Goal: Answer question/provide support: Share knowledge or assist other users

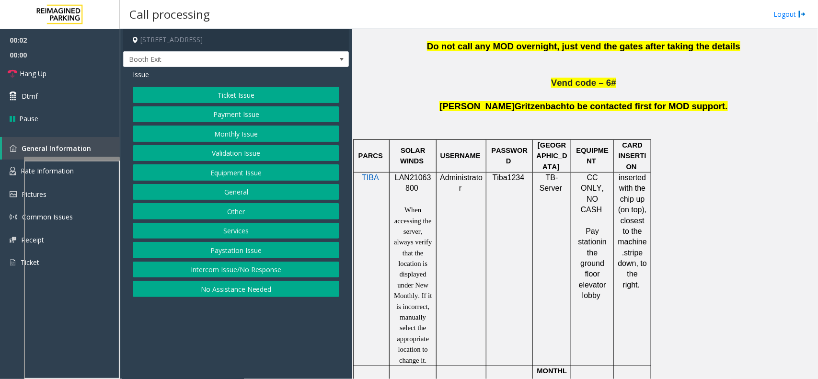
scroll to position [599, 0]
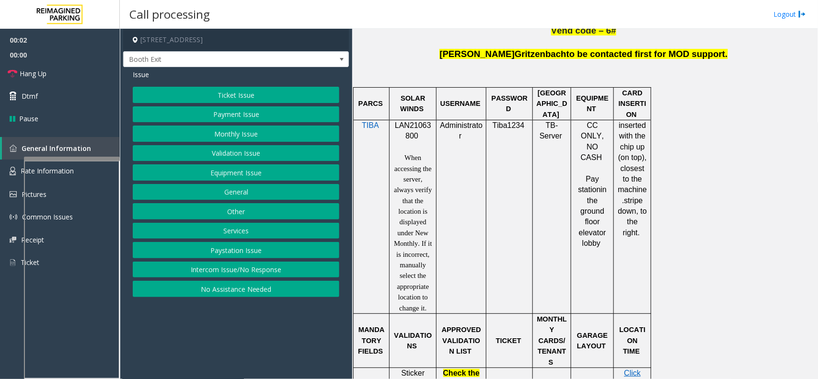
drag, startPoint x: 426, startPoint y: 120, endPoint x: 426, endPoint y: 132, distance: 12.0
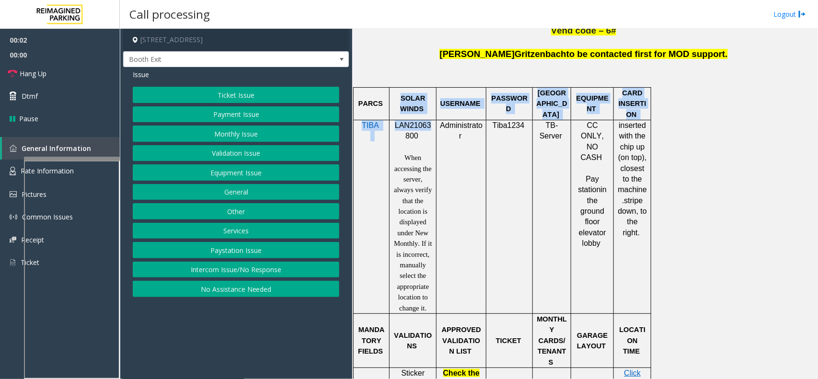
click at [426, 132] on p "LAN21063800" at bounding box center [413, 131] width 40 height 22
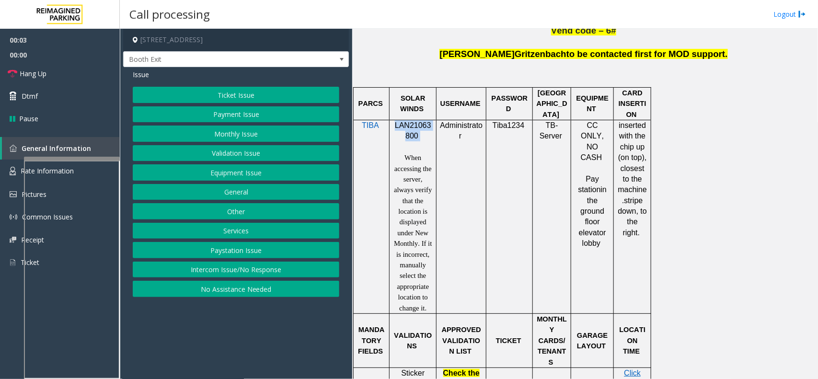
click at [425, 128] on p "LAN21063800" at bounding box center [413, 131] width 40 height 22
click at [425, 127] on span "LAN21063800" at bounding box center [413, 130] width 36 height 19
click at [419, 125] on span "LAN21063800" at bounding box center [413, 130] width 36 height 19
copy p "LAN21063800"
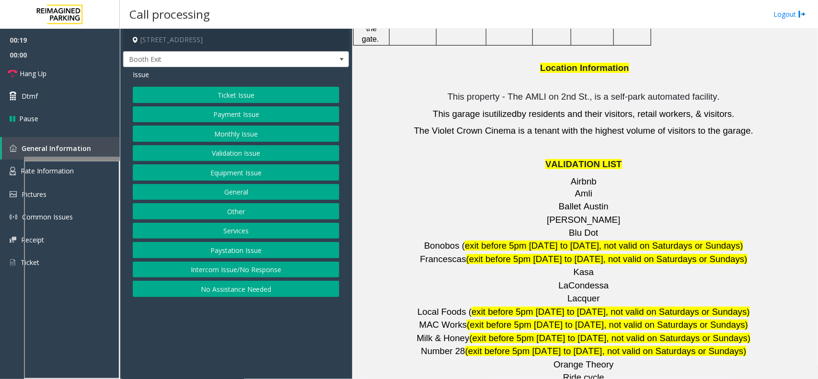
scroll to position [1317, 0]
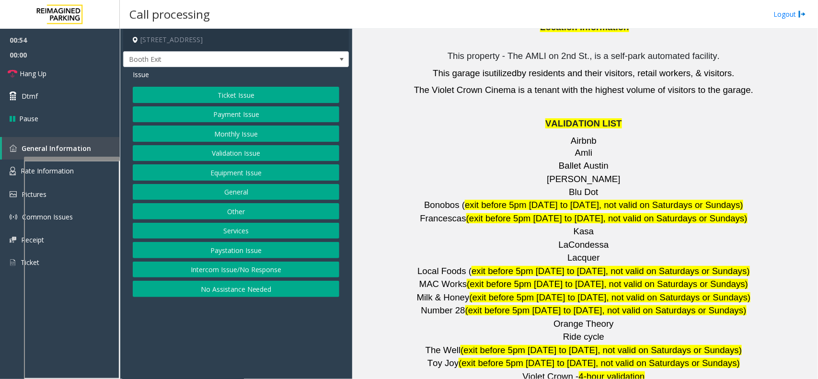
click at [245, 153] on button "Validation Issue" at bounding box center [236, 153] width 206 height 16
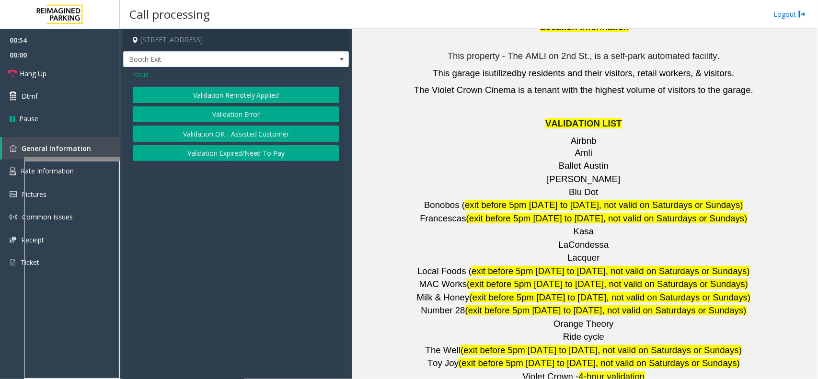
click at [255, 108] on button "Validation Error" at bounding box center [236, 114] width 206 height 16
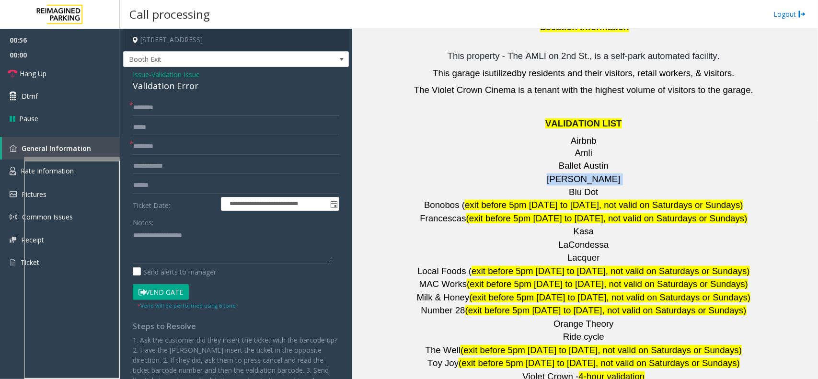
drag, startPoint x: 600, startPoint y: 120, endPoint x: 560, endPoint y: 128, distance: 40.5
click at [560, 173] on p "Barry's" at bounding box center [584, 179] width 458 height 12
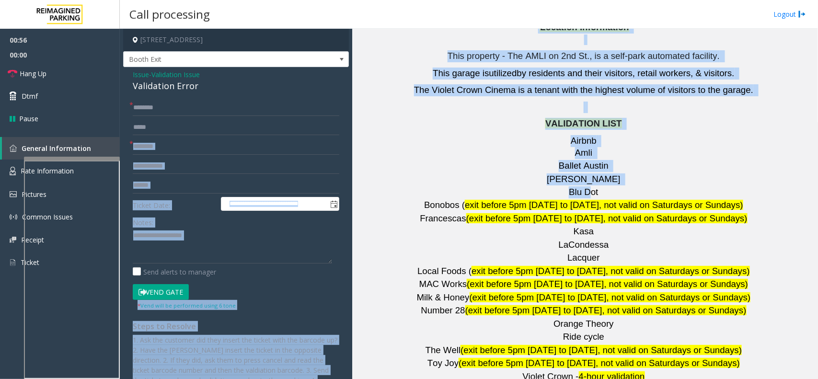
drag, startPoint x: 585, startPoint y: 128, endPoint x: 339, endPoint y: 140, distance: 247.0
click at [339, 140] on div "**********" at bounding box center [468, 204] width 697 height 350
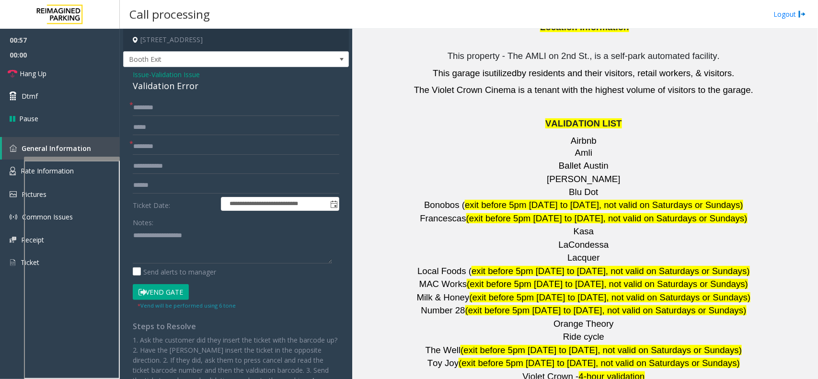
click at [616, 186] on p "Blu Dot" at bounding box center [584, 192] width 458 height 12
click at [584, 174] on span "Barry's" at bounding box center [583, 179] width 73 height 10
click at [583, 174] on span "Barry's" at bounding box center [583, 179] width 73 height 10
type input "*******"
click at [183, 168] on input "text" at bounding box center [236, 166] width 206 height 16
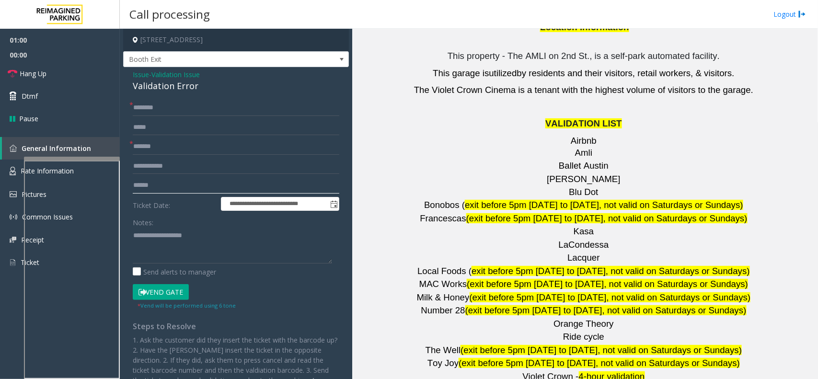
click at [167, 179] on input "text" at bounding box center [236, 185] width 206 height 16
click at [159, 188] on input "text" at bounding box center [236, 185] width 206 height 16
type input "*******"
click at [163, 103] on input "text" at bounding box center [236, 108] width 206 height 16
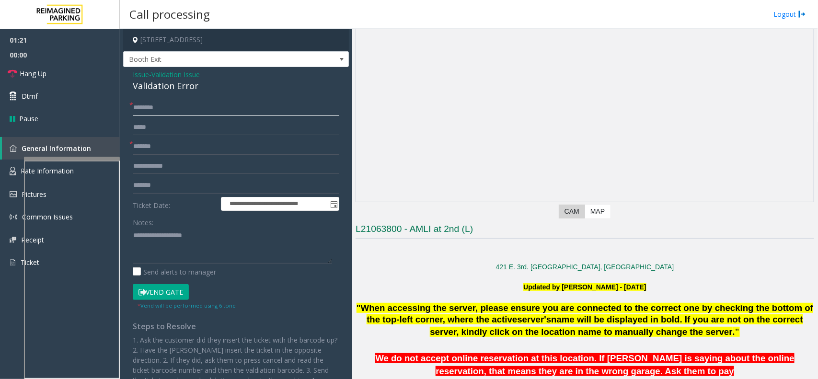
scroll to position [120, 0]
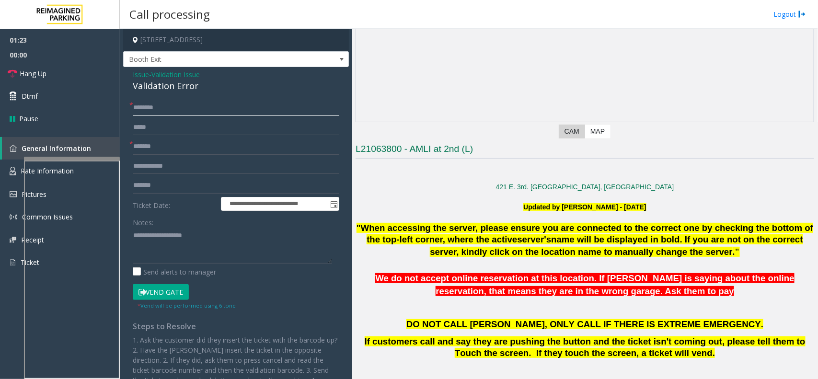
click at [224, 108] on input "text" at bounding box center [236, 108] width 206 height 16
type input "******"
click at [171, 236] on textarea at bounding box center [232, 246] width 199 height 36
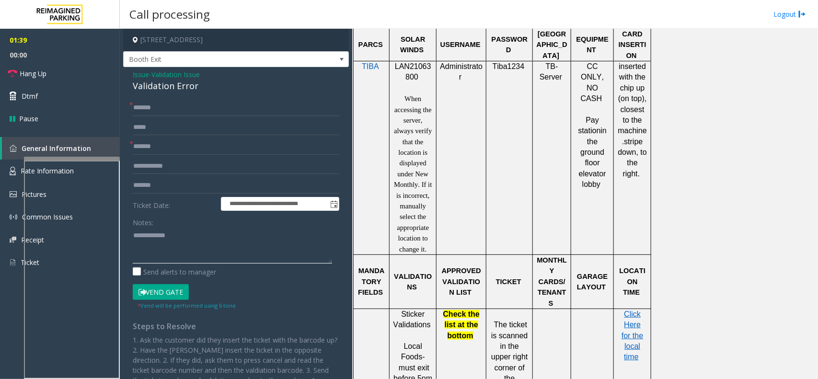
scroll to position [659, 0]
click at [635, 339] on span "Click Here for the local time" at bounding box center [632, 334] width 22 height 51
click at [219, 236] on textarea at bounding box center [232, 246] width 199 height 36
click at [197, 238] on textarea at bounding box center [232, 246] width 199 height 36
click at [168, 87] on div "Validation Error" at bounding box center [236, 86] width 206 height 13
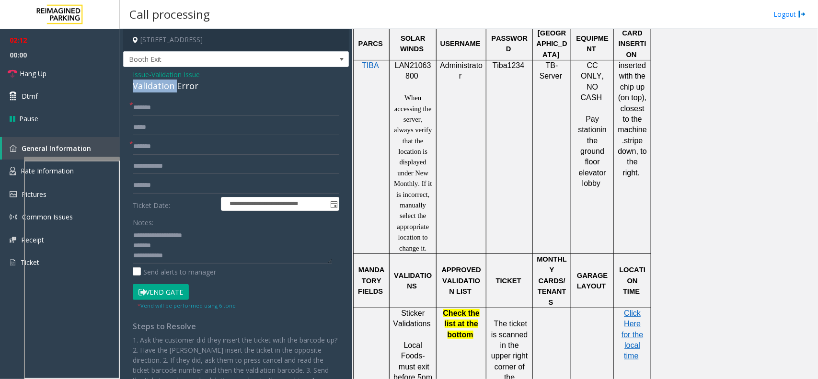
click at [168, 87] on div "Validation Error" at bounding box center [236, 86] width 206 height 13
type textarea "**********"
click at [73, 73] on link "Hang Up" at bounding box center [60, 73] width 120 height 23
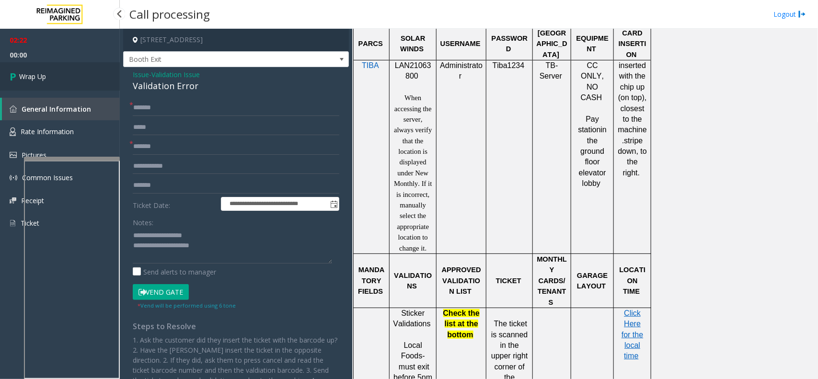
click at [73, 73] on link "Wrap Up" at bounding box center [60, 76] width 120 height 28
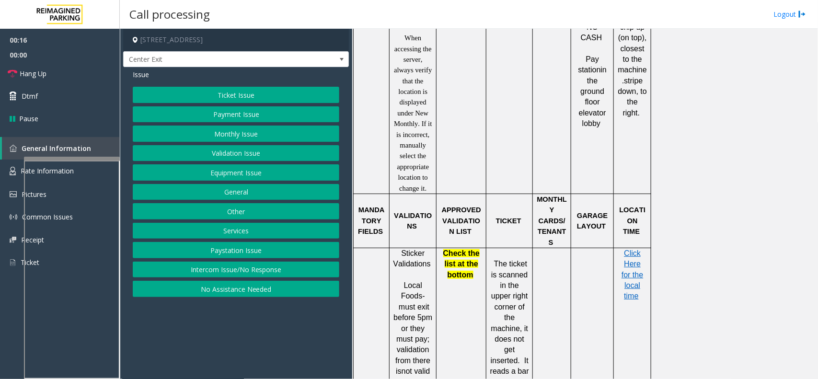
scroll to position [778, 0]
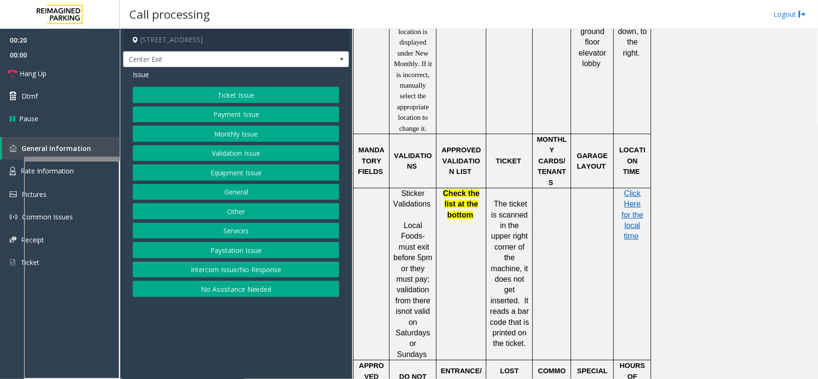
click at [224, 92] on button "Ticket Issue" at bounding box center [236, 95] width 206 height 16
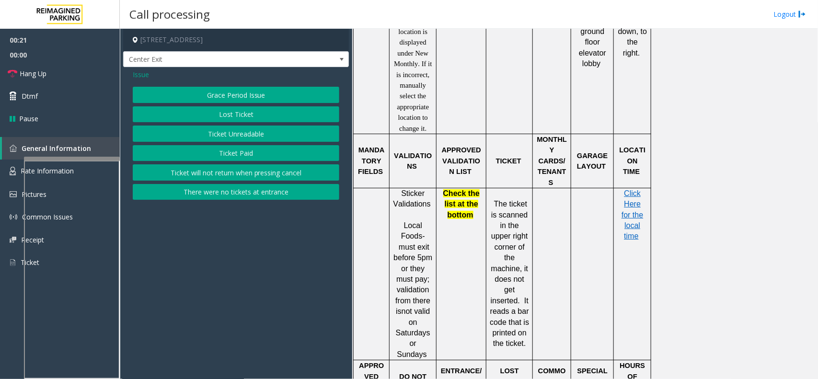
click at [230, 137] on button "Ticket Unreadable" at bounding box center [236, 133] width 206 height 16
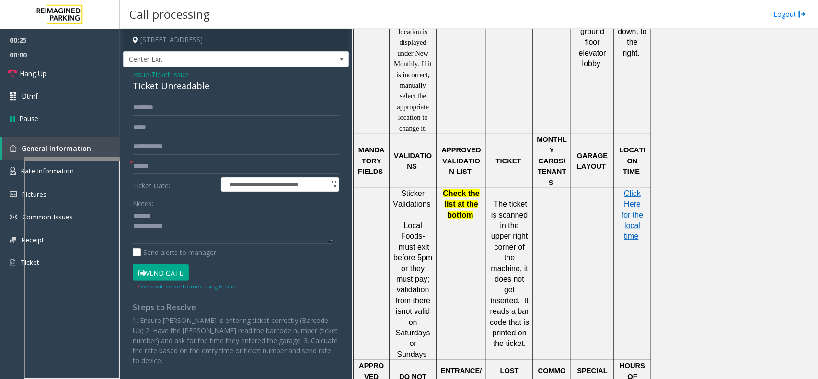
click at [186, 89] on div "Ticket Unreadable" at bounding box center [236, 86] width 206 height 13
click at [214, 237] on textarea at bounding box center [232, 226] width 199 height 36
type textarea "**********"
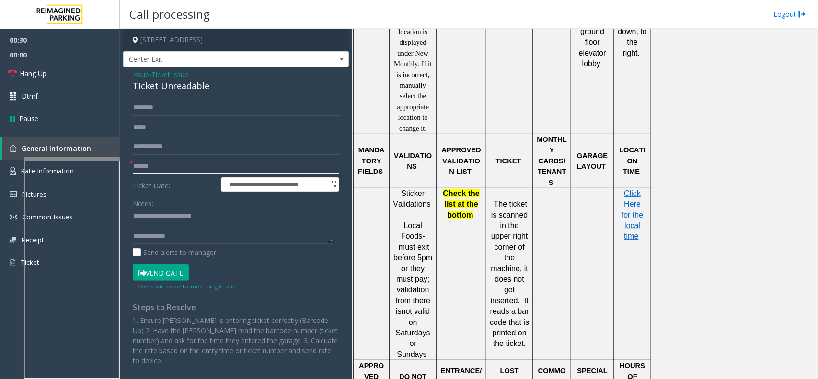
click at [167, 158] on input "text" at bounding box center [236, 166] width 206 height 16
type input "**"
click at [44, 78] on span "Hang Up" at bounding box center [33, 73] width 27 height 10
type textarea "**********"
click at [91, 81] on link "Hang Up" at bounding box center [60, 73] width 120 height 23
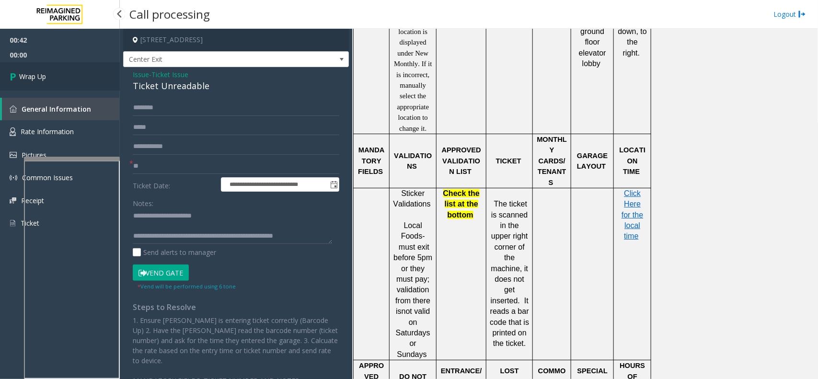
click at [55, 77] on link "Wrap Up" at bounding box center [60, 76] width 120 height 28
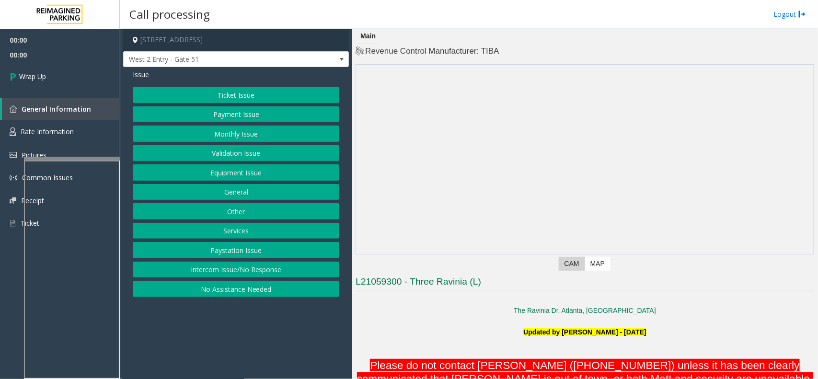
click at [271, 271] on button "Intercom Issue/No Response" at bounding box center [236, 270] width 206 height 16
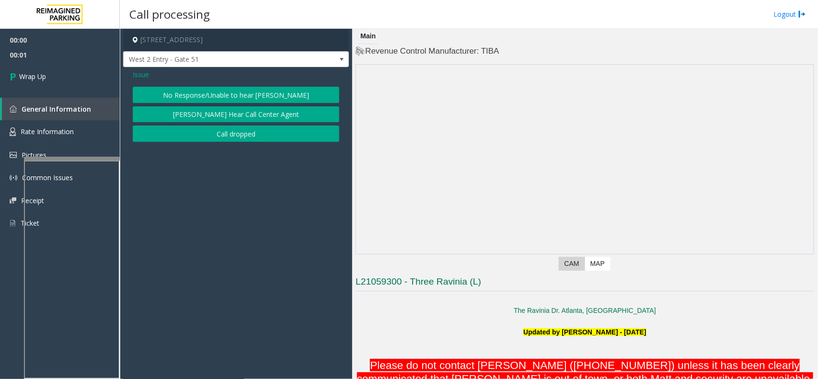
click at [214, 140] on button "Call dropped" at bounding box center [236, 133] width 206 height 16
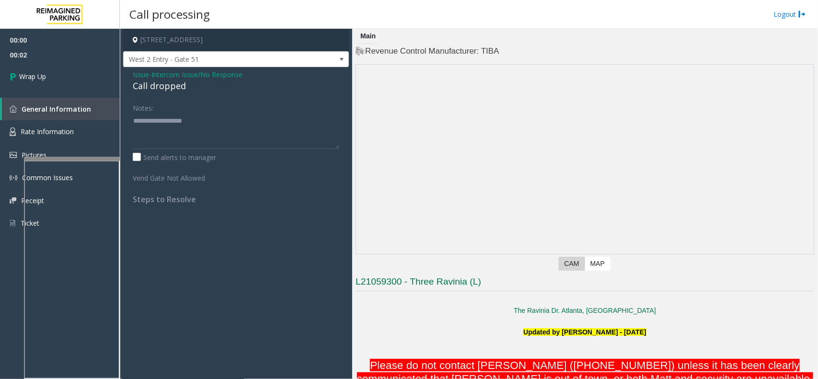
click at [166, 86] on div "Call dropped" at bounding box center [236, 86] width 206 height 13
drag, startPoint x: 166, startPoint y: 85, endPoint x: 160, endPoint y: 116, distance: 31.8
click at [160, 116] on div "Issue - Intercom Issue/No Response Call dropped Notes: Send alerts to manager V…" at bounding box center [236, 140] width 226 height 147
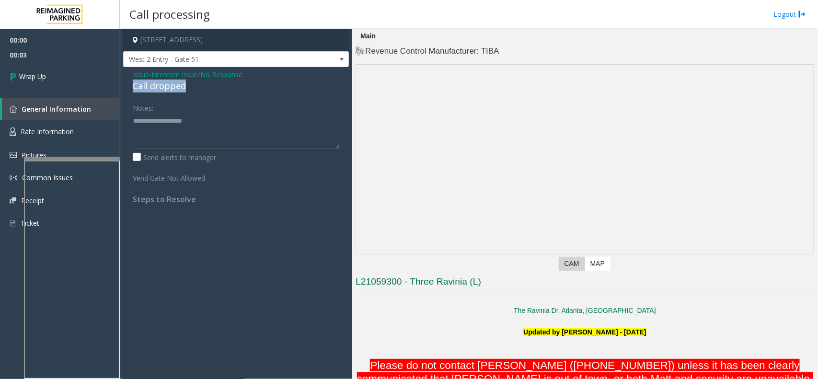
click at [149, 80] on div "Call dropped" at bounding box center [236, 86] width 206 height 13
click at [148, 85] on div "Call dropped" at bounding box center [236, 86] width 206 height 13
type textarea "**********"
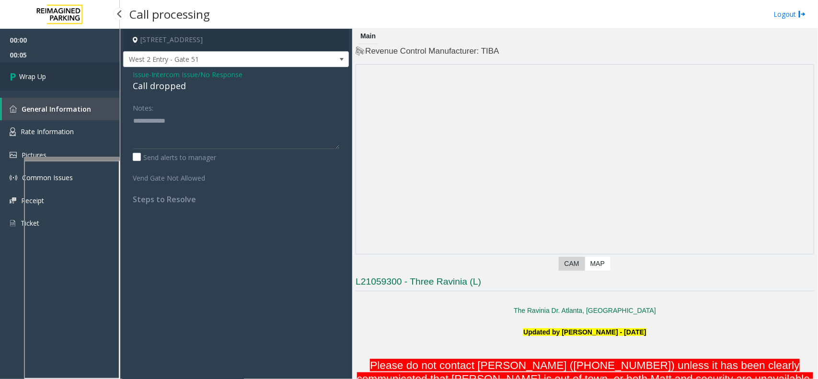
click at [94, 77] on link "Wrap Up" at bounding box center [60, 76] width 120 height 28
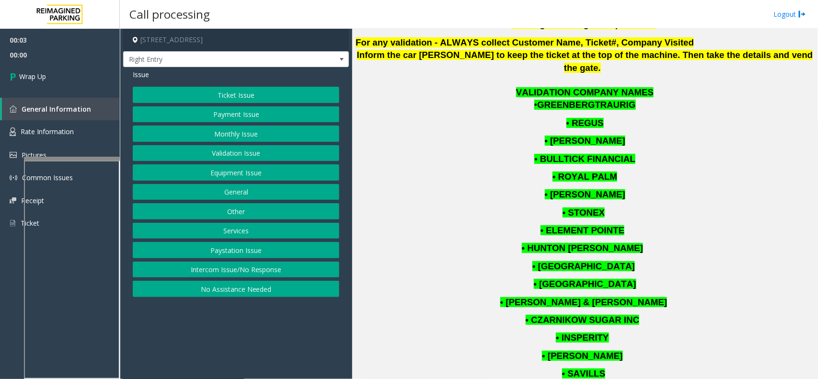
scroll to position [599, 0]
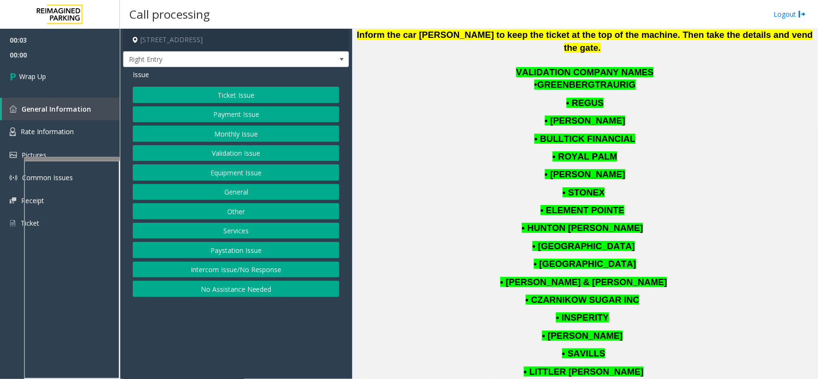
click at [254, 271] on button "Intercom Issue/No Response" at bounding box center [236, 270] width 206 height 16
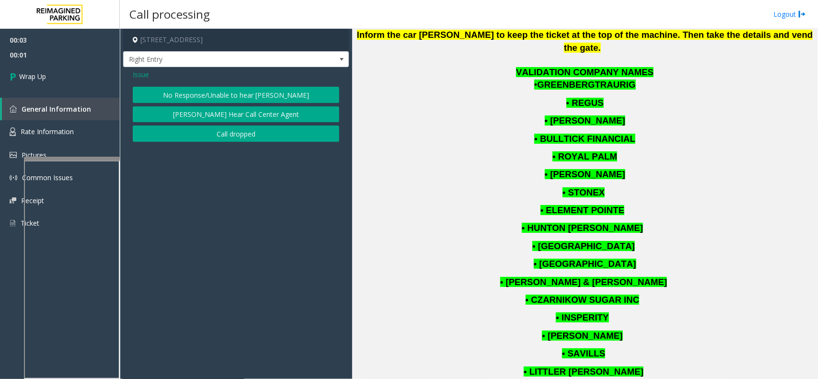
click at [205, 125] on div "No Response/Unable to hear parker Parker Cannot Hear Call Center Agent Call dro…" at bounding box center [236, 114] width 206 height 55
click at [204, 131] on button "Call dropped" at bounding box center [236, 133] width 206 height 16
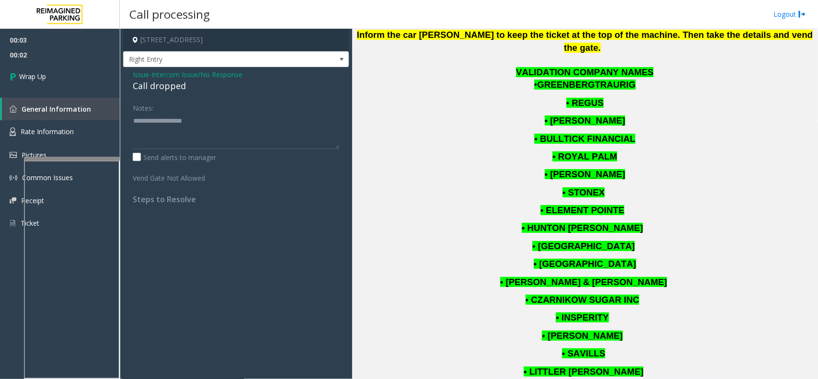
click at [163, 90] on div "Call dropped" at bounding box center [236, 86] width 206 height 13
type textarea "**********"
click at [85, 80] on link "Wrap Up" at bounding box center [60, 76] width 120 height 28
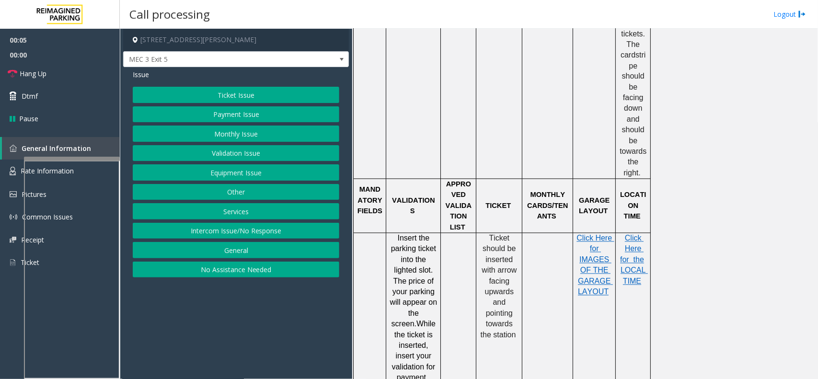
scroll to position [778, 0]
click at [293, 92] on button "Ticket Issue" at bounding box center [236, 95] width 206 height 16
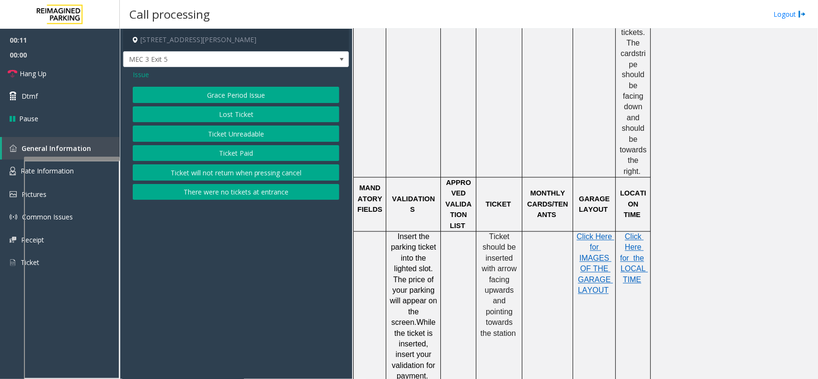
click at [280, 132] on button "Ticket Unreadable" at bounding box center [236, 133] width 206 height 16
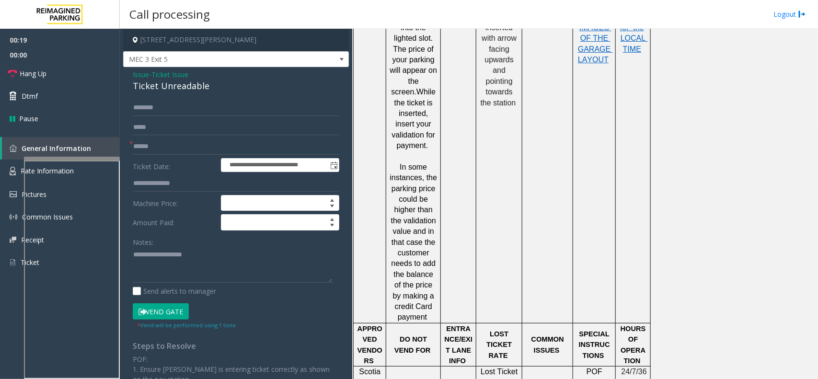
scroll to position [898, 0]
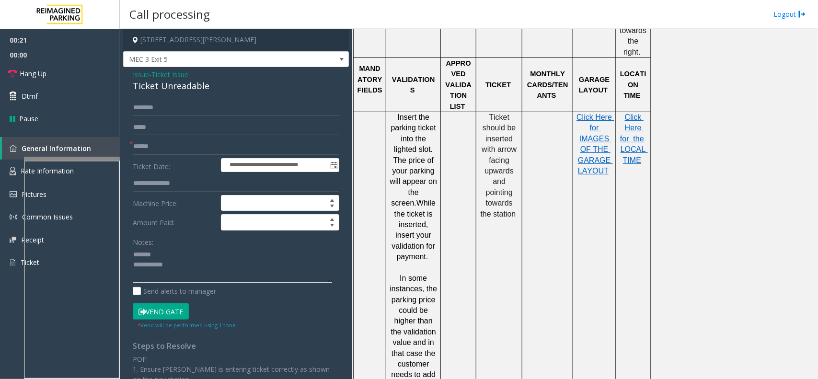
type textarea "**********"
click at [167, 146] on input "text" at bounding box center [236, 146] width 206 height 16
click at [176, 84] on div "Ticket Unreadable" at bounding box center [236, 86] width 206 height 13
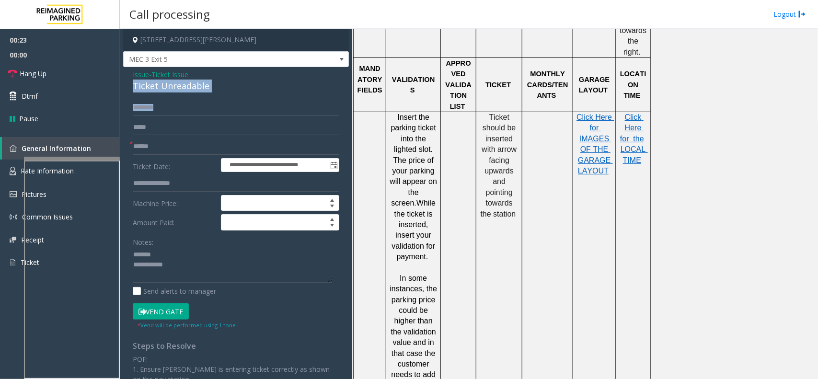
drag, startPoint x: 195, startPoint y: 79, endPoint x: 193, endPoint y: 113, distance: 34.1
click at [193, 114] on div "**********" at bounding box center [236, 285] width 226 height 437
click at [176, 149] on input "text" at bounding box center [236, 146] width 206 height 16
type input "********"
click at [171, 84] on div "Ticket Unreadable" at bounding box center [236, 86] width 206 height 13
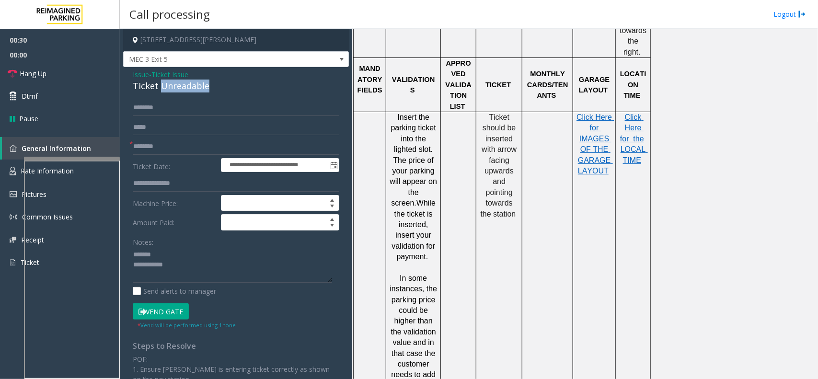
click at [171, 84] on div "Ticket Unreadable" at bounding box center [236, 86] width 206 height 13
type textarea "**********"
click at [178, 304] on form "**********" at bounding box center [236, 215] width 206 height 230
click at [178, 305] on button "Vend Gate" at bounding box center [161, 311] width 56 height 16
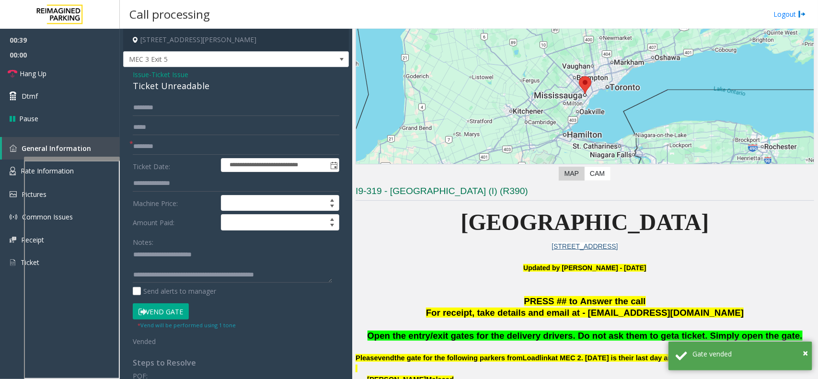
scroll to position [60, 0]
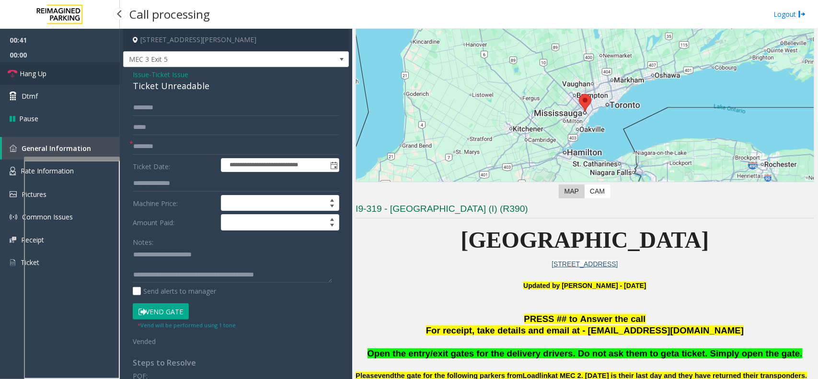
click at [104, 80] on link "Hang Up" at bounding box center [60, 73] width 120 height 23
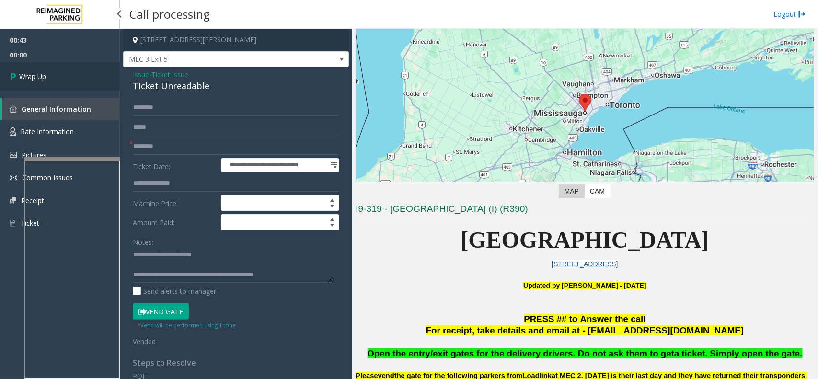
click at [23, 73] on span "Wrap Up" at bounding box center [32, 76] width 27 height 10
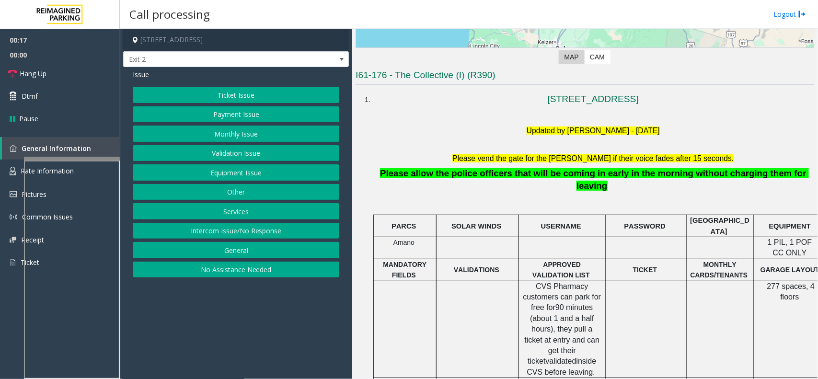
scroll to position [180, 0]
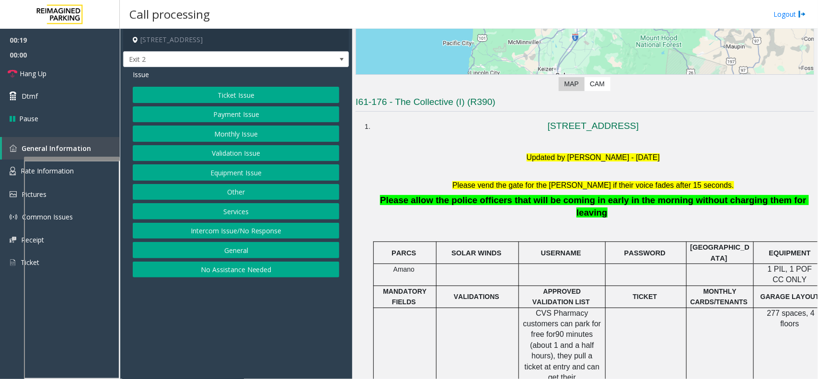
click at [278, 102] on button "Ticket Issue" at bounding box center [236, 95] width 206 height 16
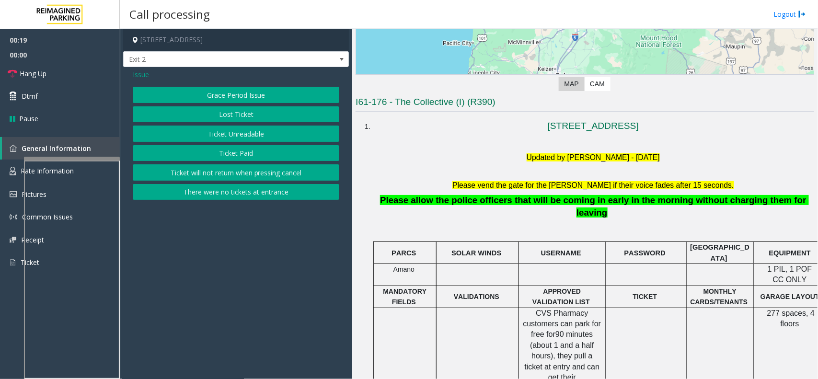
click at [257, 126] on button "Ticket Unreadable" at bounding box center [236, 133] width 206 height 16
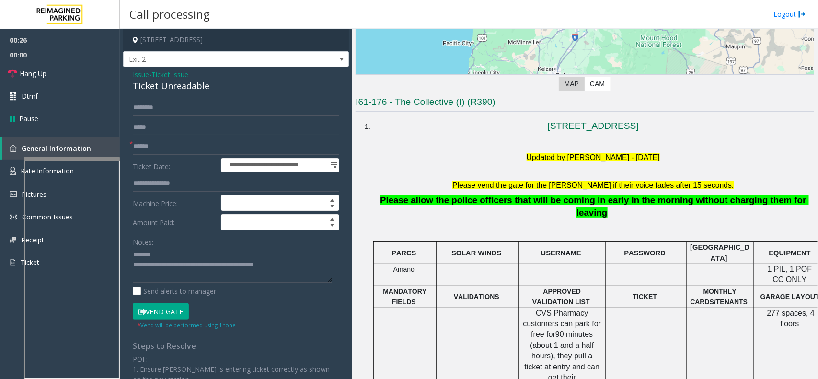
click at [185, 96] on div "**********" at bounding box center [236, 290] width 226 height 447
click at [191, 86] on div "Ticket Unreadable" at bounding box center [236, 86] width 206 height 13
click at [196, 85] on div "Ticket Unreadable" at bounding box center [236, 86] width 206 height 13
click at [169, 91] on div "Ticket Unreadable" at bounding box center [236, 86] width 206 height 13
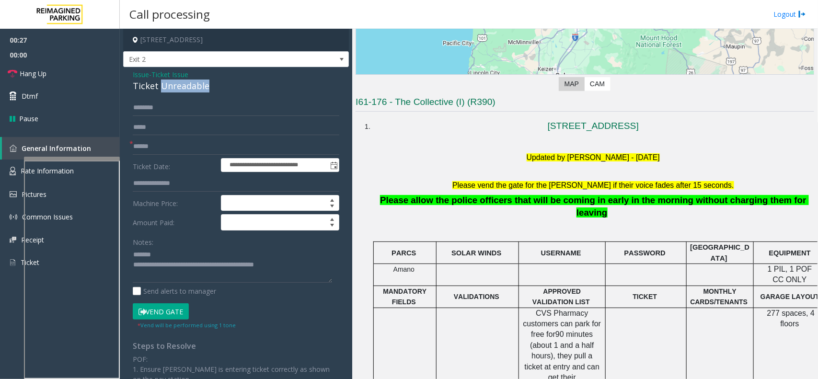
click at [169, 91] on div "Ticket Unreadable" at bounding box center [236, 86] width 206 height 13
click at [173, 137] on form "**********" at bounding box center [236, 215] width 206 height 230
click at [170, 140] on input "text" at bounding box center [236, 146] width 206 height 16
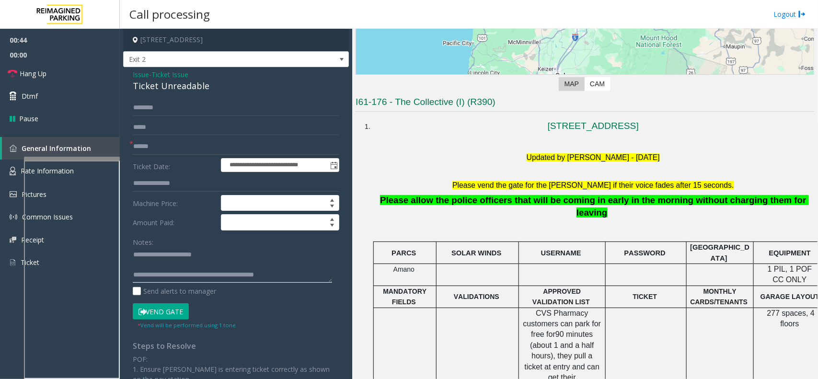
drag, startPoint x: 171, startPoint y: 274, endPoint x: 282, endPoint y: 276, distance: 110.7
click at [282, 276] on textarea at bounding box center [232, 265] width 199 height 36
type textarea "**********"
click at [194, 147] on input "text" at bounding box center [236, 146] width 206 height 16
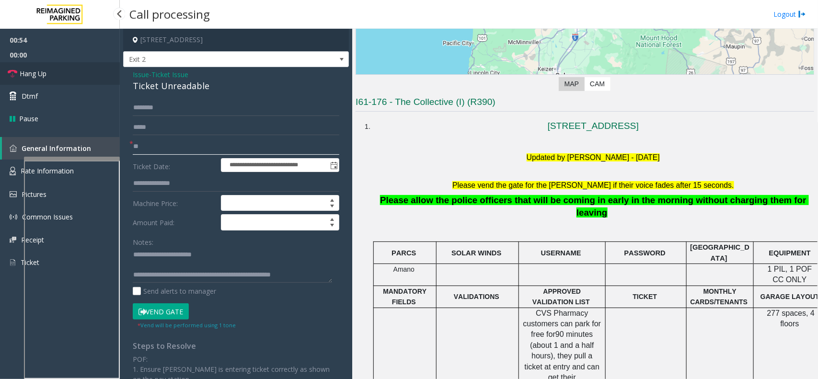
type input "**"
click at [84, 72] on link "Hang Up" at bounding box center [60, 73] width 120 height 23
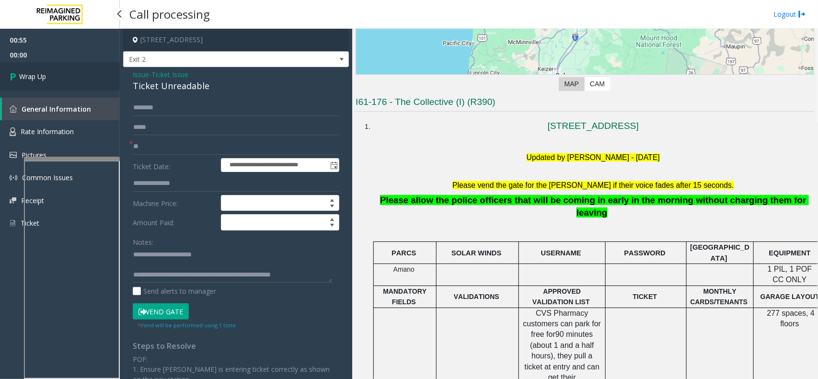
click at [84, 72] on link "Wrap Up" at bounding box center [60, 76] width 120 height 28
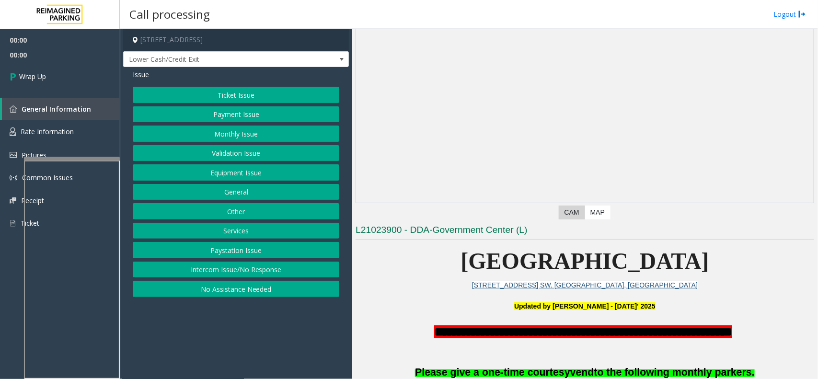
scroll to position [60, 0]
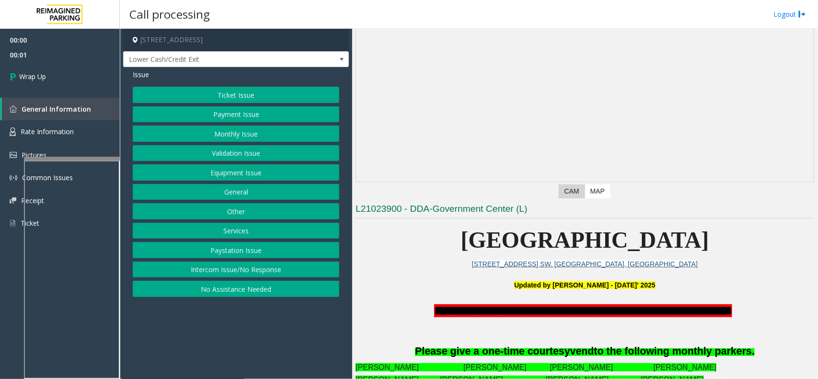
click at [317, 274] on button "Intercom Issue/No Response" at bounding box center [236, 270] width 206 height 16
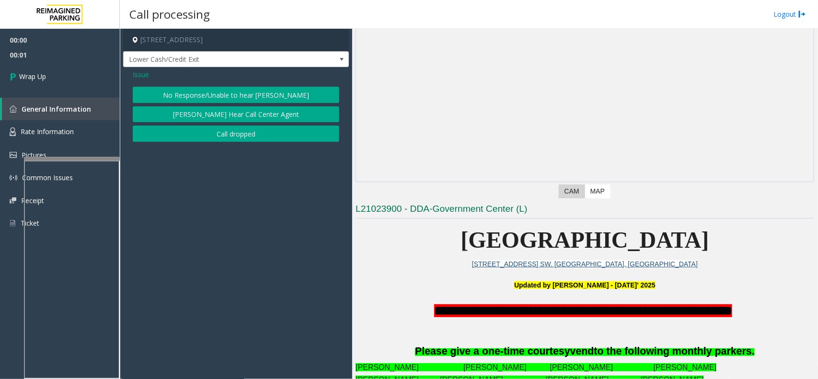
click at [223, 96] on button "No Response/Unable to hear [PERSON_NAME]" at bounding box center [236, 95] width 206 height 16
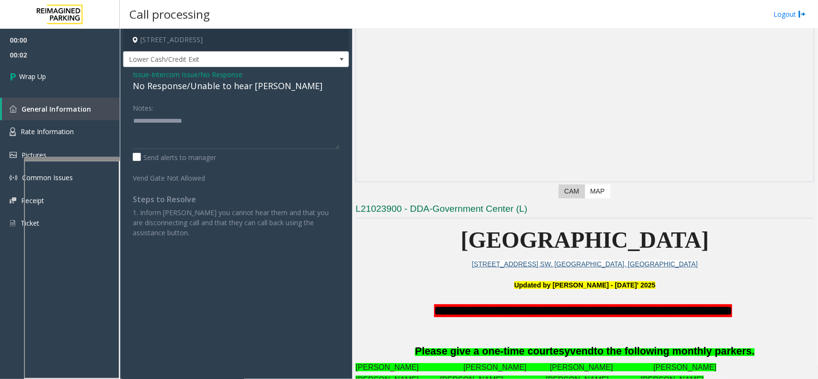
click at [161, 77] on span "Intercom Issue/No Response" at bounding box center [196, 74] width 91 height 10
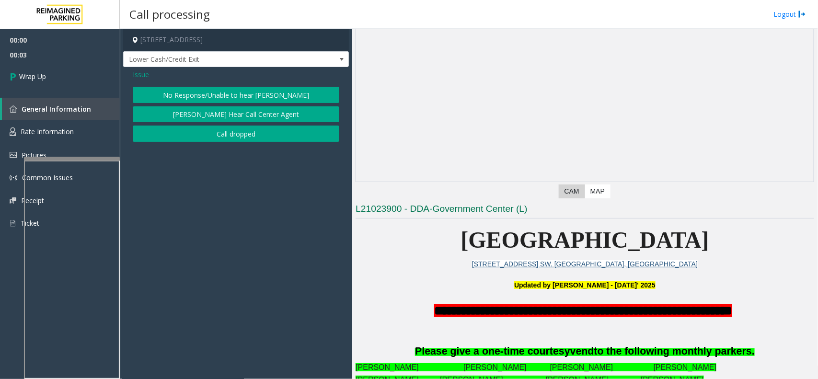
click at [215, 130] on button "Call dropped" at bounding box center [236, 133] width 206 height 16
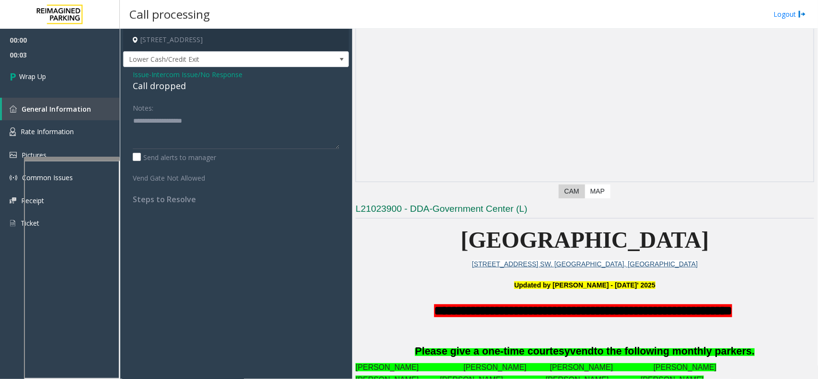
click at [160, 82] on div "Call dropped" at bounding box center [236, 86] width 206 height 13
type textarea "**********"
click at [75, 66] on link "Wrap Up" at bounding box center [60, 76] width 120 height 28
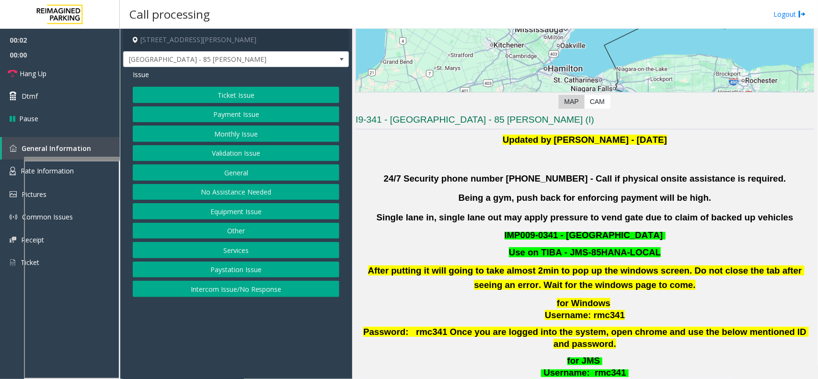
scroll to position [359, 0]
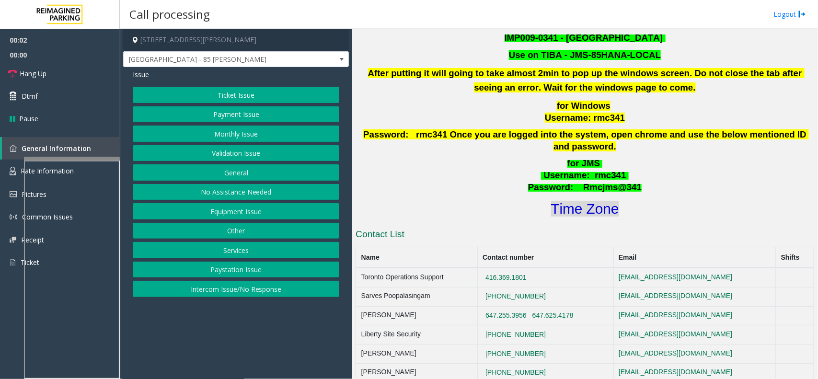
click at [602, 201] on font "Time Zone" at bounding box center [585, 209] width 68 height 16
click at [274, 154] on button "Validation Issue" at bounding box center [236, 153] width 206 height 16
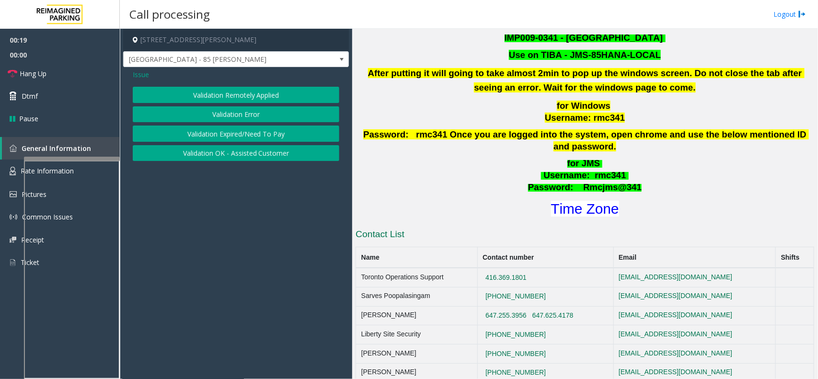
click at [226, 117] on button "Validation Error" at bounding box center [236, 114] width 206 height 16
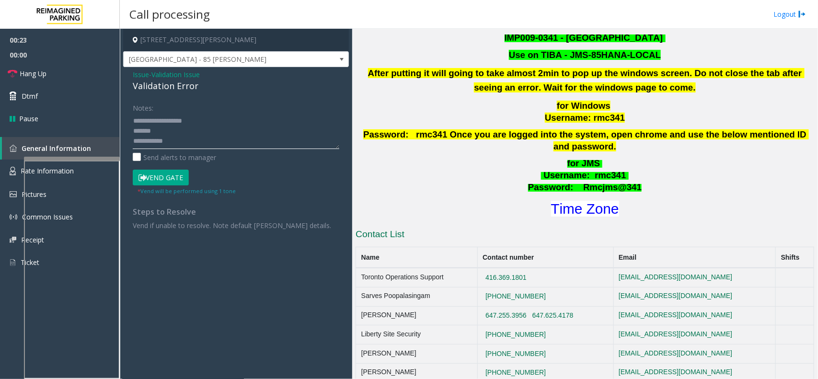
click at [189, 139] on textarea at bounding box center [236, 131] width 206 height 36
click at [204, 129] on textarea at bounding box center [236, 131] width 206 height 36
click at [197, 120] on textarea at bounding box center [236, 131] width 206 height 36
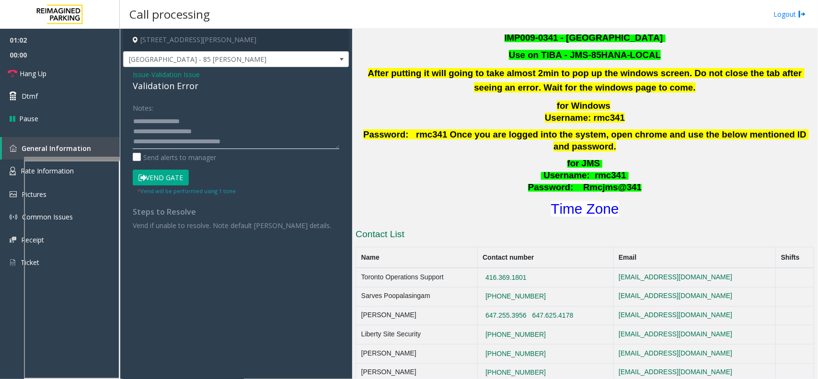
type textarea "**********"
click at [181, 175] on button "Vend Gate" at bounding box center [161, 178] width 56 height 16
click at [82, 77] on link "Hang Up" at bounding box center [60, 73] width 120 height 23
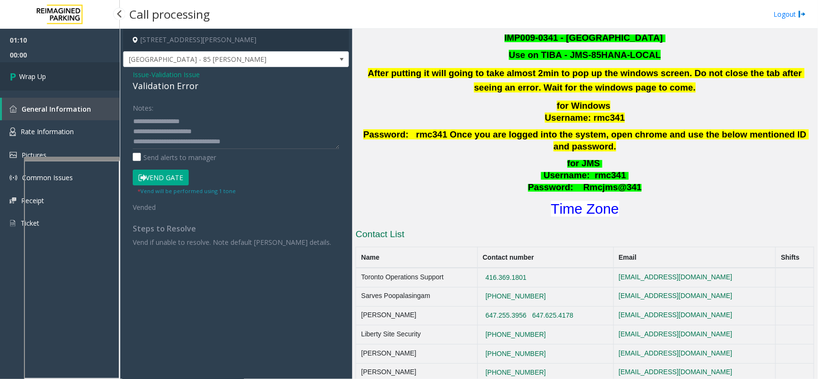
click at [82, 77] on link "Wrap Up" at bounding box center [60, 76] width 120 height 28
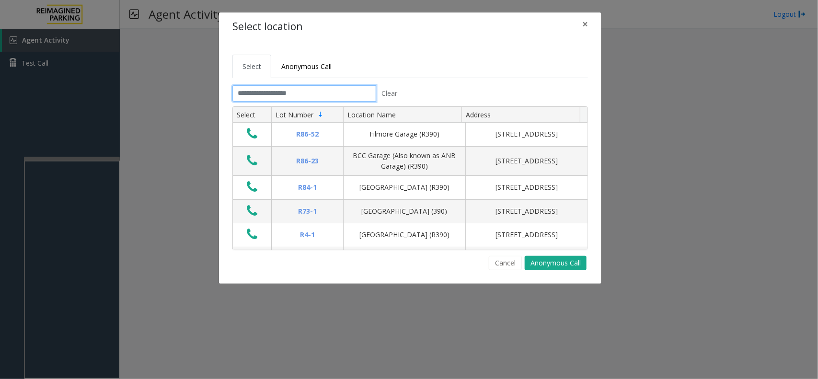
click at [246, 96] on input "text" at bounding box center [304, 93] width 144 height 16
click at [590, 22] on button "×" at bounding box center [584, 23] width 19 height 23
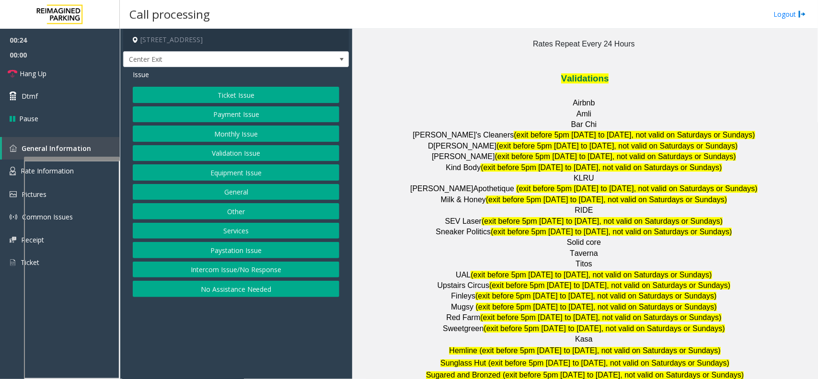
scroll to position [1197, 0]
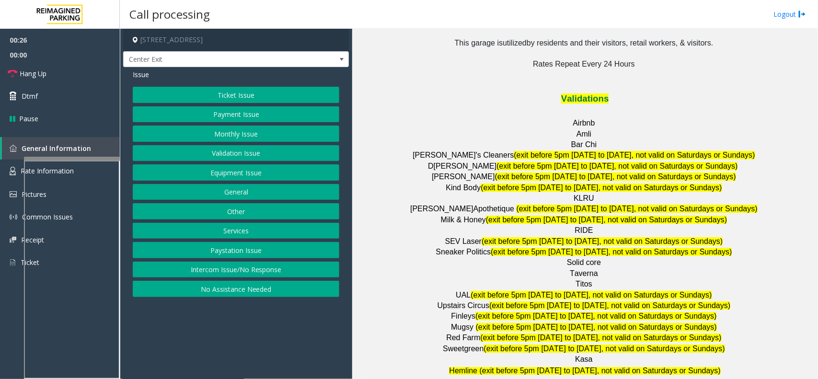
click at [248, 150] on button "Validation Issue" at bounding box center [236, 153] width 206 height 16
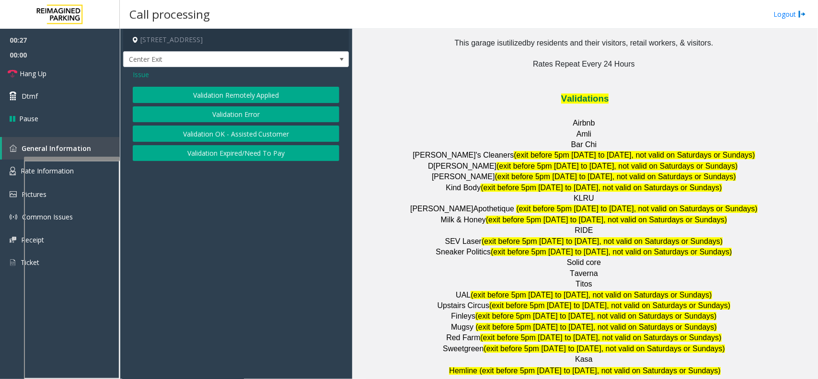
click at [253, 111] on button "Validation Error" at bounding box center [236, 114] width 206 height 16
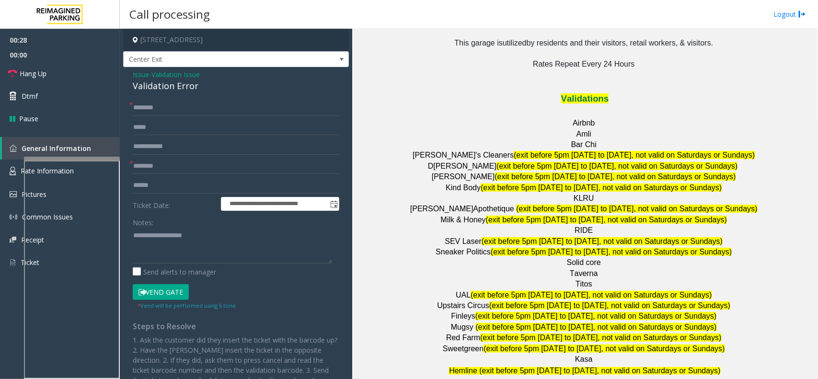
click at [577, 226] on span "RIDE" at bounding box center [583, 230] width 18 height 8
type input "****"
click at [160, 188] on input "text" at bounding box center [236, 185] width 206 height 16
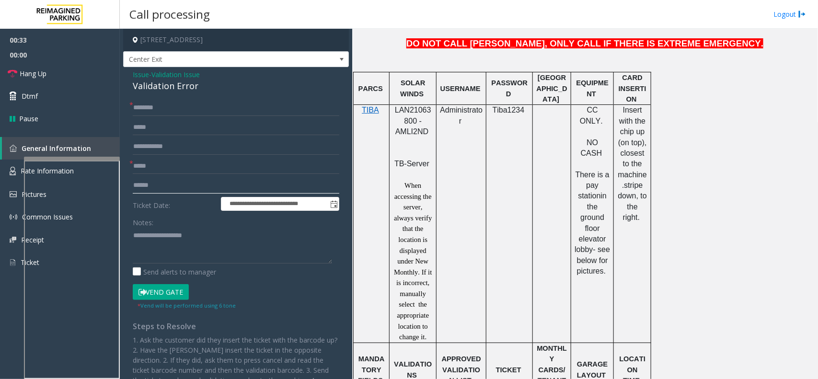
scroll to position [419, 0]
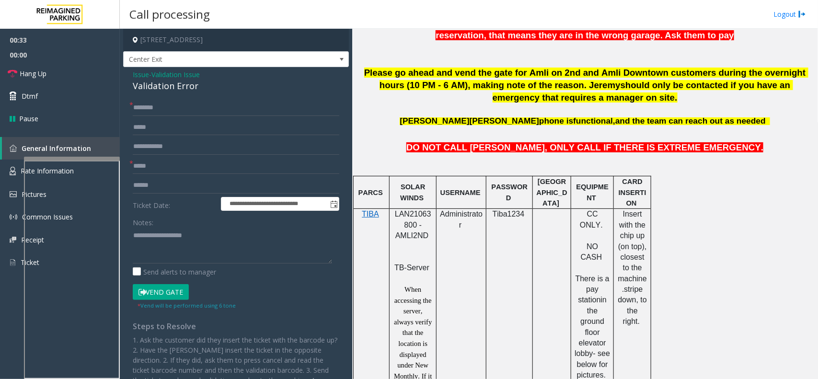
click at [412, 210] on div at bounding box center [412, 208] width 47 height 3
click at [413, 219] on span "LAN21063800 - AMLI2ND" at bounding box center [413, 225] width 36 height 30
copy span "LAN21063800"
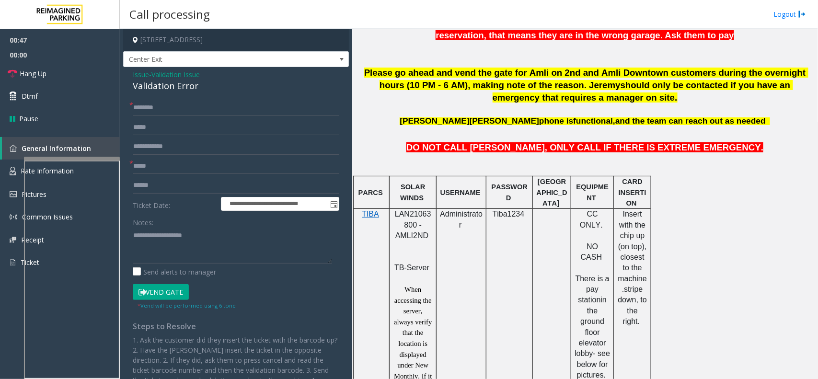
click at [175, 194] on form "**********" at bounding box center [236, 205] width 206 height 210
click at [178, 188] on input "text" at bounding box center [236, 185] width 206 height 16
click at [148, 187] on input "*******" at bounding box center [236, 185] width 206 height 16
click at [145, 187] on input "*******" at bounding box center [236, 185] width 206 height 16
type input "*******"
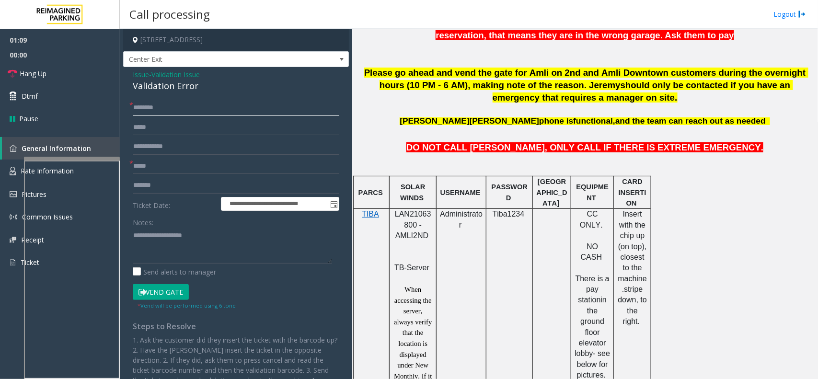
click at [195, 110] on input "text" at bounding box center [236, 108] width 206 height 16
click at [157, 89] on div "Validation Error" at bounding box center [236, 86] width 206 height 13
click at [218, 254] on textarea at bounding box center [232, 246] width 199 height 36
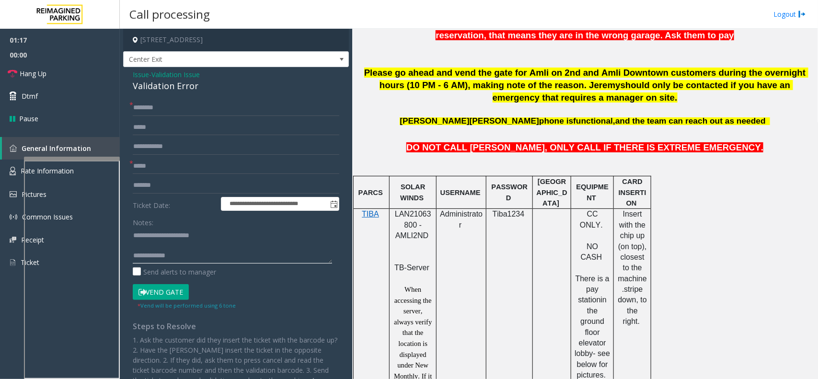
type textarea "**********"
click at [156, 118] on form "**********" at bounding box center [236, 205] width 206 height 210
click at [164, 103] on input "text" at bounding box center [236, 108] width 206 height 16
click at [149, 110] on input "******" at bounding box center [236, 108] width 206 height 16
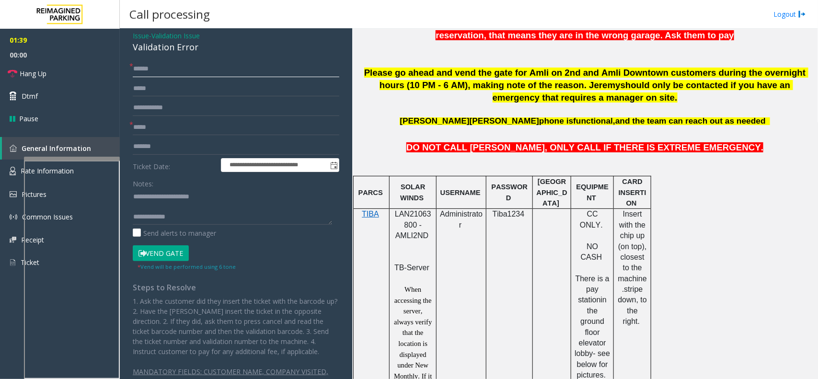
scroll to position [66, 0]
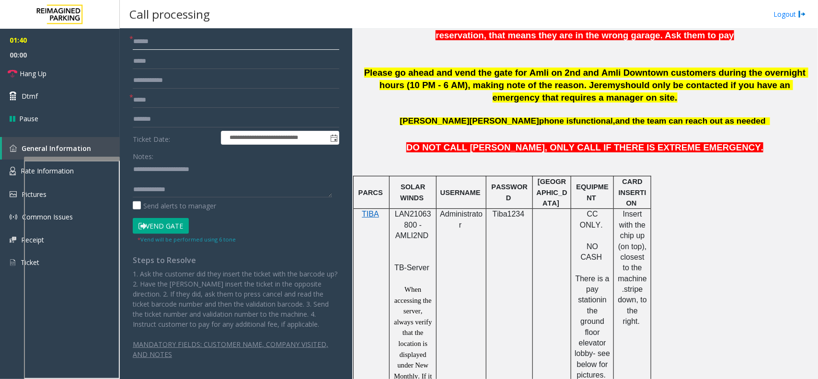
type input "******"
click at [193, 194] on textarea at bounding box center [232, 179] width 199 height 36
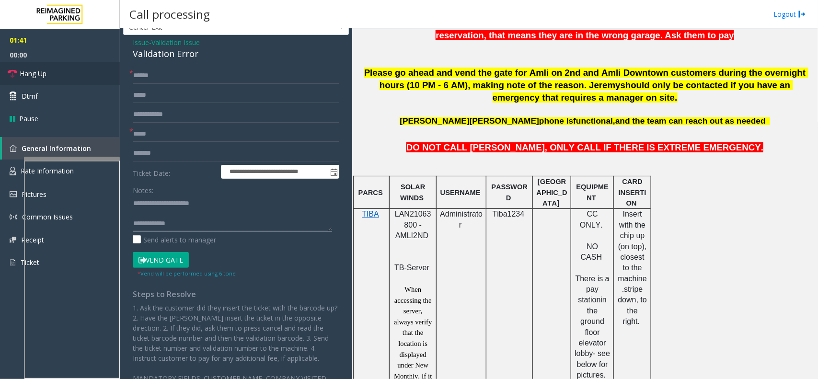
scroll to position [0, 0]
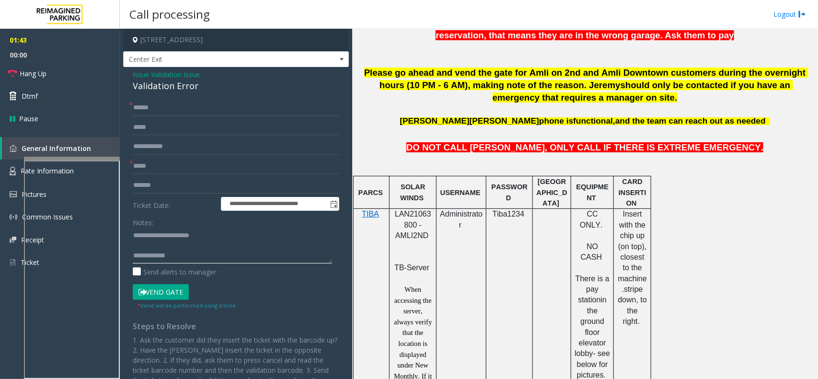
click at [171, 242] on textarea at bounding box center [232, 246] width 199 height 36
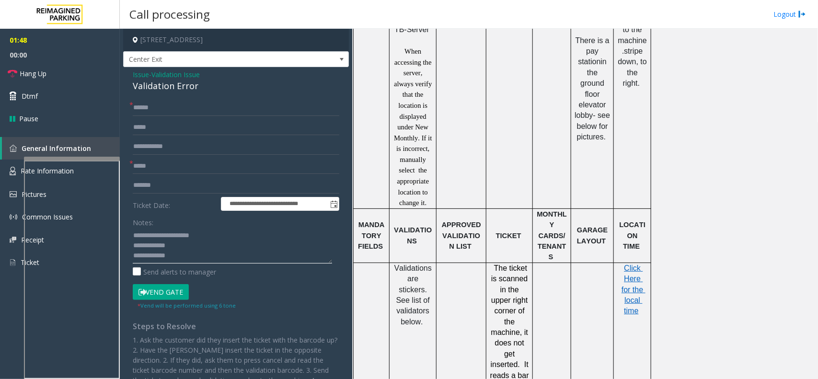
scroll to position [659, 0]
click at [625, 269] on span "Click Here for the local time" at bounding box center [633, 287] width 24 height 51
click at [178, 247] on textarea at bounding box center [232, 246] width 199 height 36
click at [193, 247] on textarea at bounding box center [232, 246] width 199 height 36
click at [171, 291] on button "Vend Gate" at bounding box center [161, 292] width 56 height 16
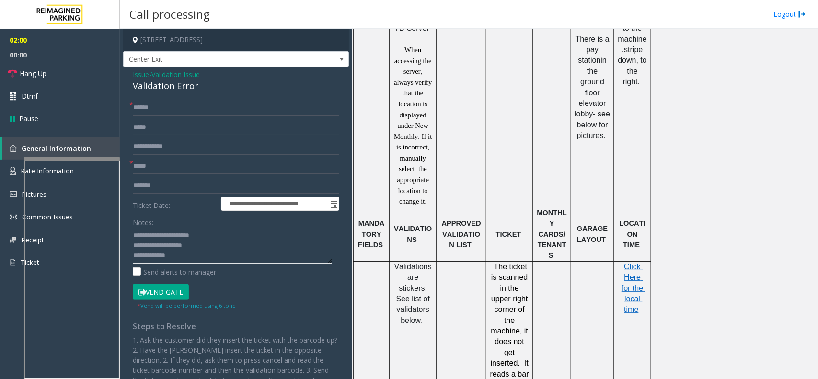
click at [192, 258] on textarea at bounding box center [232, 246] width 199 height 36
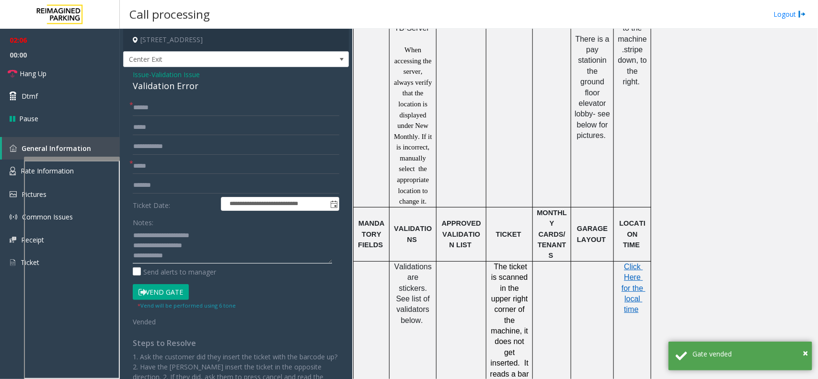
scroll to position [20, 0]
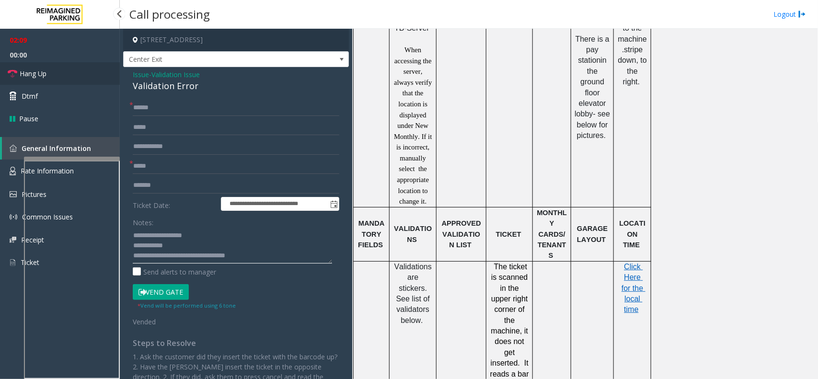
type textarea "**********"
click at [92, 66] on link "Hang Up" at bounding box center [60, 73] width 120 height 23
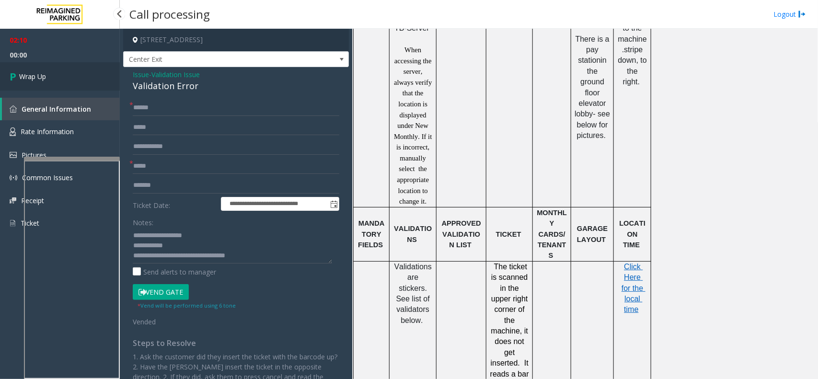
click at [68, 68] on link "Wrap Up" at bounding box center [60, 76] width 120 height 28
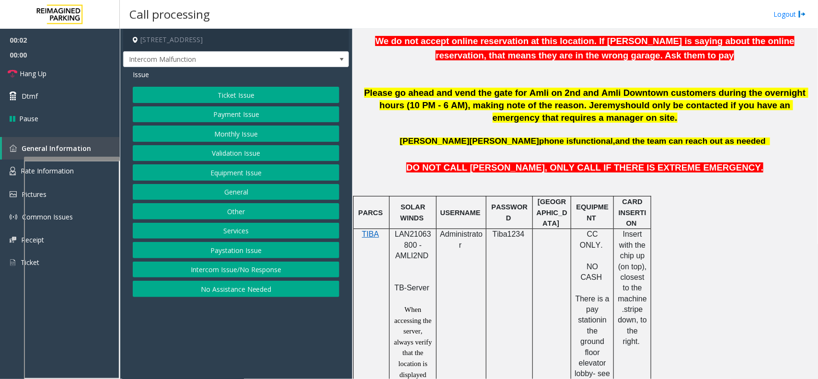
scroll to position [419, 0]
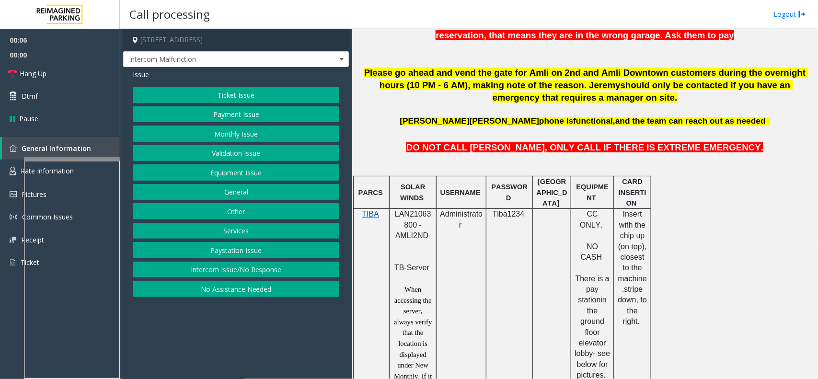
click at [413, 219] on span "LAN21063800 - AMLI2ND" at bounding box center [413, 225] width 36 height 30
copy span "LAN21063800"
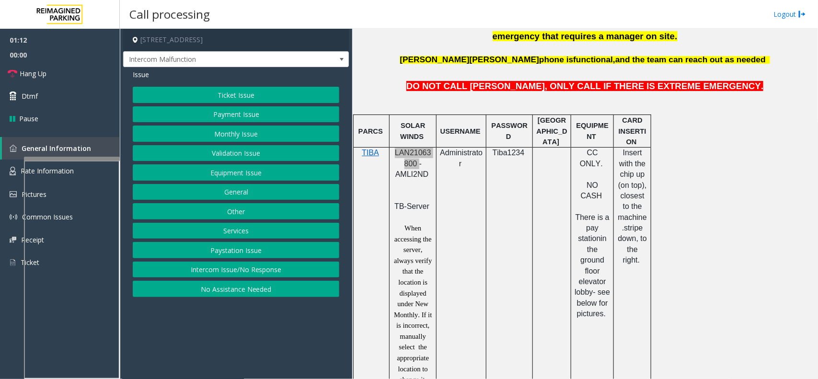
scroll to position [452, 0]
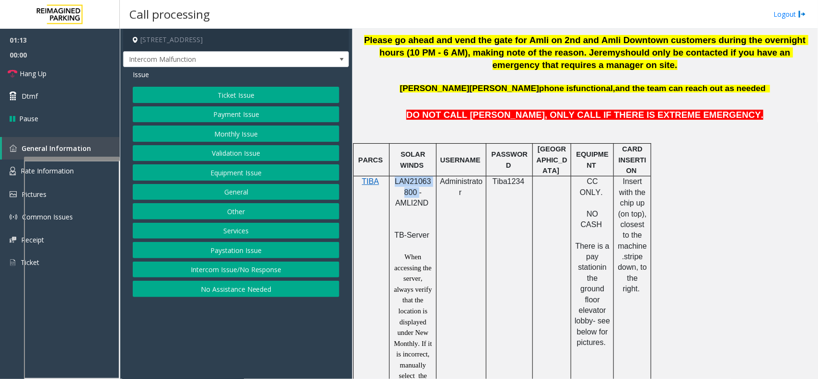
click at [237, 135] on button "Monthly Issue" at bounding box center [236, 133] width 206 height 16
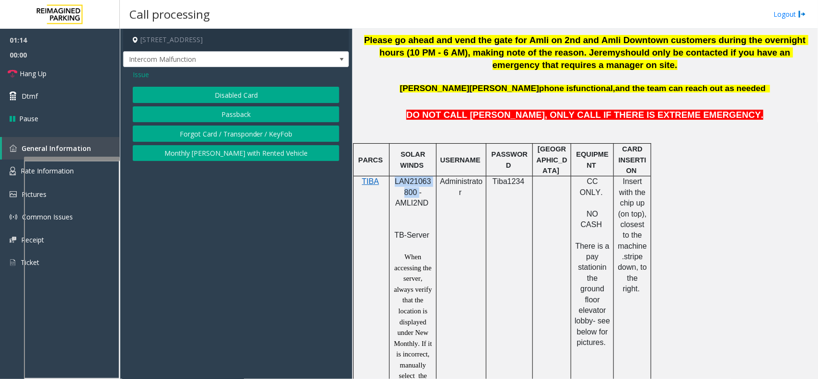
click at [234, 101] on button "Disabled Card" at bounding box center [236, 95] width 206 height 16
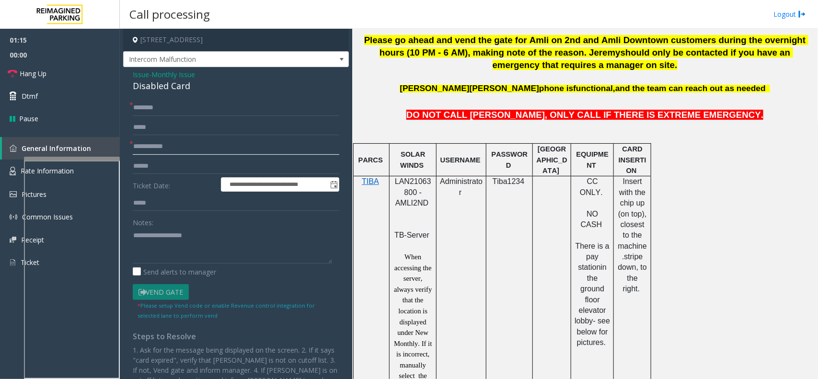
click at [166, 153] on input "text" at bounding box center [236, 146] width 206 height 16
click at [148, 84] on div "Disabled Card" at bounding box center [236, 86] width 206 height 13
drag, startPoint x: 148, startPoint y: 84, endPoint x: 173, endPoint y: 88, distance: 26.1
click at [148, 85] on div "Disabled Card" at bounding box center [236, 86] width 206 height 13
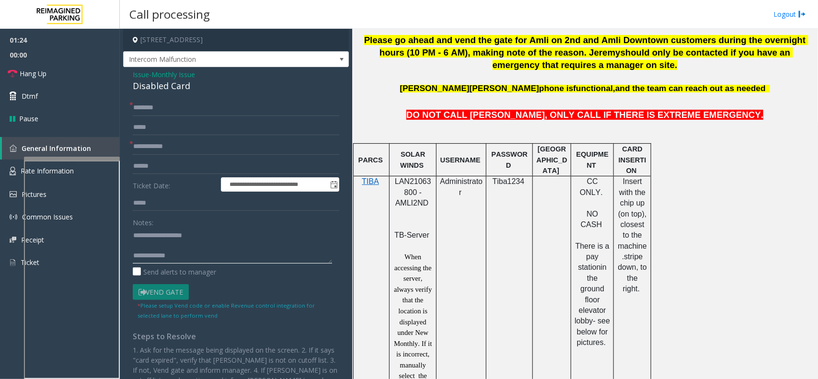
type textarea "**********"
click at [177, 148] on input "text" at bounding box center [236, 146] width 206 height 16
click at [165, 148] on input "text" at bounding box center [236, 146] width 206 height 16
click at [140, 142] on input "text" at bounding box center [236, 146] width 206 height 16
click at [182, 140] on input "text" at bounding box center [236, 146] width 206 height 16
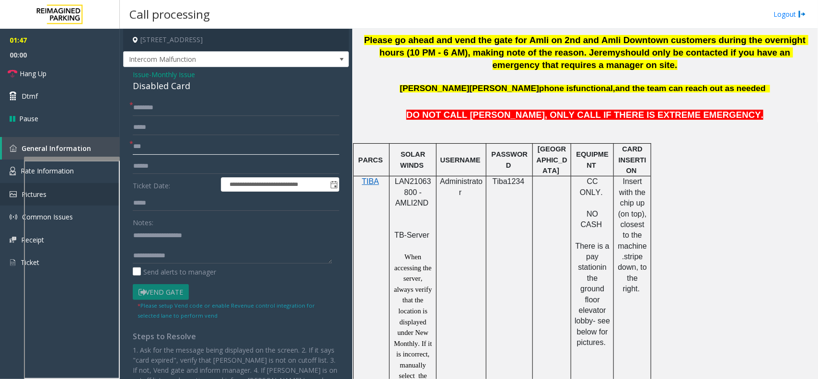
type input "***"
click at [135, 149] on input "***" at bounding box center [236, 146] width 206 height 16
click at [134, 147] on input "***" at bounding box center [236, 146] width 206 height 16
click at [176, 116] on form "**********" at bounding box center [236, 210] width 206 height 220
click at [178, 106] on input "text" at bounding box center [236, 108] width 206 height 16
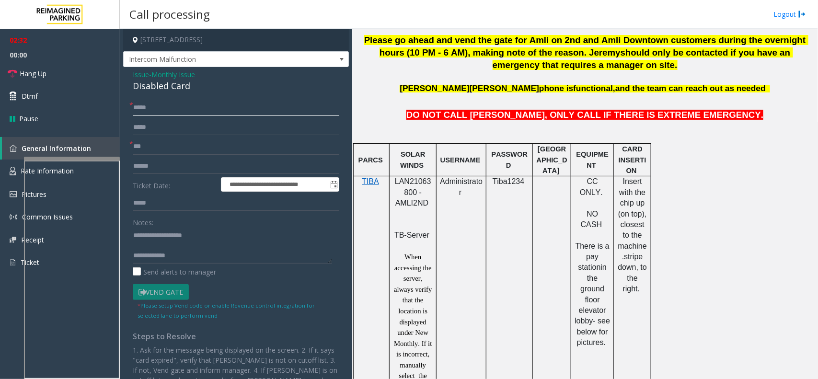
click at [226, 114] on input "*****" at bounding box center [236, 108] width 206 height 16
click at [155, 109] on input "**********" at bounding box center [236, 108] width 206 height 16
type input "**********"
click at [178, 145] on input "***" at bounding box center [236, 146] width 206 height 16
type input "*"
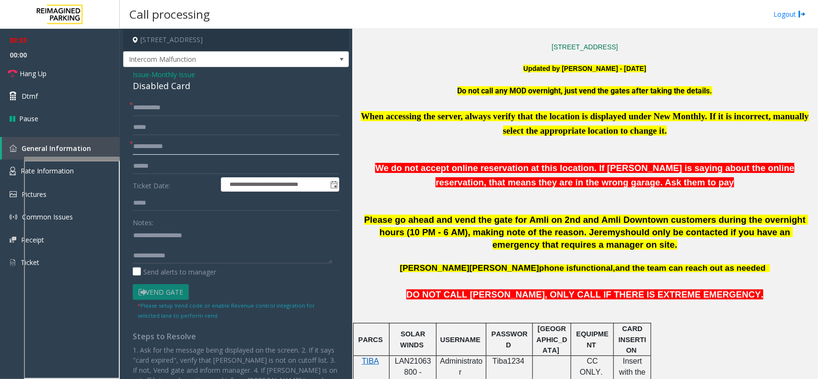
scroll to position [212, 0]
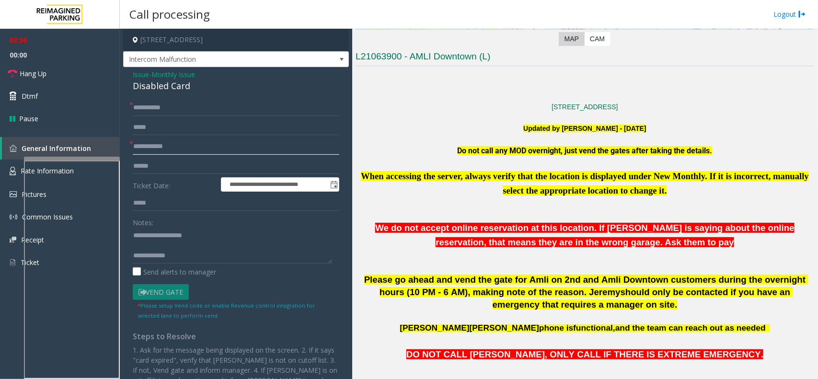
click at [250, 146] on input "text" at bounding box center [236, 146] width 206 height 16
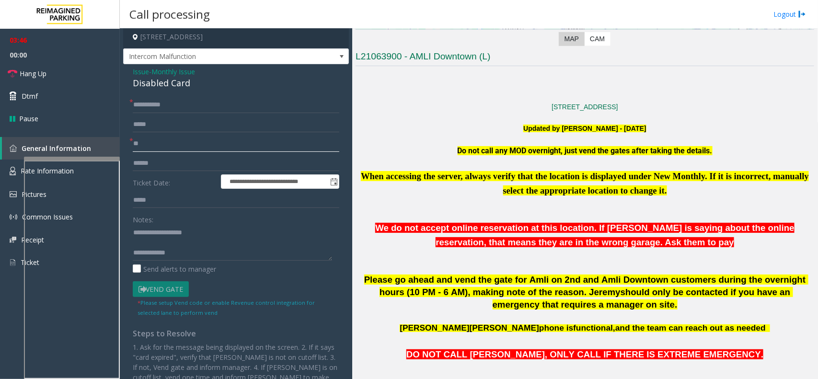
scroll to position [0, 0]
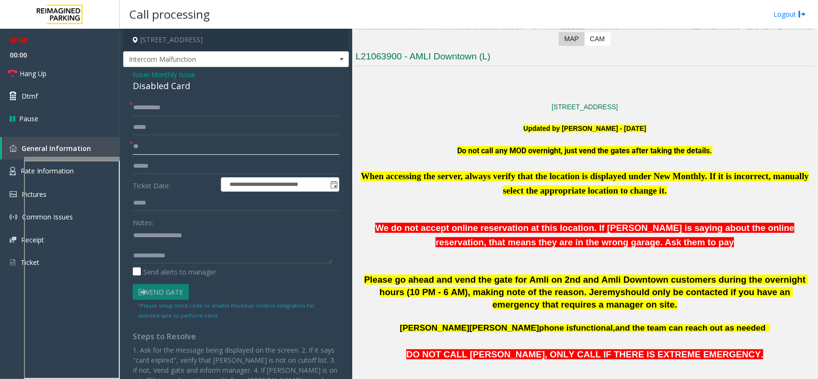
type input "**"
click at [210, 247] on textarea at bounding box center [232, 246] width 199 height 36
click at [209, 252] on textarea at bounding box center [232, 246] width 199 height 36
click at [240, 257] on textarea at bounding box center [232, 246] width 199 height 36
click at [104, 68] on link "Hang Up" at bounding box center [60, 73] width 120 height 23
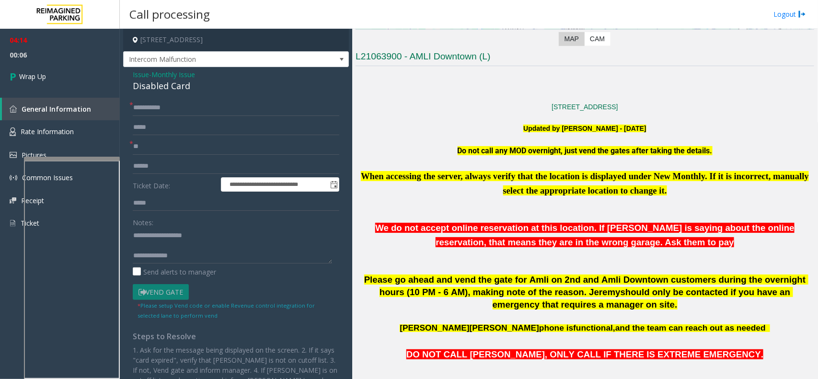
scroll to position [10, 0]
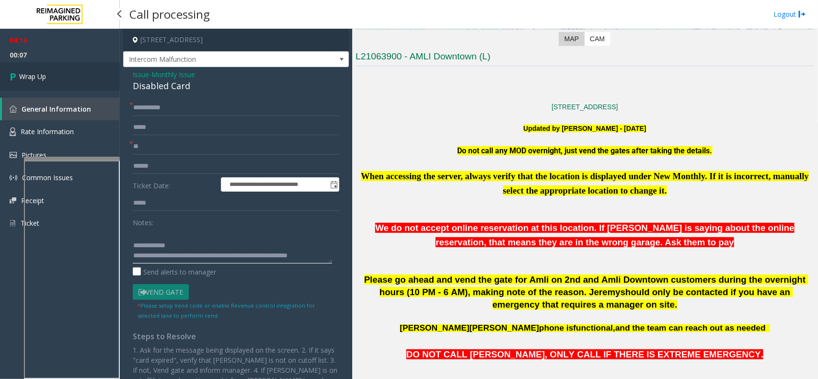
type textarea "**********"
click at [92, 86] on link "Wrap Up" at bounding box center [60, 76] width 120 height 28
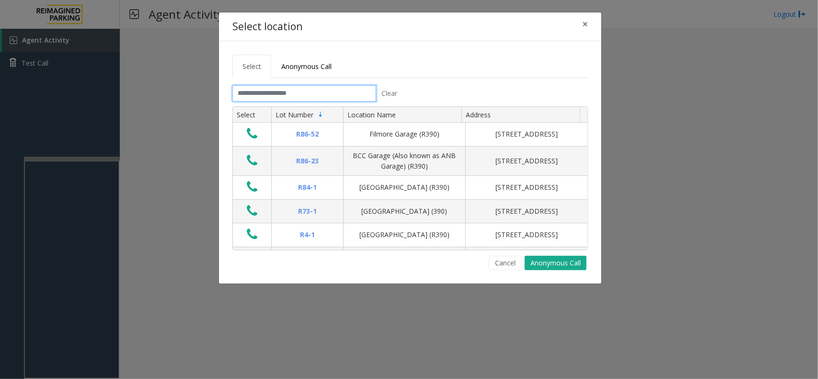
click at [281, 95] on input "text" at bounding box center [304, 93] width 144 height 16
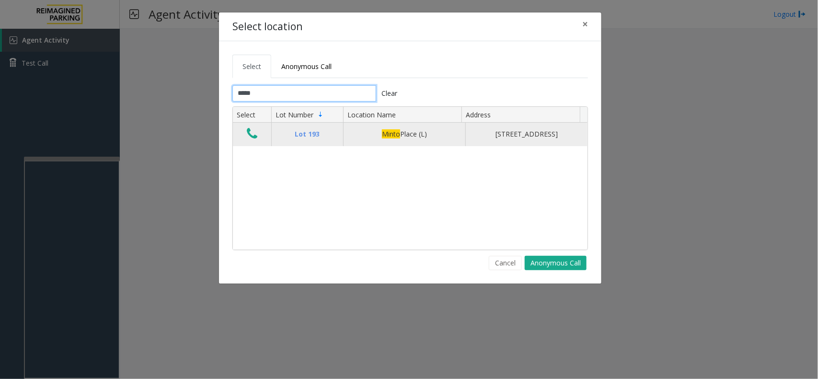
type input "*****"
click at [244, 142] on button "Data table" at bounding box center [252, 133] width 16 height 15
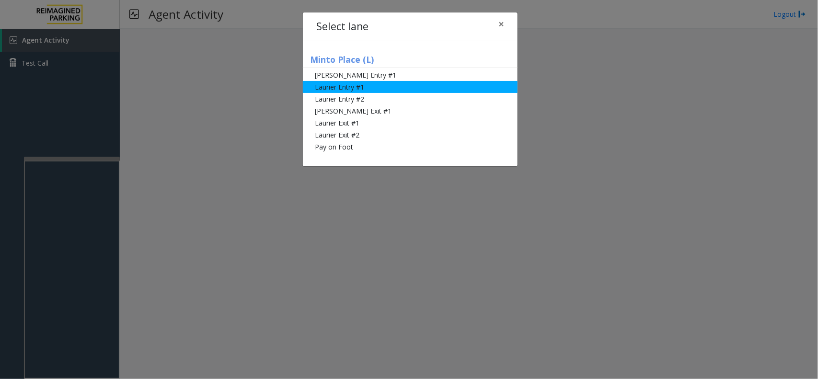
click at [358, 88] on li "Laurier Entry #1" at bounding box center [410, 87] width 215 height 12
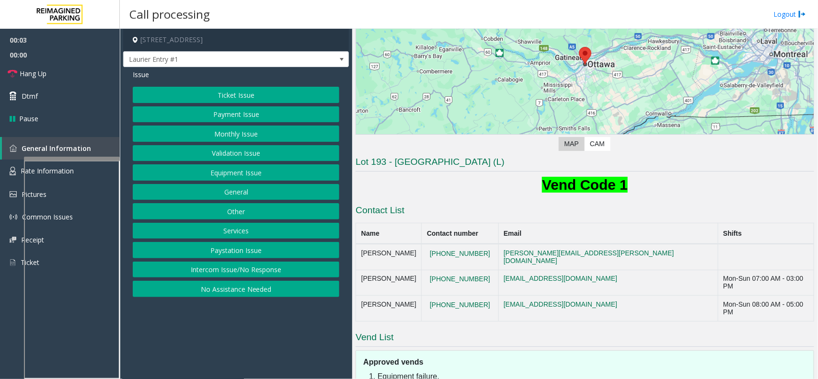
scroll to position [200, 0]
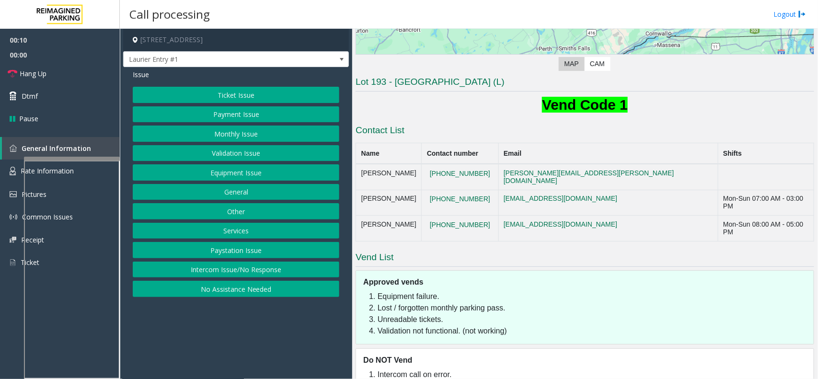
click at [306, 100] on button "Ticket Issue" at bounding box center [236, 95] width 206 height 16
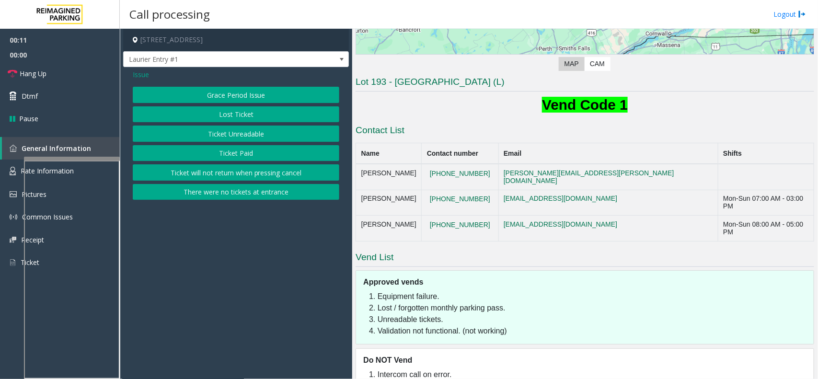
click at [286, 139] on button "Ticket Unreadable" at bounding box center [236, 133] width 206 height 16
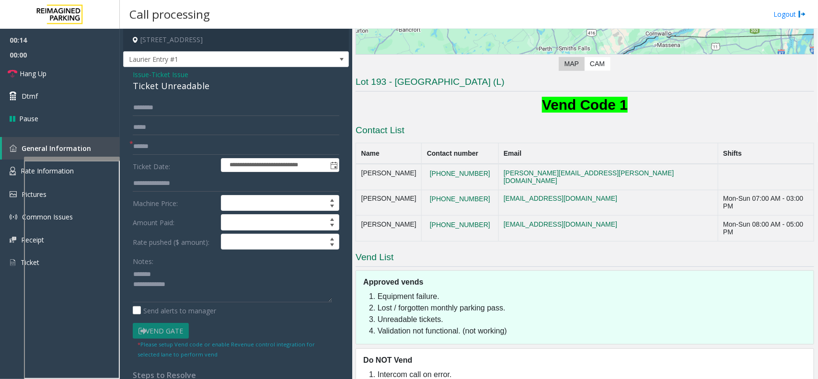
click at [158, 92] on div "Ticket Unreadable" at bounding box center [236, 86] width 206 height 13
click at [159, 90] on div "Ticket Unreadable" at bounding box center [236, 86] width 206 height 13
type textarea "**********"
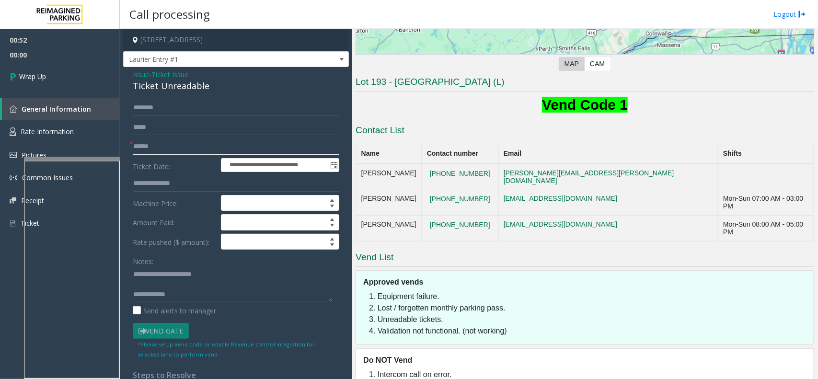
click at [195, 154] on input "text" at bounding box center [236, 146] width 206 height 16
type input "**"
type textarea "**********"
click at [58, 72] on link "Wrap Up" at bounding box center [60, 76] width 120 height 28
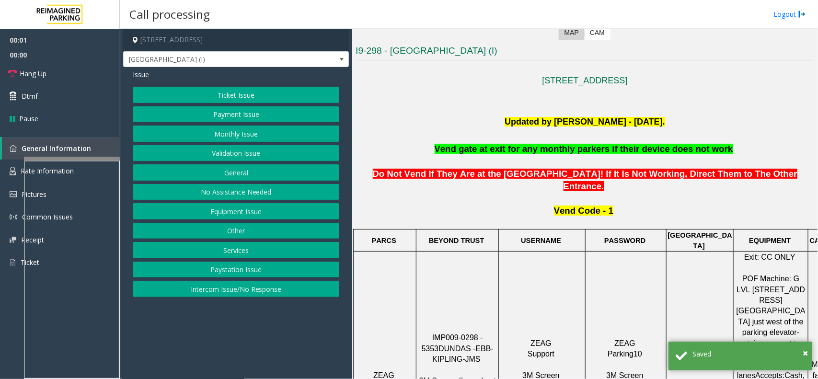
scroll to position [239, 0]
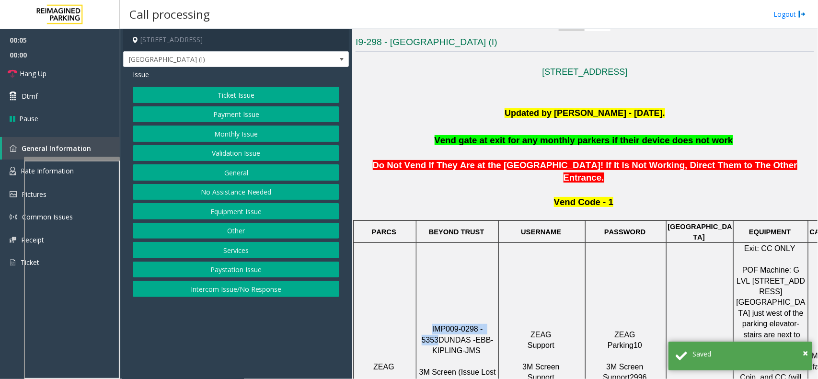
drag, startPoint x: 488, startPoint y: 288, endPoint x: 410, endPoint y: 290, distance: 78.1
click at [410, 290] on tr "ZEAG IMP009-0298 - 5353 DUNDAS - EBB-KIPLING-JMS 3M Screen (Issue Lost Tickets/…" at bounding box center [613, 367] width 520 height 248
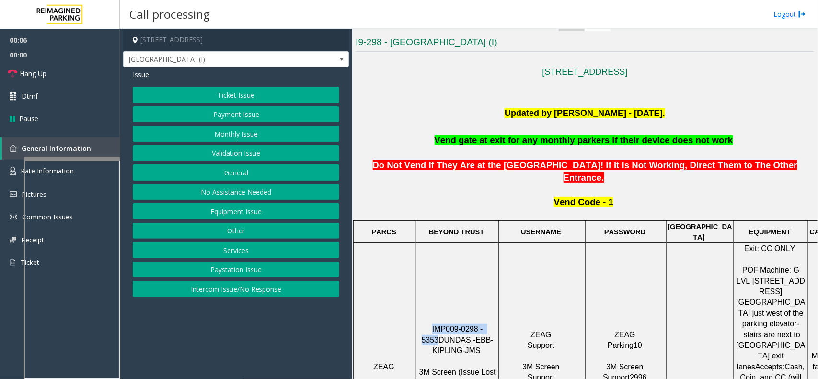
copy tr "IMP009-0298 - 5353"
click at [298, 287] on button "Intercom Issue/No Response" at bounding box center [236, 289] width 206 height 16
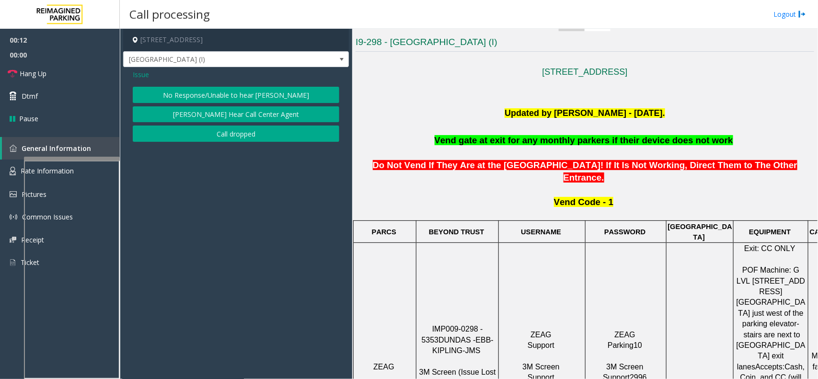
click at [260, 84] on div "Issue No Response/Unable to hear parker Parker Cannot Hear Call Center Agent Ca…" at bounding box center [236, 107] width 226 height 80
click at [251, 92] on button "No Response/Unable to hear [PERSON_NAME]" at bounding box center [236, 95] width 206 height 16
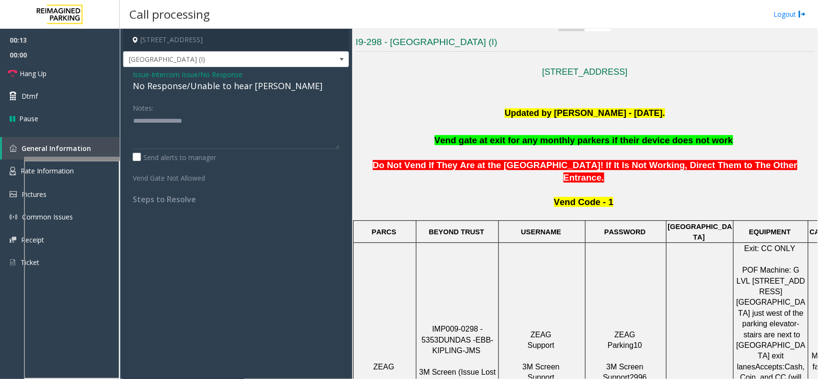
click at [224, 88] on div "No Response/Unable to hear [PERSON_NAME]" at bounding box center [236, 86] width 206 height 13
type textarea "**********"
click at [69, 68] on link "Hang Up" at bounding box center [60, 73] width 120 height 23
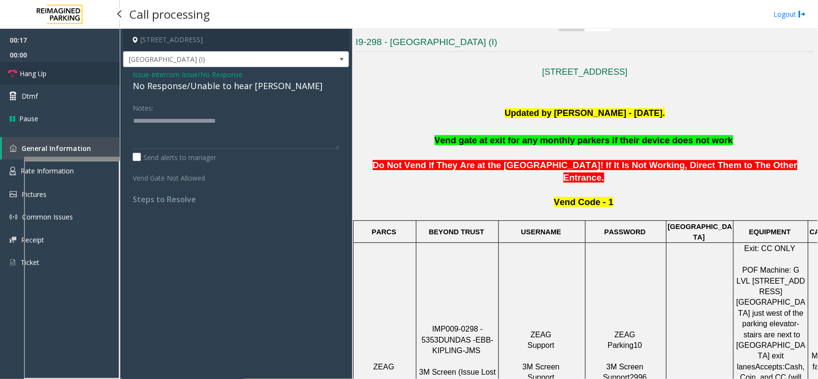
click at [69, 68] on link "Hang Up" at bounding box center [60, 73] width 120 height 23
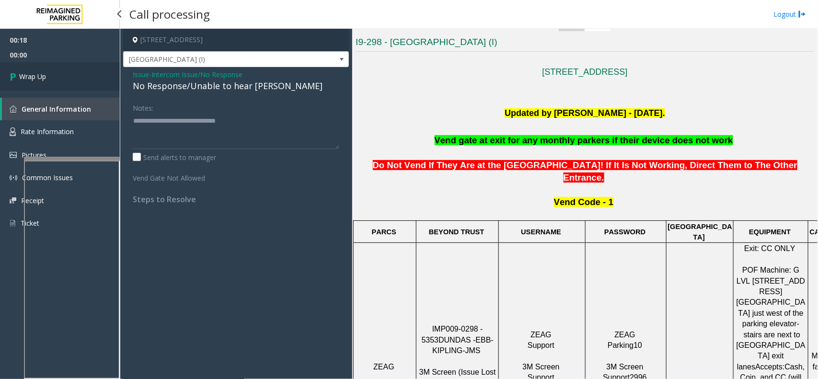
click at [69, 68] on link "Wrap Up" at bounding box center [60, 76] width 120 height 28
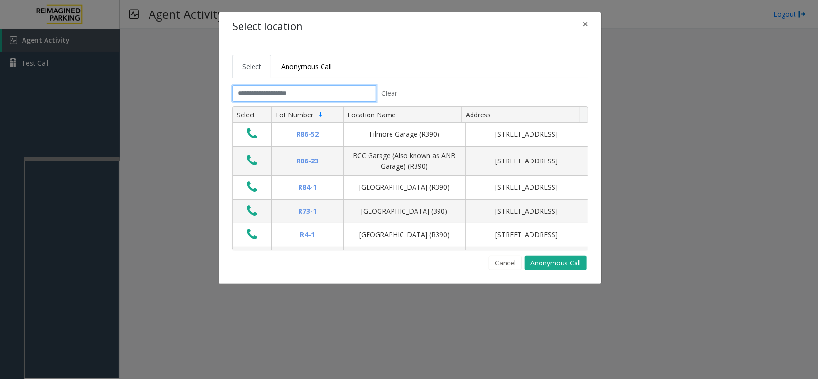
click at [306, 91] on input "text" at bounding box center [304, 93] width 144 height 16
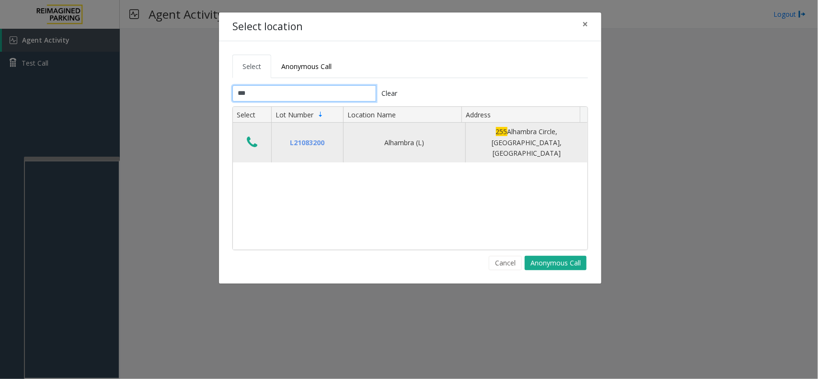
type input "***"
click at [255, 136] on icon "Data table" at bounding box center [252, 142] width 11 height 13
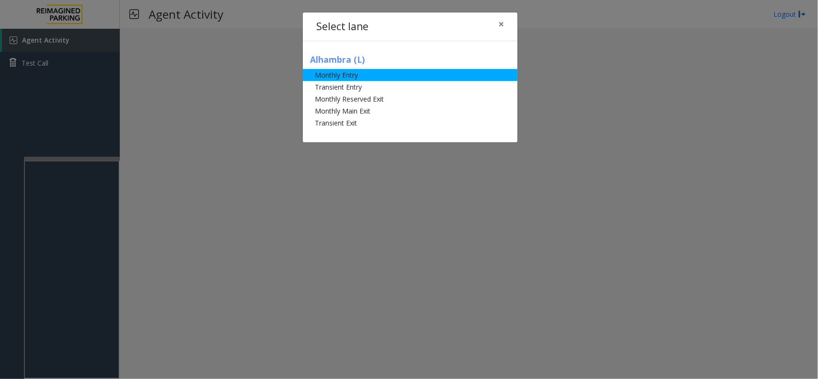
click at [344, 79] on li "Monthly Entry" at bounding box center [410, 75] width 215 height 12
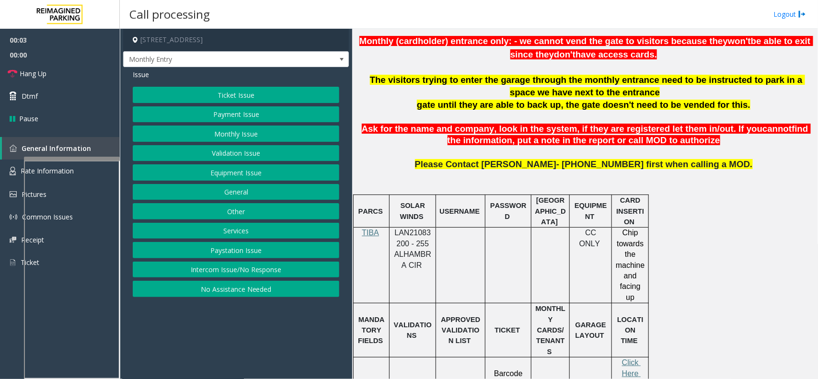
scroll to position [359, 0]
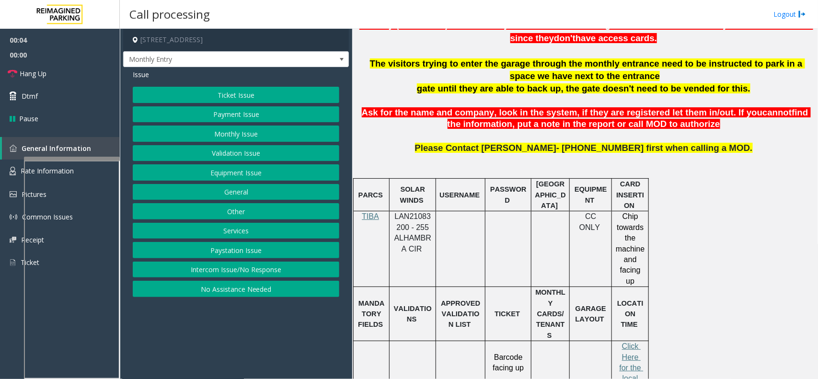
click at [407, 230] on span "LAN21083200 - 255 ALHAMBRA CIR" at bounding box center [412, 232] width 37 height 40
drag, startPoint x: 429, startPoint y: 230, endPoint x: 391, endPoint y: 216, distance: 40.0
click at [391, 216] on div "LAN21083200 - 255 ALHAMBRA CIR" at bounding box center [412, 232] width 46 height 43
copy span "LAN21083200 - 255"
click at [239, 132] on button "Monthly Issue" at bounding box center [236, 133] width 206 height 16
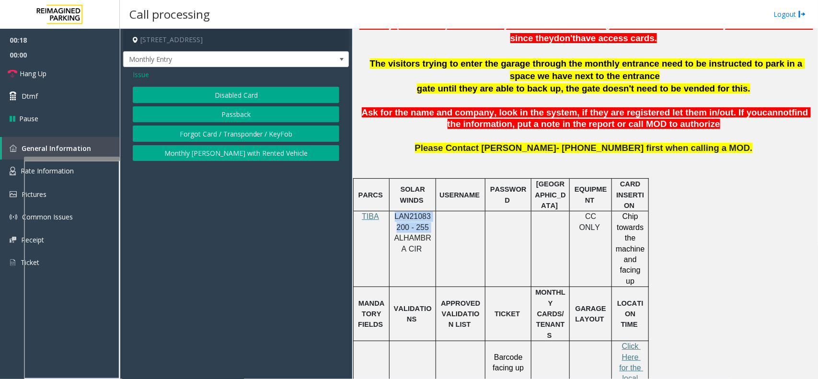
click at [230, 101] on button "Disabled Card" at bounding box center [236, 95] width 206 height 16
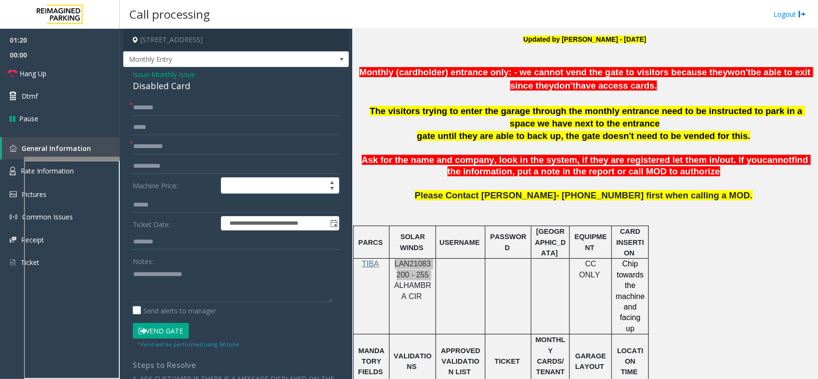
scroll to position [299, 0]
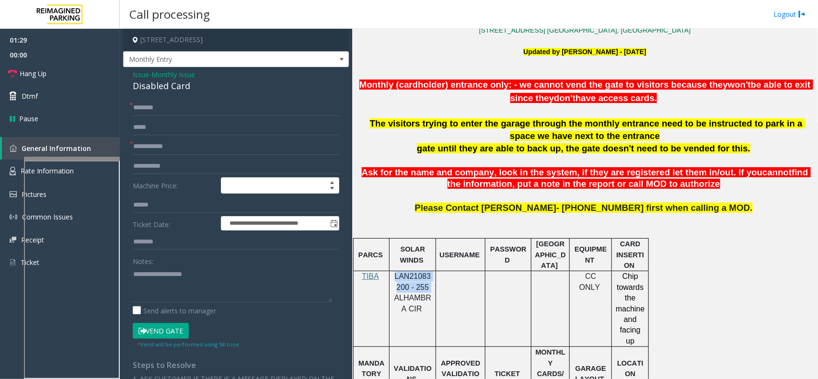
click at [177, 328] on button "Vend Gate" at bounding box center [161, 331] width 56 height 16
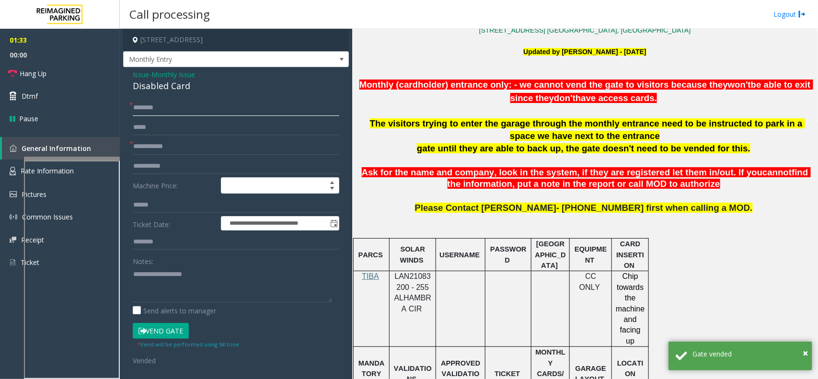
click at [178, 112] on input "text" at bounding box center [236, 108] width 206 height 16
paste input "*********"
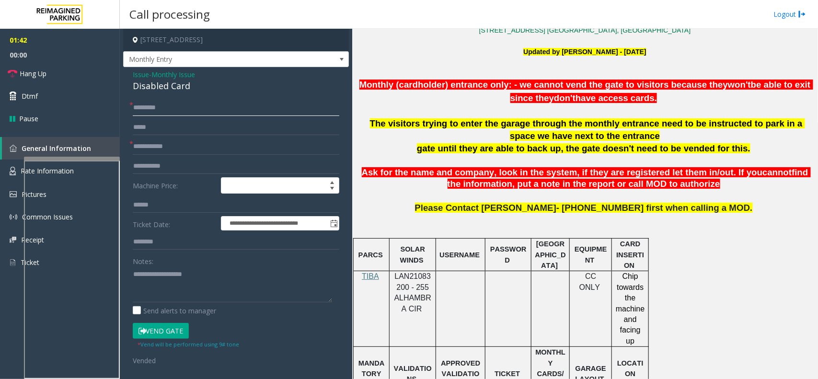
click at [205, 108] on input "*********" at bounding box center [236, 108] width 206 height 16
paste input "*******"
type input "**********"
click at [82, 70] on link "Hang Up" at bounding box center [60, 73] width 120 height 23
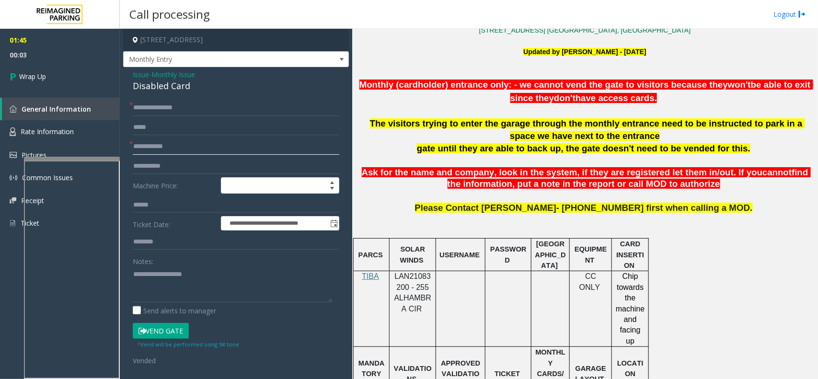
click at [192, 152] on input "text" at bounding box center [236, 146] width 206 height 16
paste input "****"
type input "****"
click at [158, 82] on div "Disabled Card" at bounding box center [236, 86] width 206 height 13
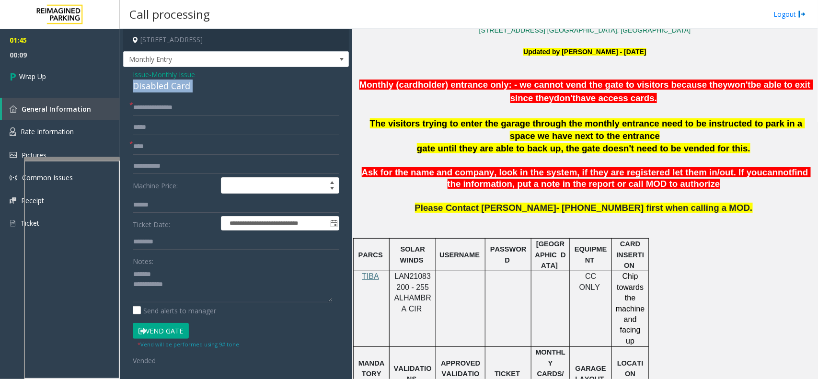
click at [158, 82] on div "Disabled Card" at bounding box center [236, 86] width 206 height 13
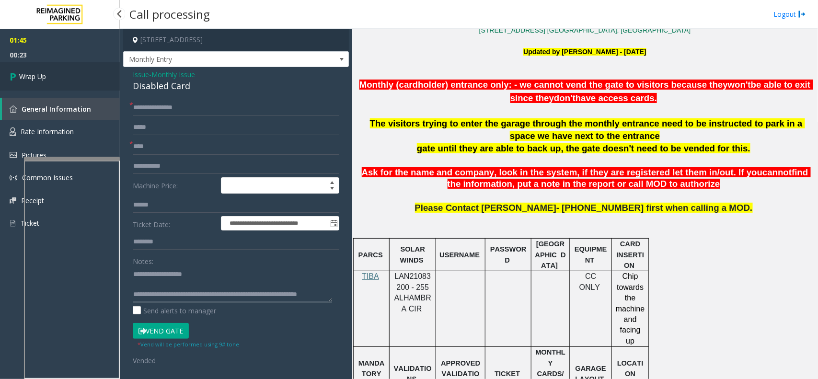
type textarea "**********"
click at [57, 89] on link "Wrap Up" at bounding box center [60, 76] width 120 height 28
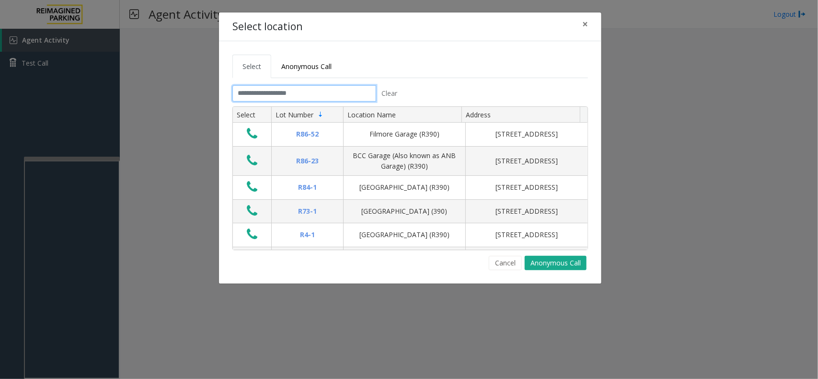
click at [313, 88] on input "text" at bounding box center [304, 93] width 144 height 16
click at [263, 93] on input "text" at bounding box center [304, 93] width 144 height 16
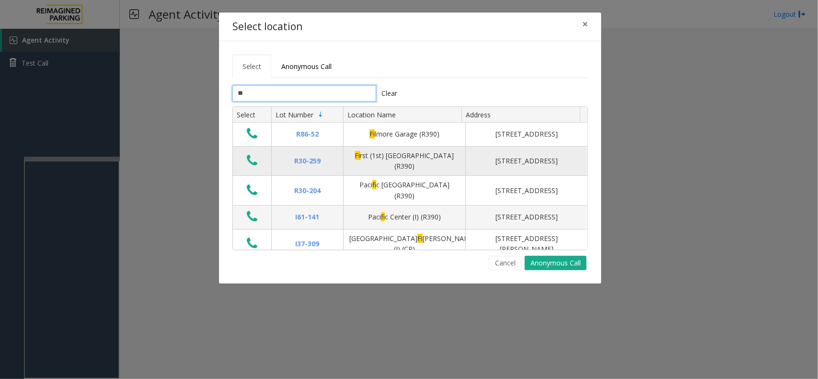
type input "**"
drag, startPoint x: 256, startPoint y: 160, endPoint x: 252, endPoint y: 163, distance: 5.2
click at [252, 163] on icon "Data table" at bounding box center [252, 160] width 11 height 13
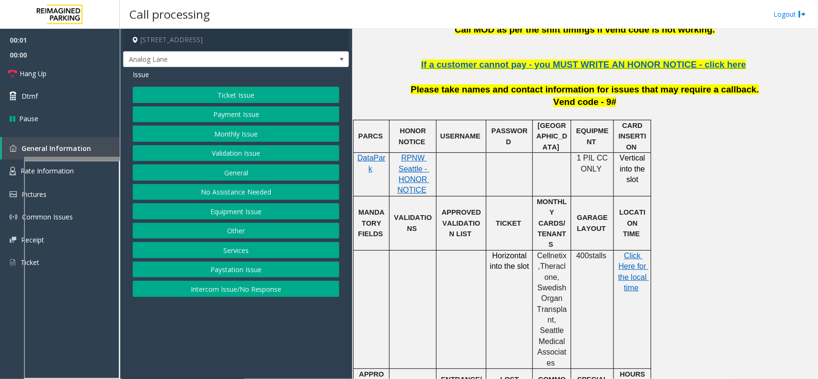
scroll to position [419, 0]
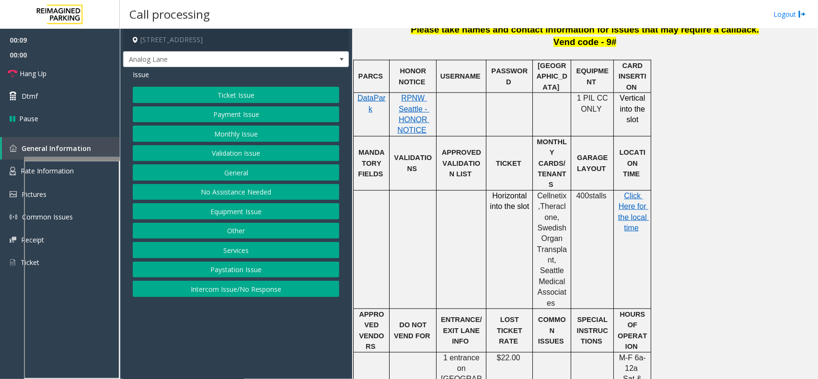
click at [243, 130] on button "Monthly Issue" at bounding box center [236, 133] width 206 height 16
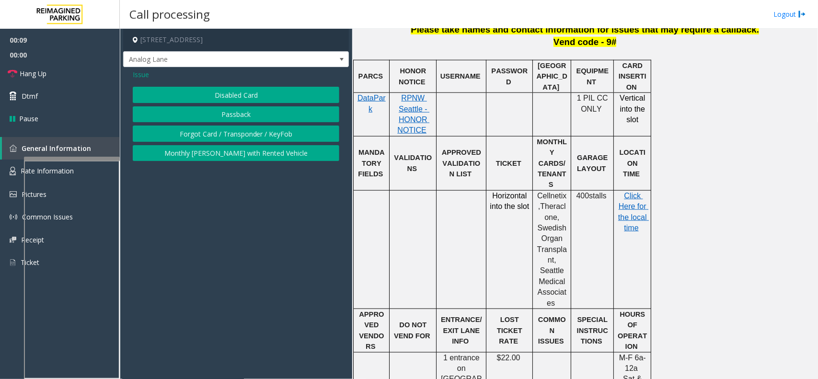
click at [257, 95] on button "Disabled Card" at bounding box center [236, 95] width 206 height 16
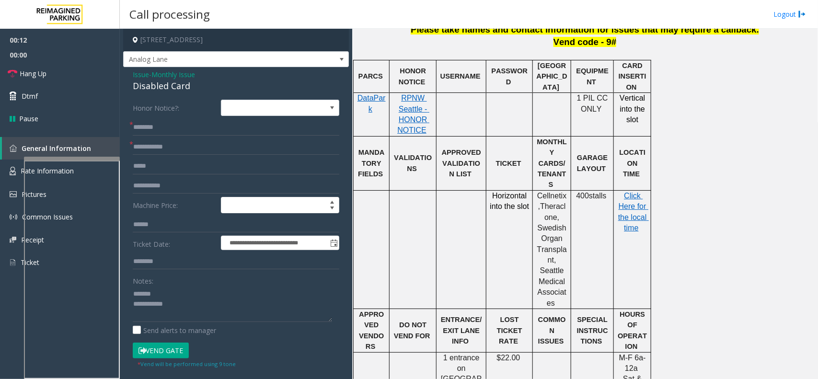
click at [161, 87] on div "Disabled Card" at bounding box center [236, 86] width 206 height 13
type textarea "**********"
drag, startPoint x: 177, startPoint y: 127, endPoint x: 171, endPoint y: 146, distance: 19.7
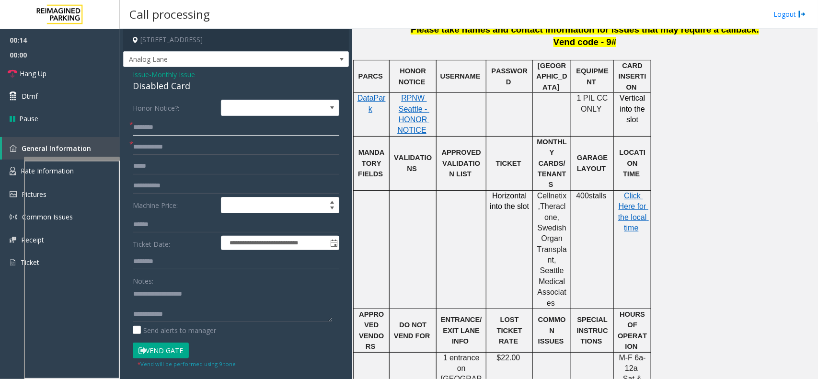
click at [175, 130] on input "text" at bounding box center [236, 127] width 206 height 16
click at [171, 149] on input "text" at bounding box center [236, 147] width 206 height 16
type input "**"
click at [142, 125] on input "text" at bounding box center [236, 127] width 206 height 16
type input "**"
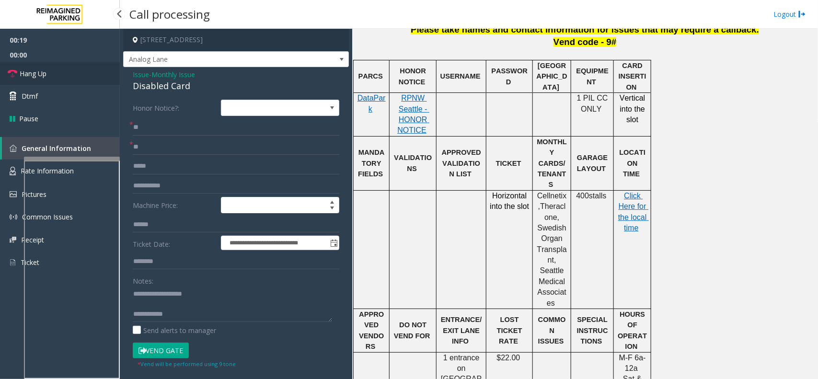
click at [49, 78] on link "Hang Up" at bounding box center [60, 73] width 120 height 23
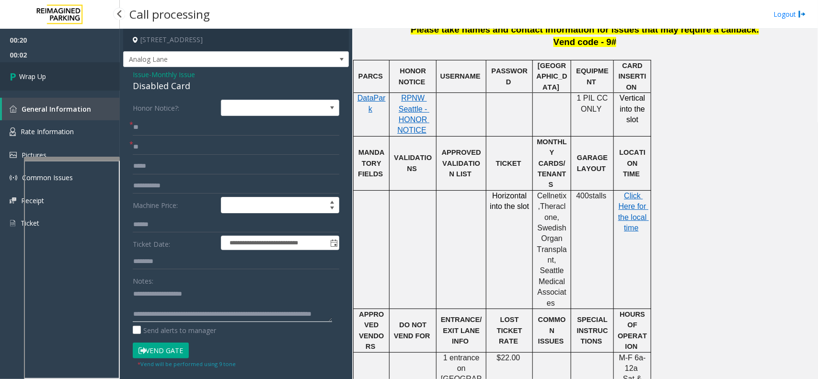
type textarea "**********"
click at [66, 75] on link "Wrap Up" at bounding box center [60, 76] width 120 height 28
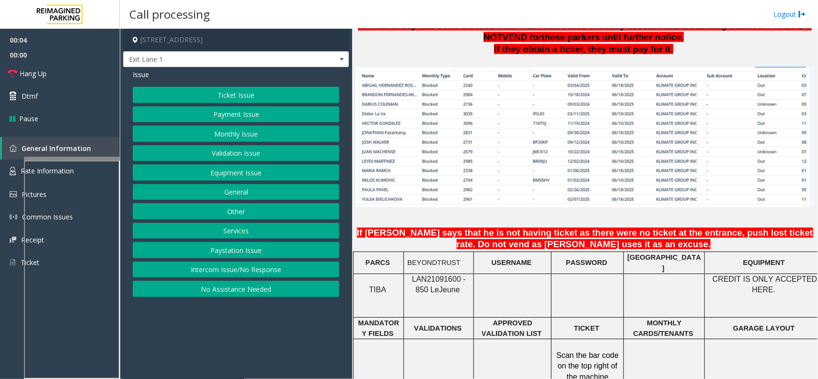
scroll to position [659, 0]
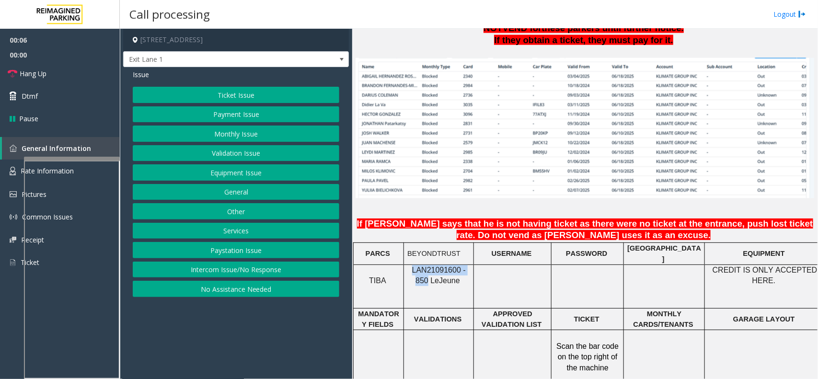
drag, startPoint x: 470, startPoint y: 267, endPoint x: 407, endPoint y: 269, distance: 63.3
click at [407, 269] on div "LAN21091600 - 850 Le Jeune" at bounding box center [438, 276] width 69 height 22
copy span "LAN21091600 - 850"
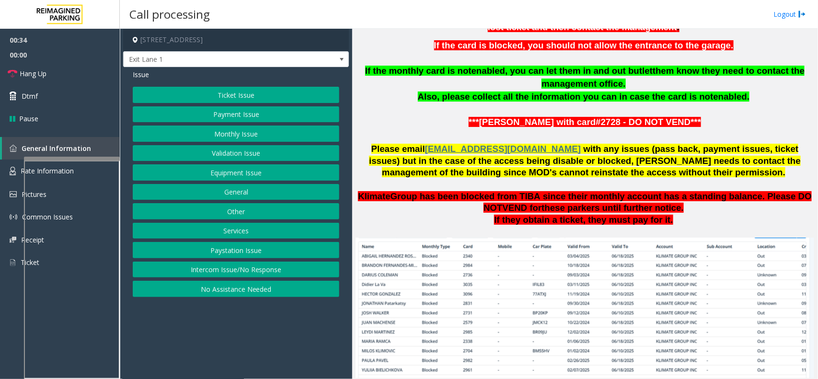
scroll to position [778, 0]
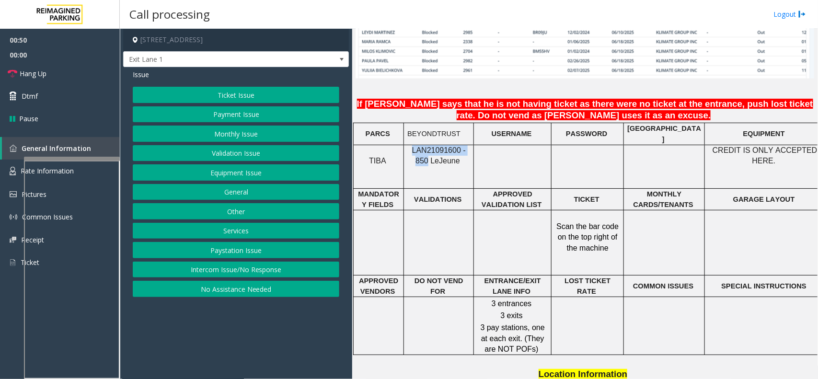
click at [272, 271] on button "Intercom Issue/No Response" at bounding box center [236, 270] width 206 height 16
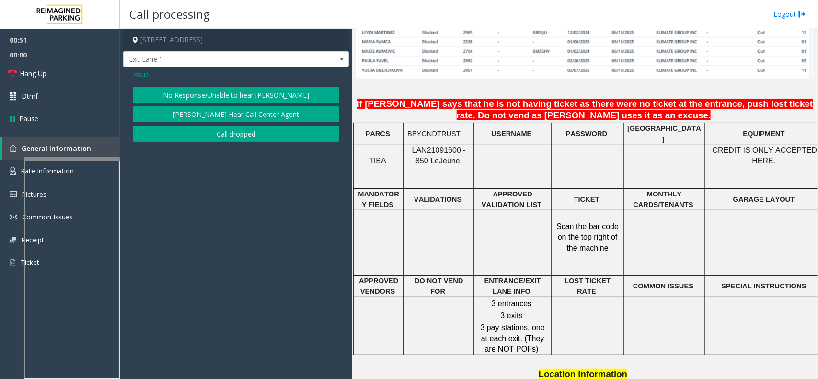
click at [137, 73] on span "Issue" at bounding box center [141, 74] width 16 height 10
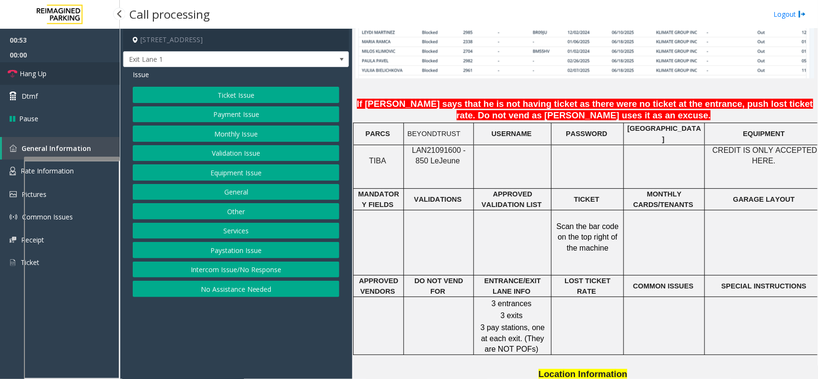
click at [75, 73] on link "Hang Up" at bounding box center [60, 73] width 120 height 23
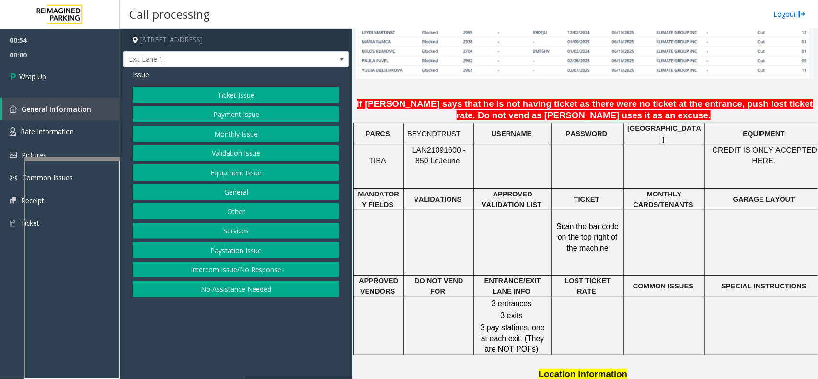
click at [251, 176] on button "Equipment Issue" at bounding box center [236, 172] width 206 height 16
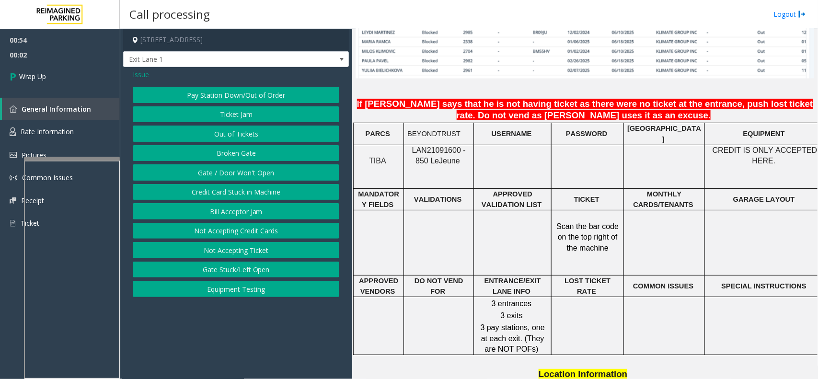
click at [228, 173] on button "Gate / Door Won't Open" at bounding box center [236, 172] width 206 height 16
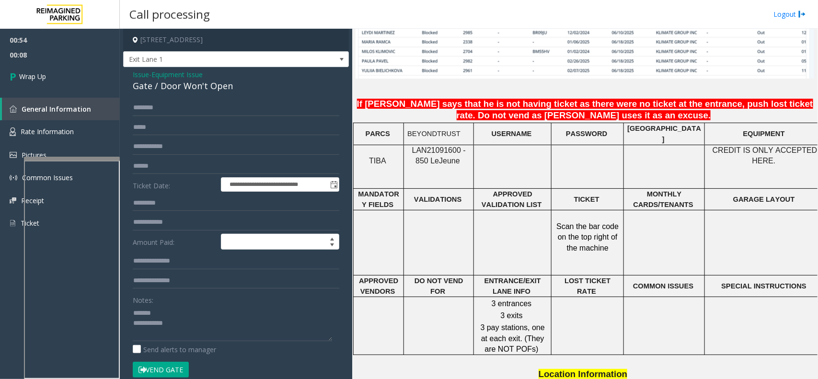
click at [213, 85] on div "Gate / Door Won't Open" at bounding box center [236, 86] width 206 height 13
type textarea "**********"
drag, startPoint x: 50, startPoint y: 49, endPoint x: 51, endPoint y: 62, distance: 13.0
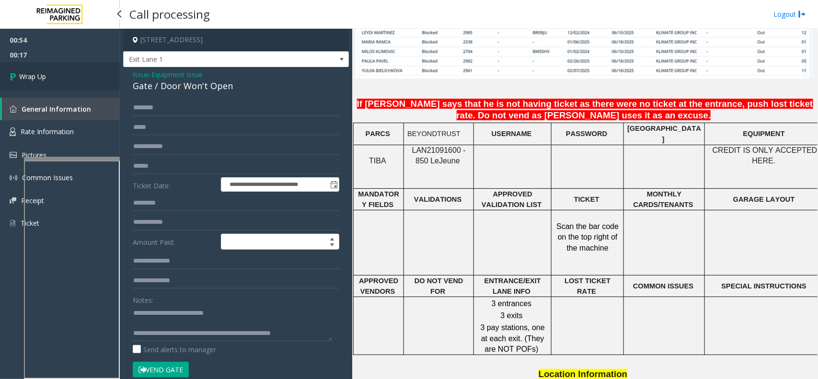
click at [51, 55] on span "00:17" at bounding box center [60, 54] width 120 height 15
click at [54, 77] on link "Wrap Up" at bounding box center [60, 76] width 120 height 28
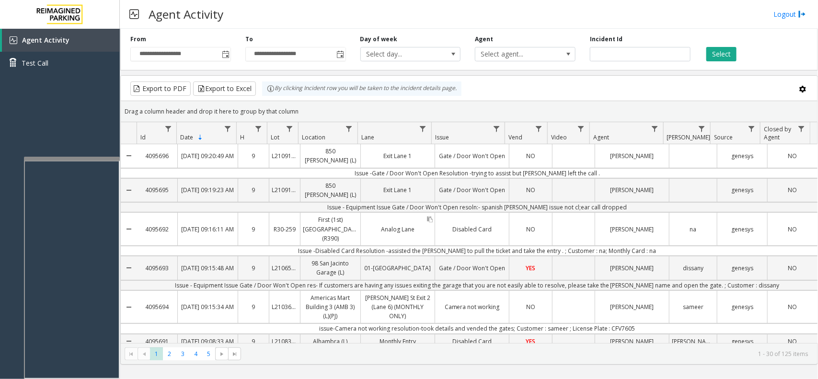
click at [431, 238] on div "Analog Lane" at bounding box center [398, 229] width 74 height 33
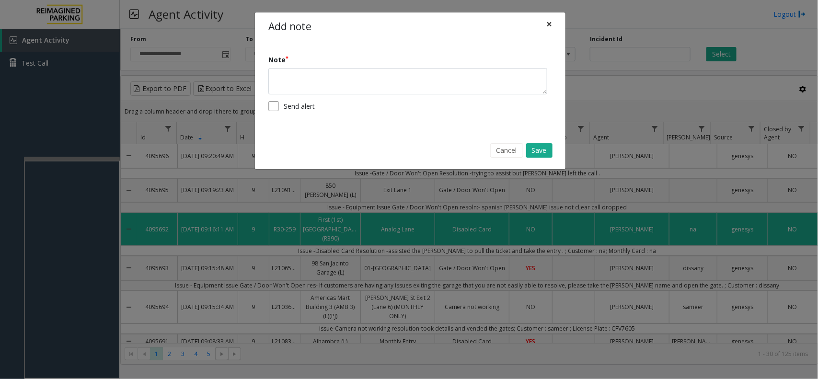
click at [553, 25] on button "×" at bounding box center [548, 23] width 19 height 23
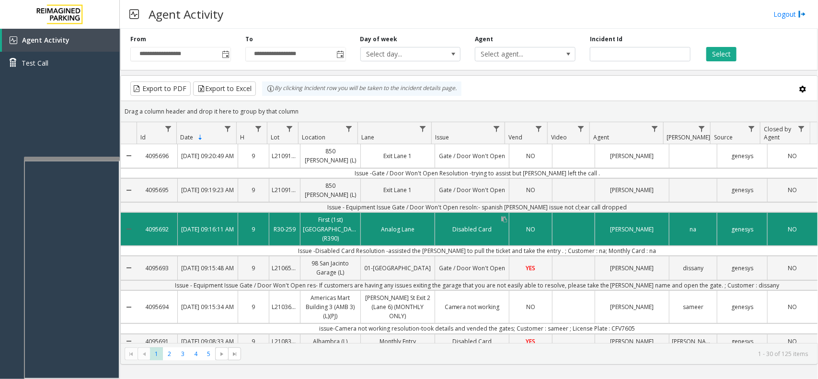
click at [504, 232] on link "Disabled Card" at bounding box center [472, 229] width 74 height 14
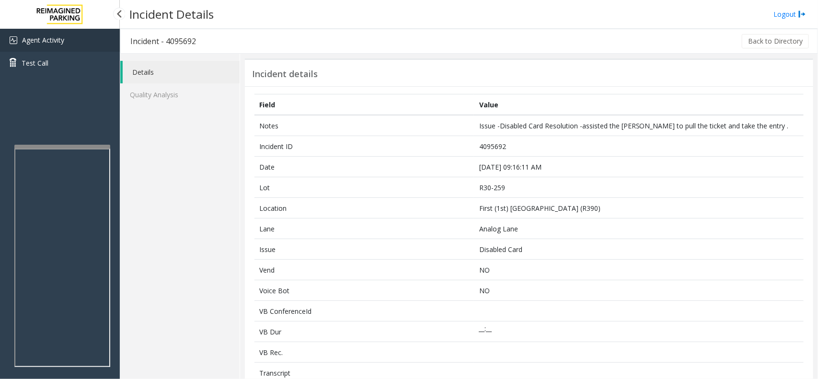
click at [109, 43] on link "Agent Activity" at bounding box center [60, 40] width 120 height 23
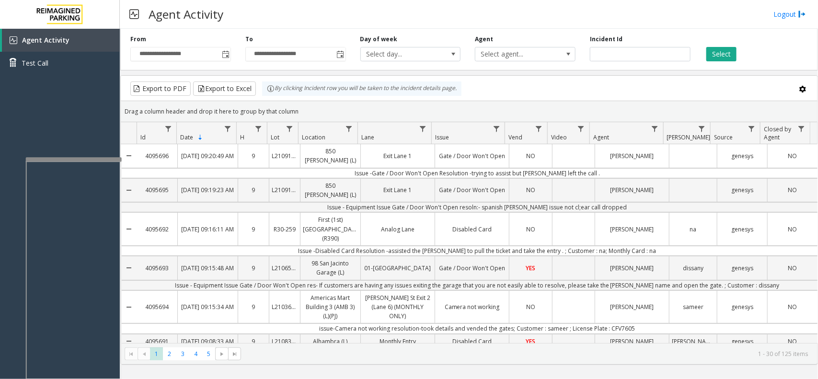
click at [80, 159] on div at bounding box center [74, 159] width 96 height 4
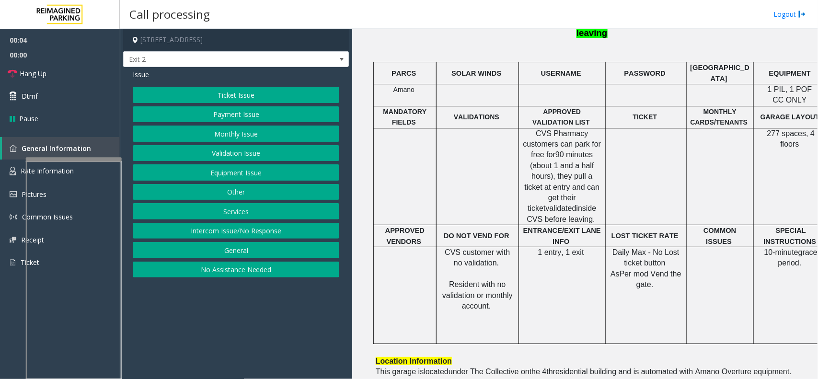
scroll to position [299, 0]
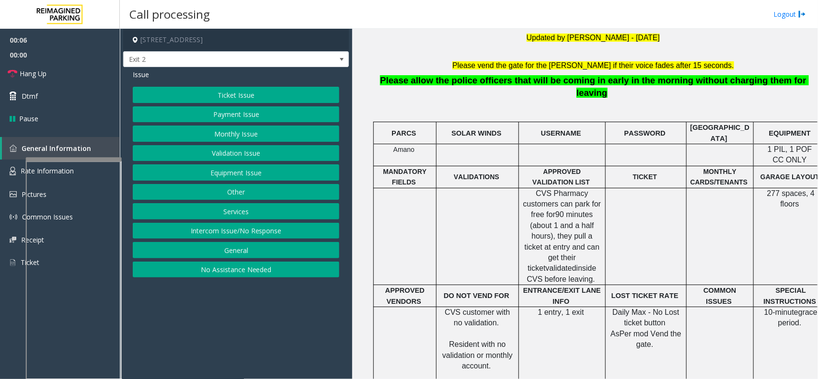
click at [206, 132] on button "Monthly Issue" at bounding box center [236, 133] width 206 height 16
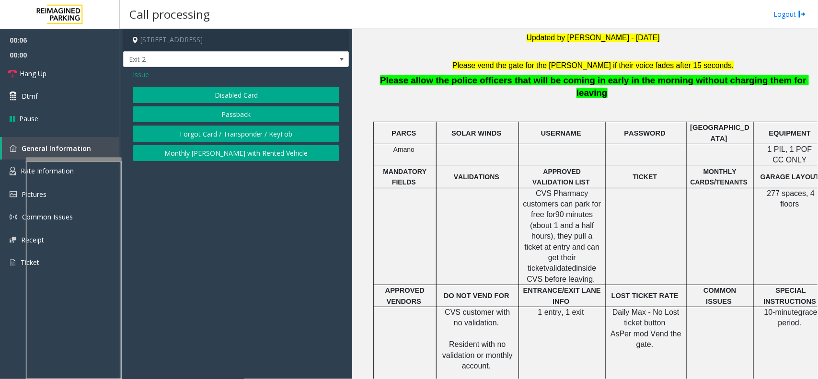
click at [209, 97] on button "Disabled Card" at bounding box center [236, 95] width 206 height 16
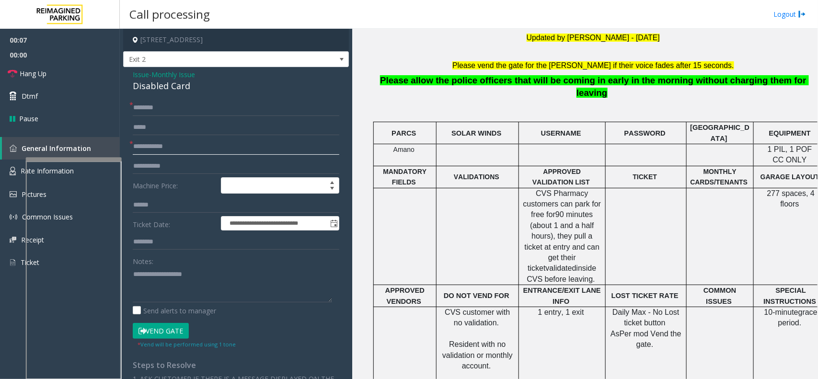
click at [171, 154] on input "text" at bounding box center [236, 146] width 206 height 16
click at [176, 151] on input "text" at bounding box center [236, 146] width 206 height 16
drag, startPoint x: 168, startPoint y: 94, endPoint x: 169, endPoint y: 89, distance: 5.3
click at [168, 93] on div "**********" at bounding box center [236, 325] width 226 height 517
click at [169, 89] on div "Disabled Card" at bounding box center [236, 86] width 206 height 13
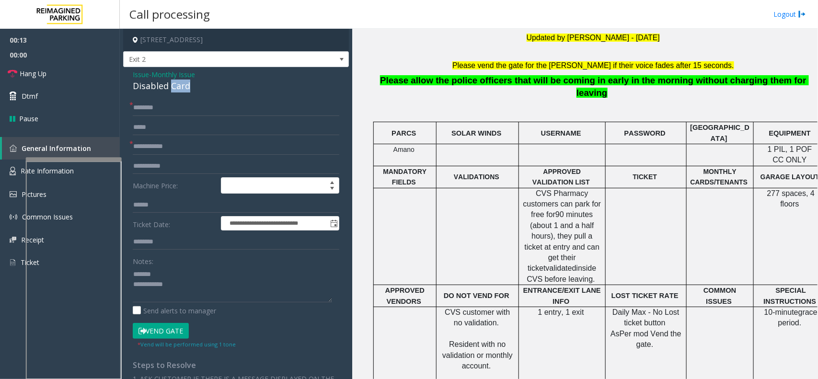
click at [169, 89] on div "Disabled Card" at bounding box center [236, 86] width 206 height 13
type textarea "**********"
click at [182, 146] on input "text" at bounding box center [236, 146] width 206 height 16
click at [144, 148] on input "*****" at bounding box center [236, 146] width 206 height 16
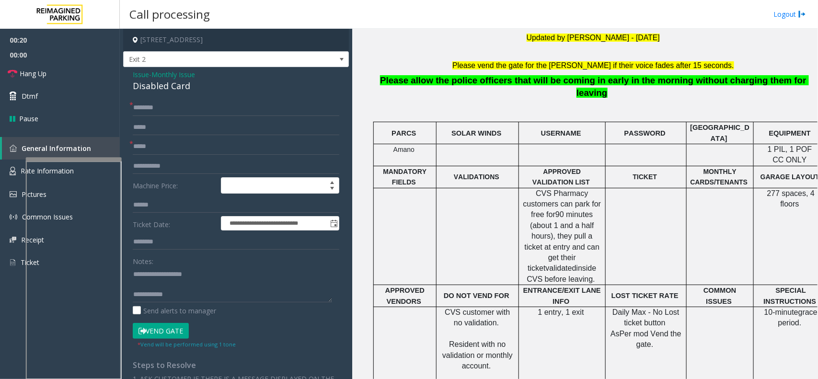
click at [195, 156] on form "**********" at bounding box center [236, 224] width 206 height 249
click at [195, 152] on input "*****" at bounding box center [236, 146] width 206 height 16
type input "******"
click at [213, 102] on input "text" at bounding box center [236, 108] width 206 height 16
type input "**********"
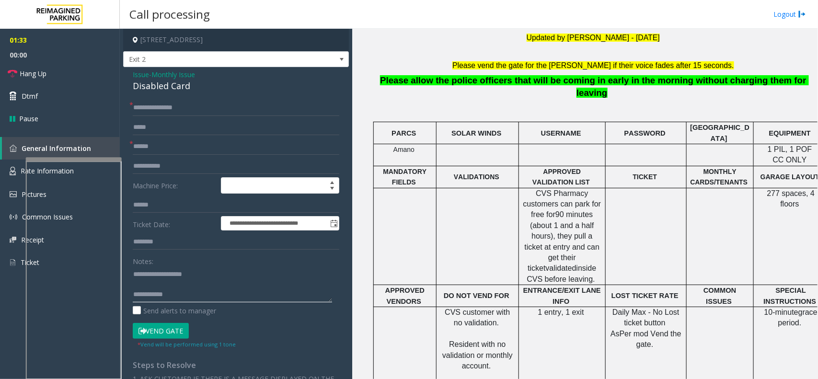
click at [185, 293] on textarea at bounding box center [232, 284] width 199 height 36
type textarea "**********"
click at [173, 324] on button "Vend Gate" at bounding box center [161, 331] width 56 height 16
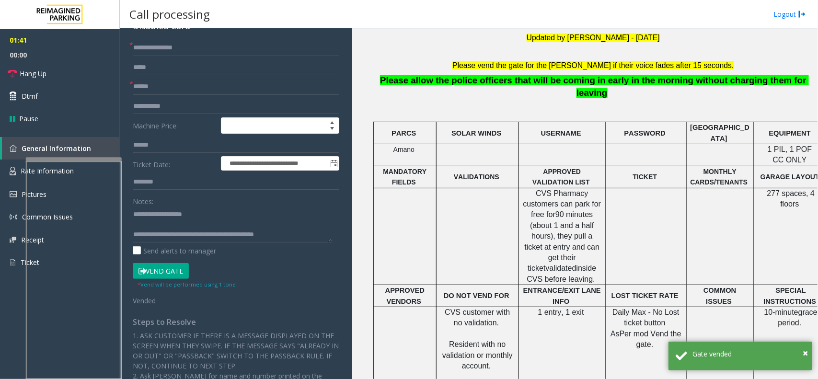
scroll to position [0, 0]
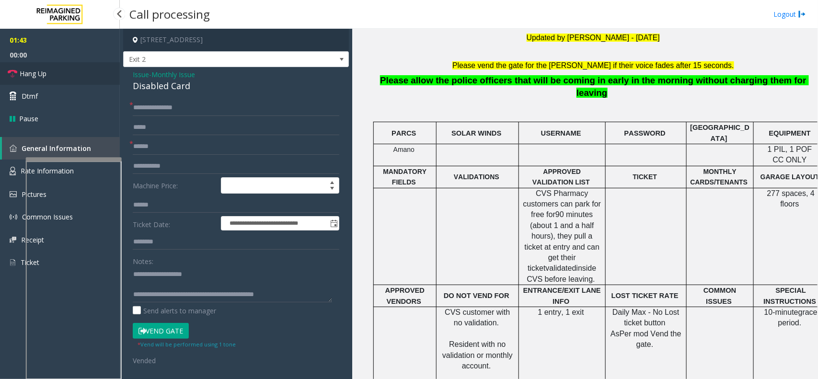
click at [108, 70] on link "Hang Up" at bounding box center [60, 73] width 120 height 23
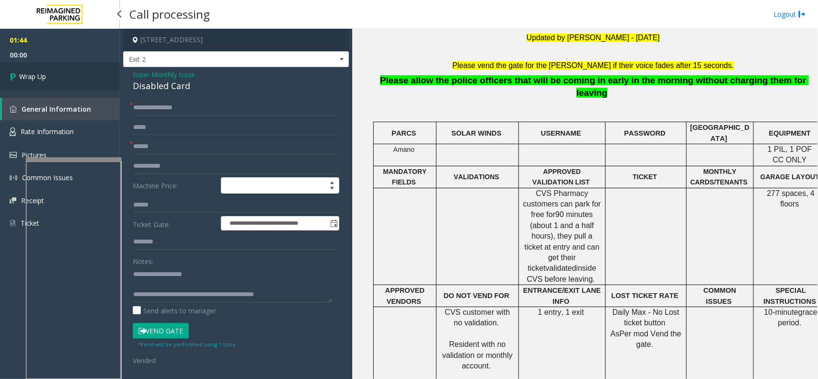
click at [96, 77] on link "Wrap Up" at bounding box center [60, 76] width 120 height 28
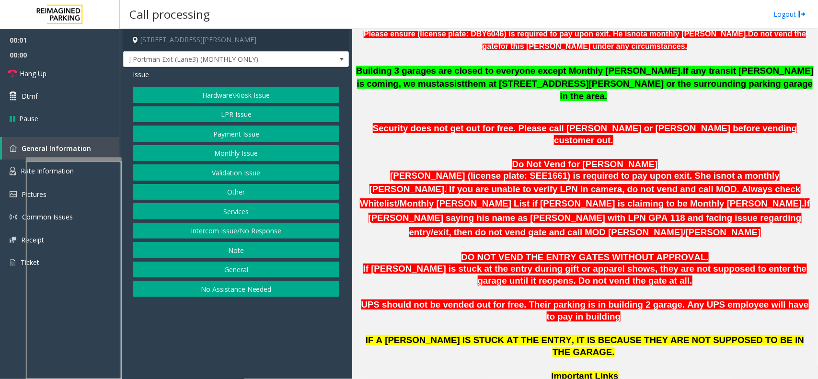
scroll to position [479, 0]
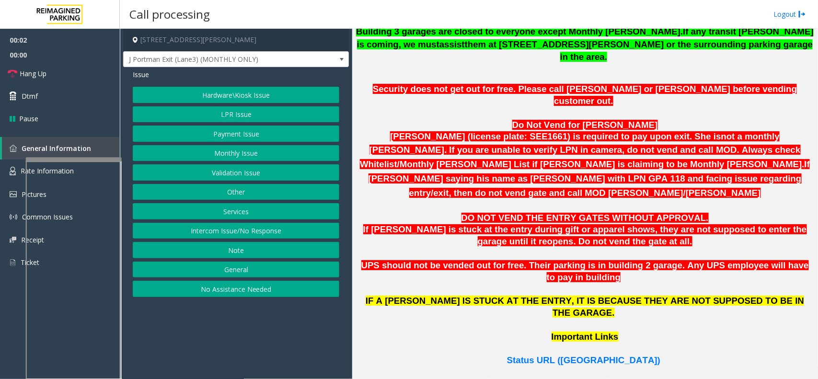
click at [588, 331] on p "Important Links" at bounding box center [584, 343] width 458 height 24
click at [588, 355] on span "Status URL (Vend Gate)" at bounding box center [583, 360] width 153 height 10
click at [208, 150] on button "Monthly Issue" at bounding box center [236, 153] width 206 height 16
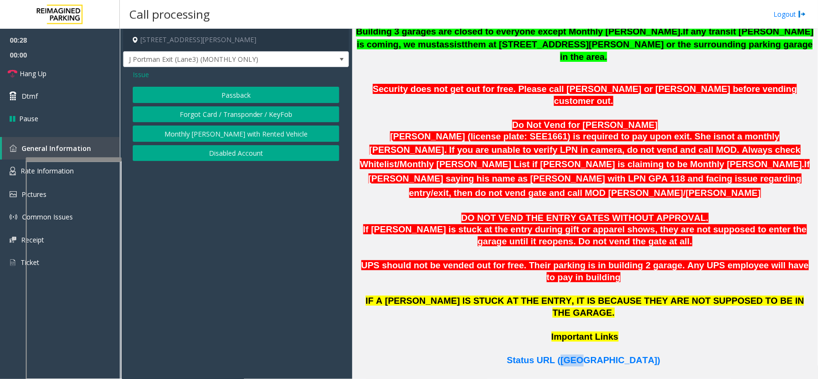
click at [210, 151] on button "Disabled Account" at bounding box center [236, 153] width 206 height 16
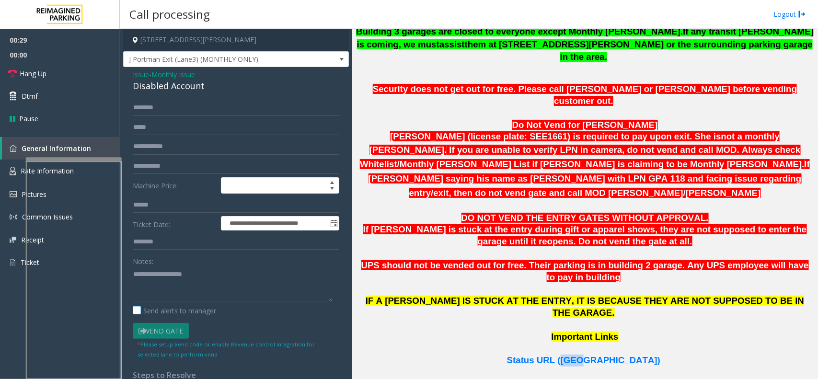
click at [192, 306] on label "Send alerts to manager" at bounding box center [174, 311] width 83 height 10
click at [184, 283] on textarea at bounding box center [232, 284] width 199 height 36
click at [151, 276] on textarea at bounding box center [232, 284] width 199 height 36
type textarea "**********"
drag, startPoint x: 151, startPoint y: 274, endPoint x: 188, endPoint y: 274, distance: 37.4
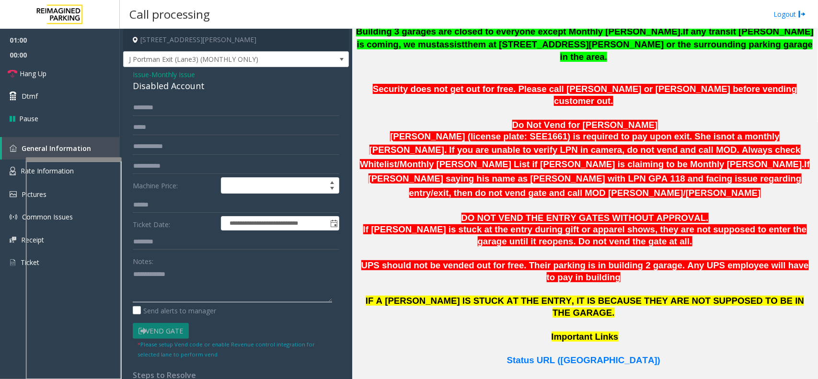
click at [188, 274] on textarea at bounding box center [232, 284] width 199 height 36
type input "**********"
click at [228, 291] on textarea at bounding box center [232, 284] width 199 height 36
click at [70, 70] on link "Hang Up" at bounding box center [60, 73] width 120 height 23
click at [176, 82] on div "Disabled Account" at bounding box center [236, 86] width 206 height 13
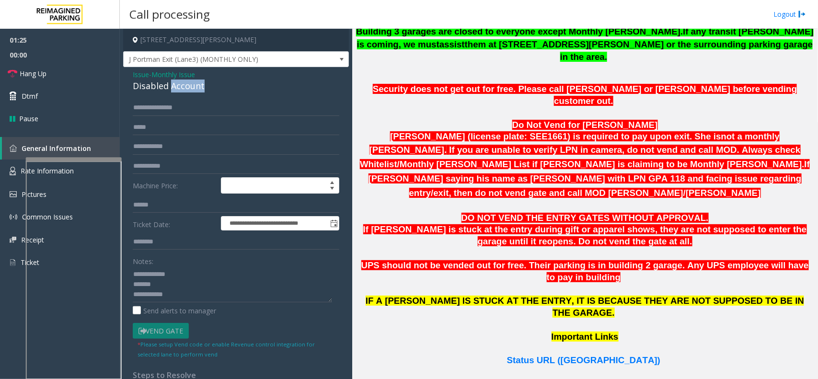
click at [176, 82] on div "Disabled Account" at bounding box center [236, 86] width 206 height 13
drag, startPoint x: 176, startPoint y: 82, endPoint x: 182, endPoint y: 84, distance: 6.1
click at [176, 83] on div "Disabled Account" at bounding box center [236, 86] width 206 height 13
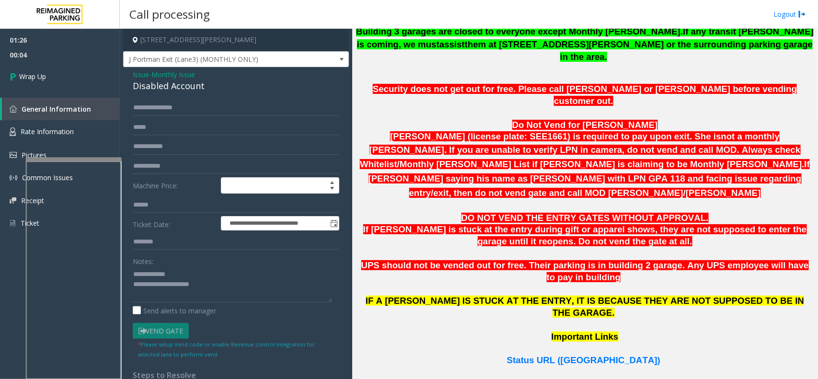
scroll to position [10, 0]
type textarea "**********"
click at [69, 81] on link "Wrap Up" at bounding box center [60, 76] width 120 height 28
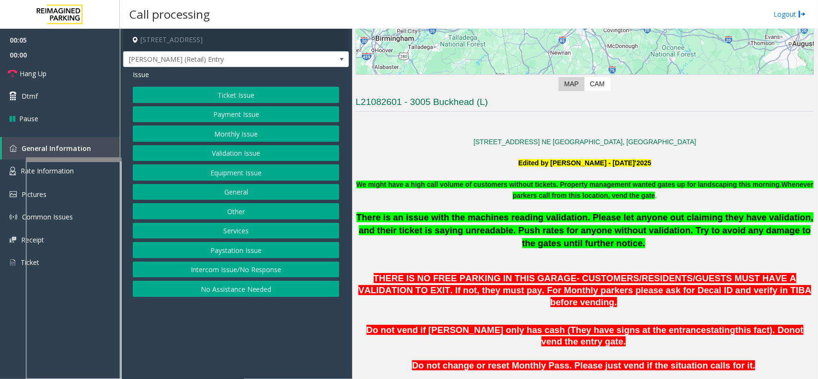
scroll to position [120, 0]
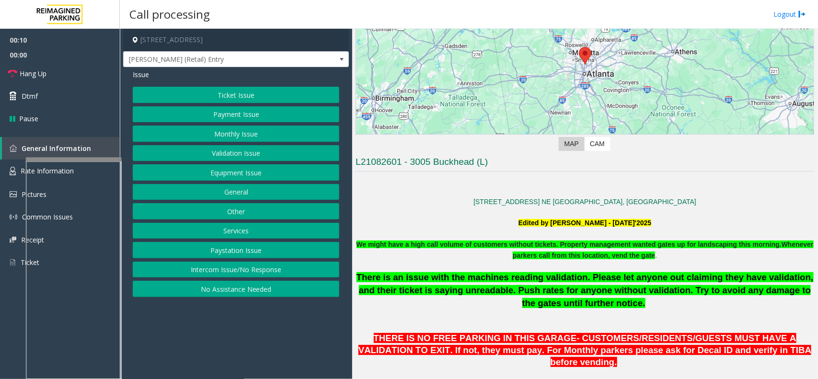
drag, startPoint x: 259, startPoint y: 268, endPoint x: 257, endPoint y: 231, distance: 37.4
click at [259, 270] on button "Intercom Issue/No Response" at bounding box center [236, 270] width 206 height 16
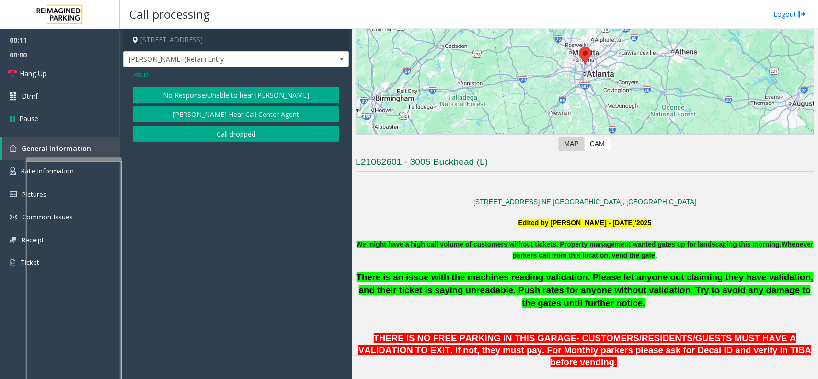
click at [274, 102] on button "No Response/Unable to hear [PERSON_NAME]" at bounding box center [236, 95] width 206 height 16
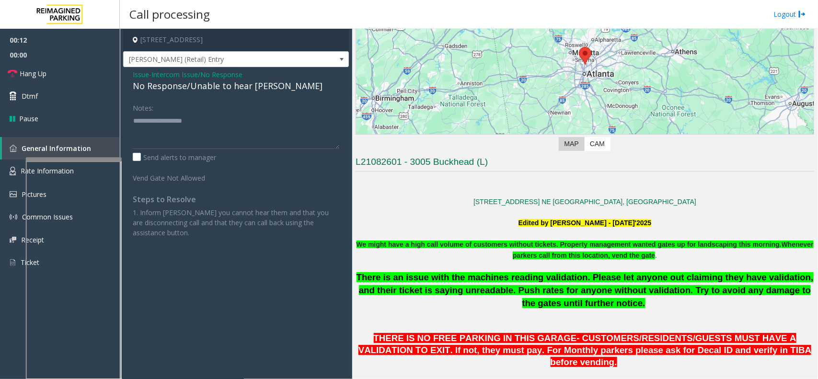
click at [215, 94] on div "Issue - Intercom Issue/No Response No Response/Unable to hear parker Notes: Sen…" at bounding box center [236, 157] width 226 height 180
click at [222, 89] on div "No Response/Unable to hear [PERSON_NAME]" at bounding box center [236, 86] width 206 height 13
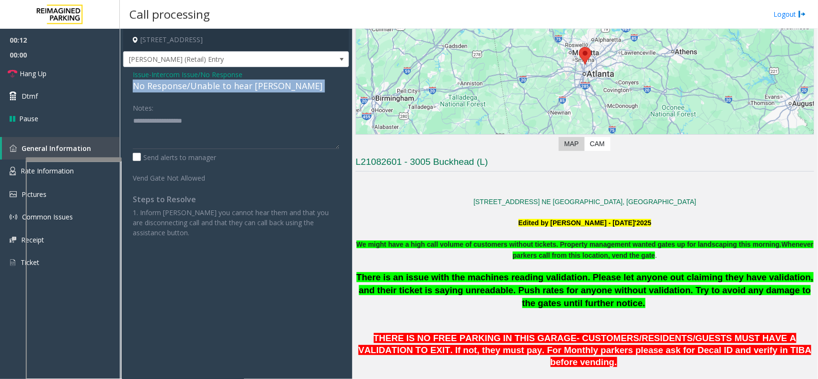
click at [222, 89] on div "No Response/Unable to hear [PERSON_NAME]" at bounding box center [236, 86] width 206 height 13
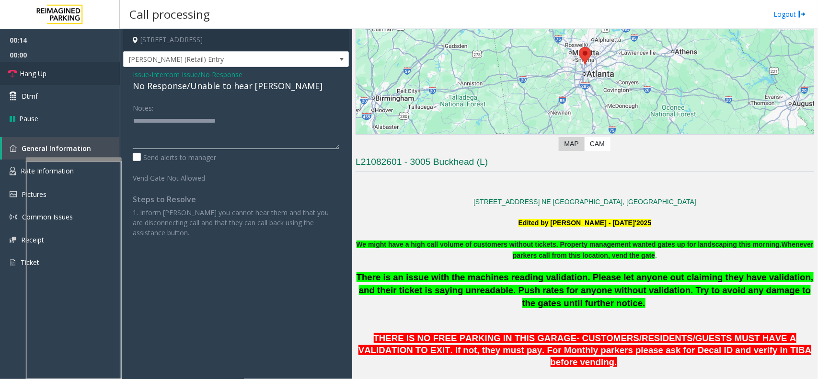
type textarea "**********"
click at [96, 75] on link "Hang Up" at bounding box center [60, 73] width 120 height 23
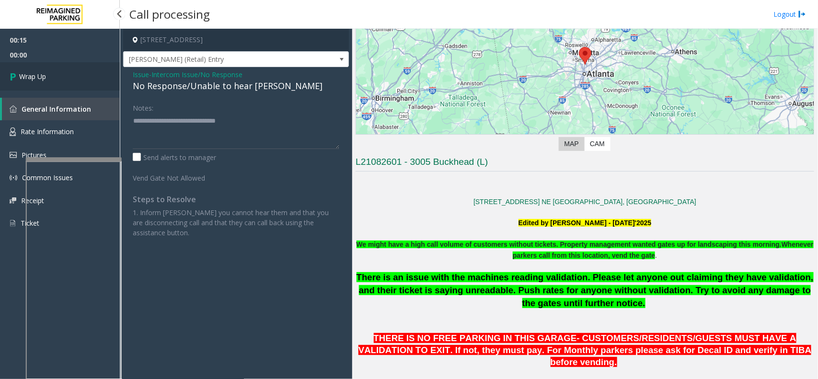
click at [43, 75] on span "Wrap Up" at bounding box center [32, 76] width 27 height 10
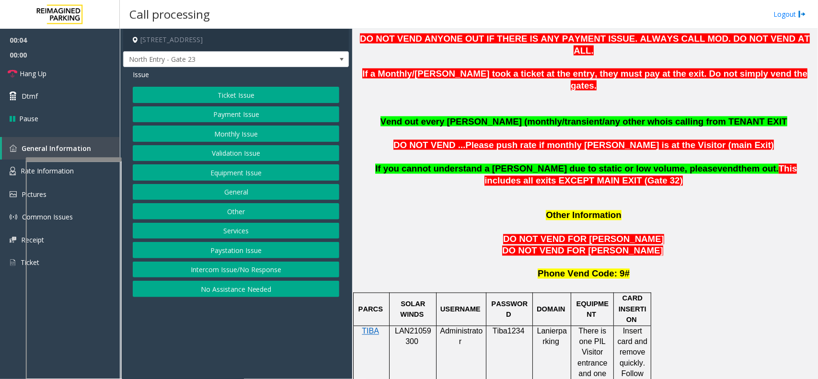
scroll to position [718, 0]
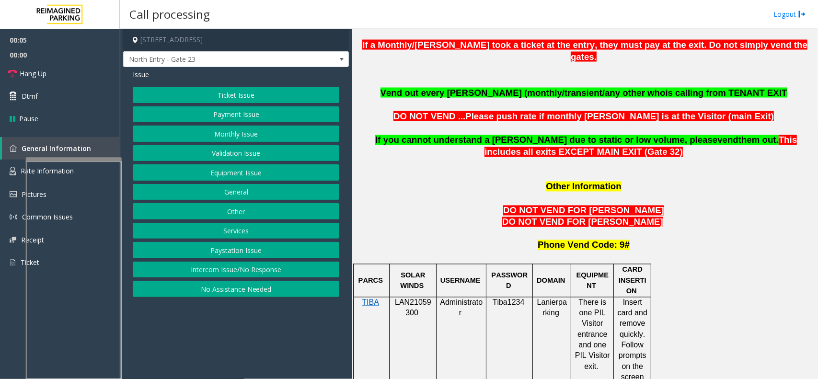
click at [408, 298] on span "LAN21059300" at bounding box center [413, 307] width 36 height 19
copy p "LAN21059300"
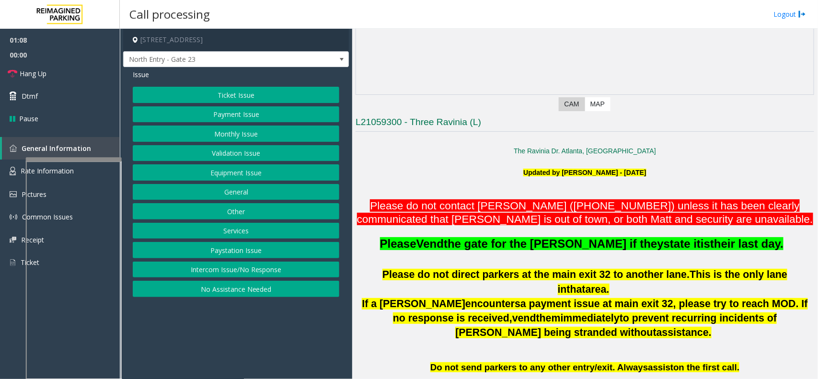
scroll to position [180, 0]
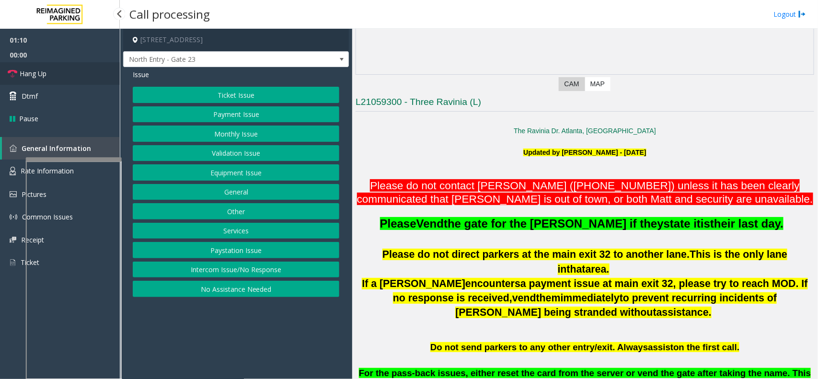
click at [33, 80] on link "Hang Up" at bounding box center [60, 73] width 120 height 23
click at [216, 173] on button "Equipment Issue" at bounding box center [236, 172] width 206 height 16
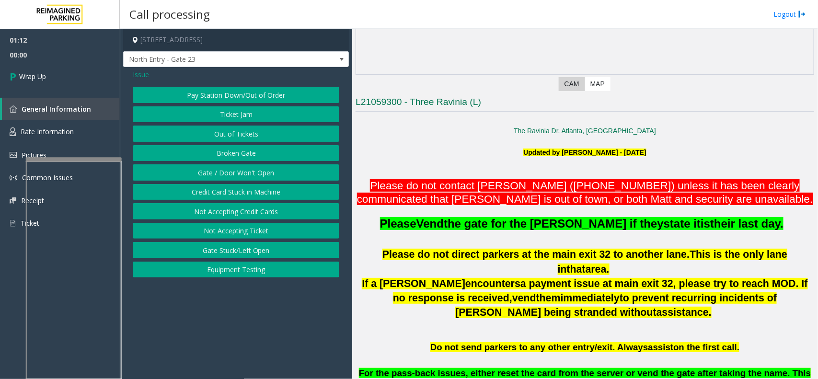
click at [216, 173] on button "Gate / Door Won't Open" at bounding box center [236, 172] width 206 height 16
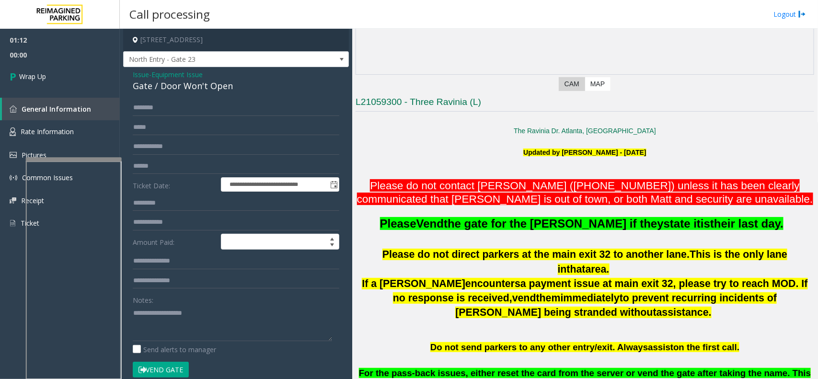
click at [181, 73] on span "Equipment Issue" at bounding box center [176, 74] width 51 height 10
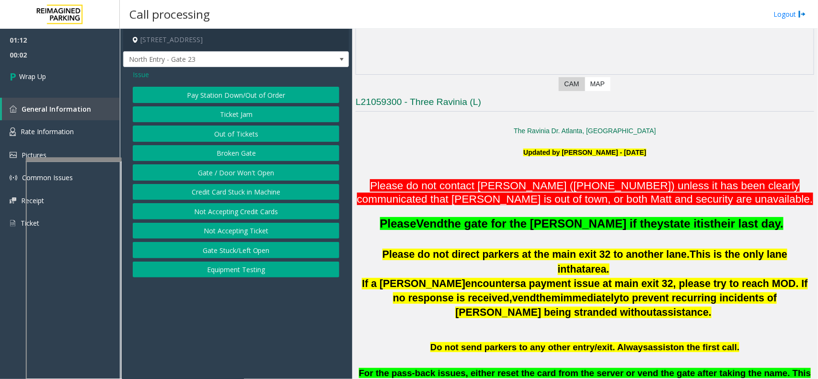
click at [148, 80] on span "Issue" at bounding box center [141, 74] width 16 height 10
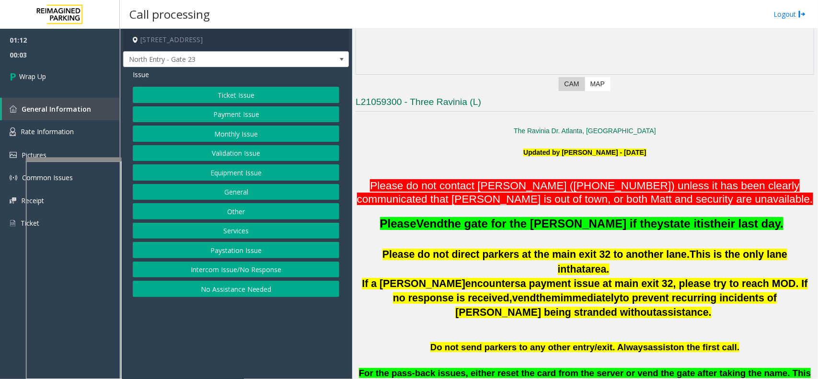
click at [234, 215] on button "Other" at bounding box center [236, 211] width 206 height 16
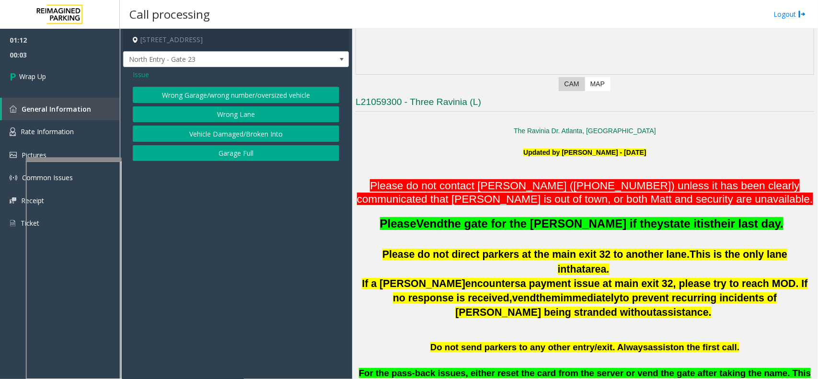
click at [216, 111] on button "Wrong Lane" at bounding box center [236, 114] width 206 height 16
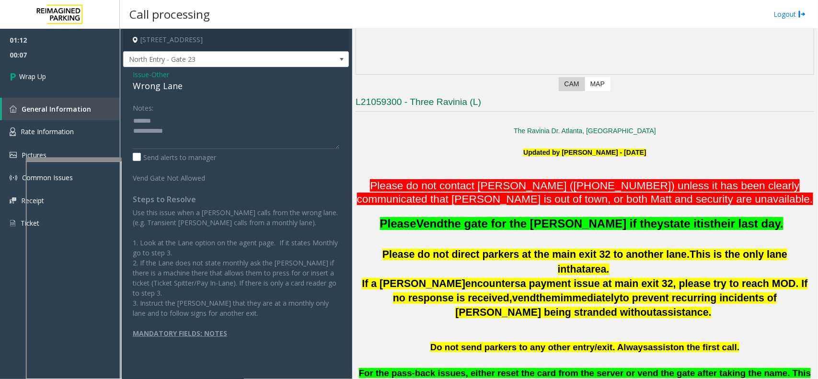
click at [163, 89] on div "Wrong Lane" at bounding box center [236, 86] width 206 height 13
type textarea "**********"
click at [98, 91] on div "01:12 00:10 Wrap Up General Information Rate Information Pictures Common Issues…" at bounding box center [60, 136] width 120 height 214
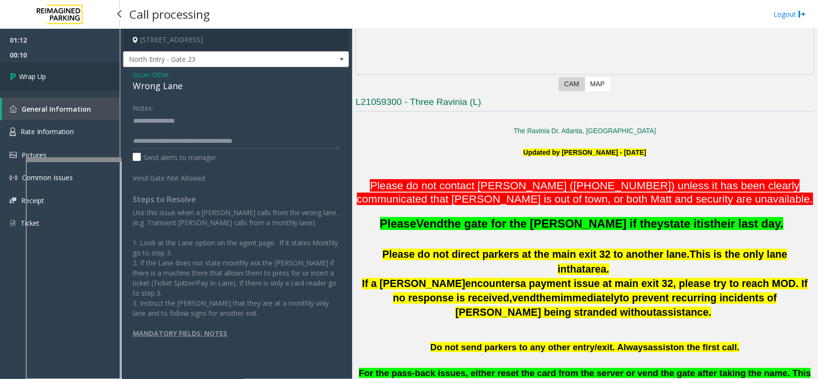
click at [91, 82] on link "Wrap Up" at bounding box center [60, 76] width 120 height 28
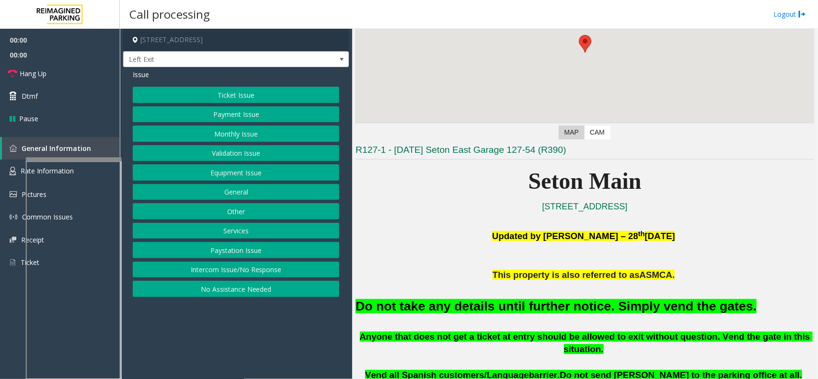
scroll to position [120, 0]
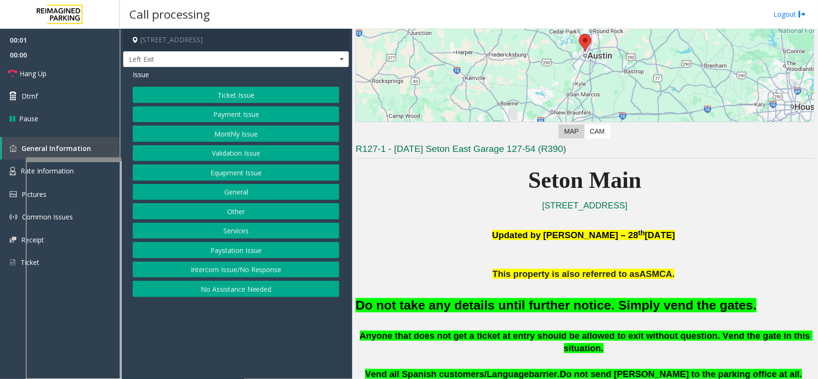
click at [223, 175] on button "Equipment Issue" at bounding box center [236, 172] width 206 height 16
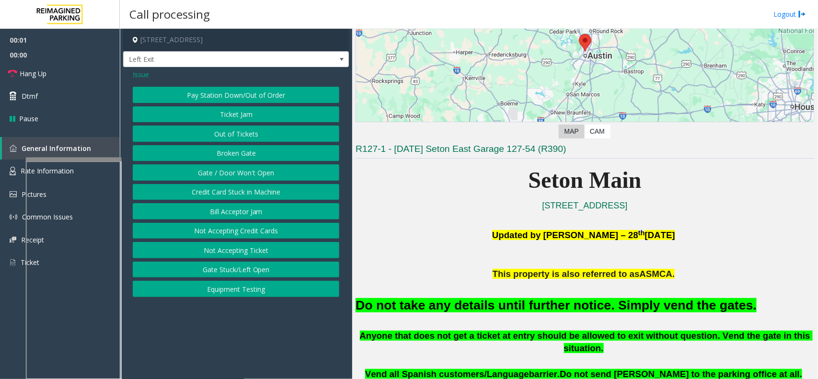
click at [223, 175] on button "Gate / Door Won't Open" at bounding box center [236, 172] width 206 height 16
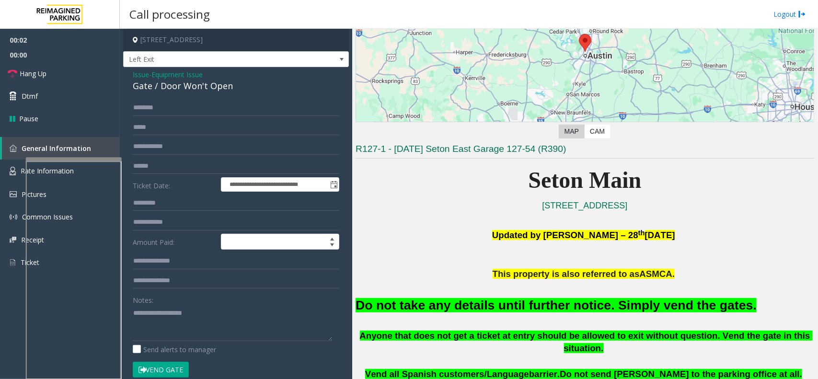
click at [165, 365] on button "Vend Gate" at bounding box center [161, 370] width 56 height 16
click at [443, 292] on div "Do not take any details until further notice. Simply vend the gates." at bounding box center [584, 304] width 458 height 49
drag, startPoint x: 443, startPoint y: 292, endPoint x: 432, endPoint y: 300, distance: 13.4
click at [439, 296] on div "Do not take any details until further notice. Simply vend the gates." at bounding box center [584, 304] width 458 height 49
click at [432, 300] on font "Do not take any details until further notice. Simply vend the gates." at bounding box center [555, 305] width 401 height 14
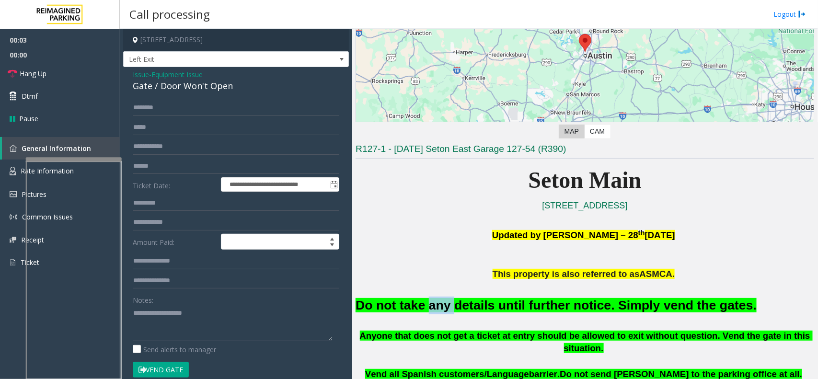
click at [432, 300] on font "Do not take any details until further notice. Simply vend the gates." at bounding box center [555, 305] width 401 height 14
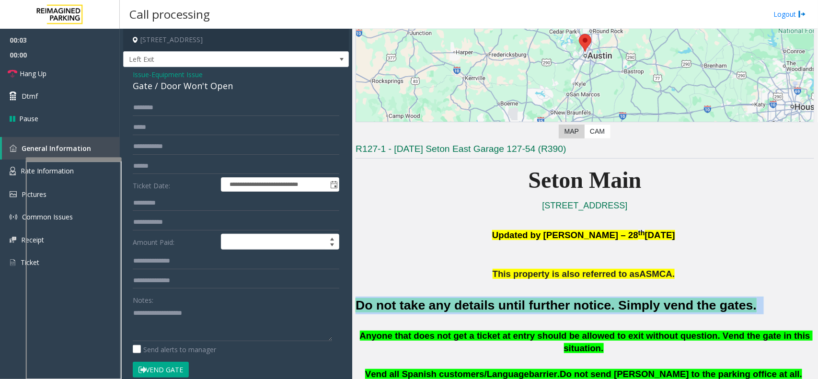
click at [432, 300] on font "Do not take any details until further notice. Simply vend the gates." at bounding box center [555, 305] width 401 height 14
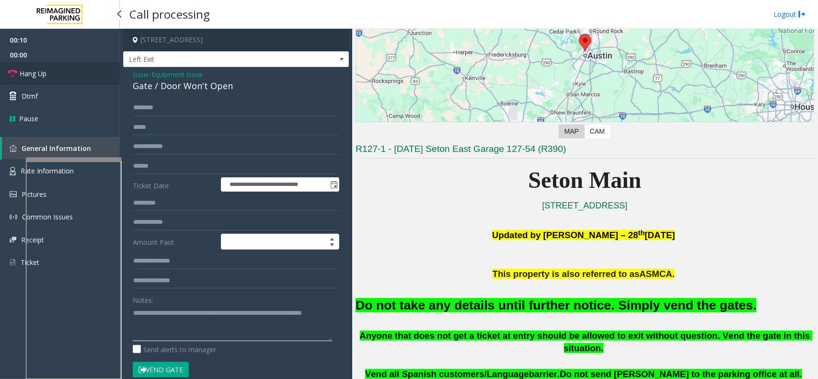
type textarea "**********"
click at [65, 81] on link "Hang Up" at bounding box center [60, 73] width 120 height 23
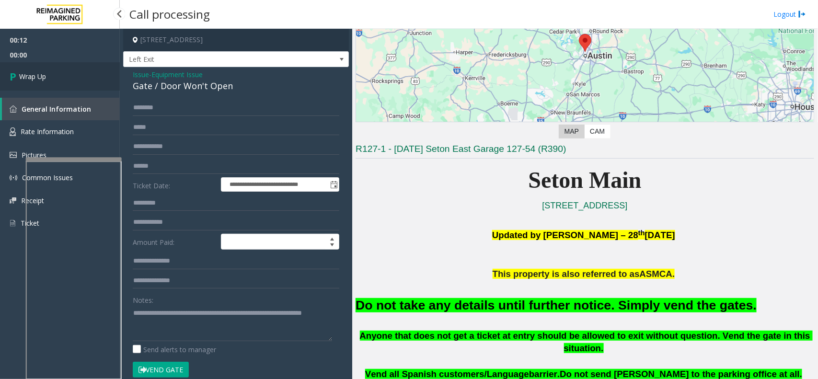
click at [65, 80] on link "Wrap Up" at bounding box center [60, 76] width 120 height 28
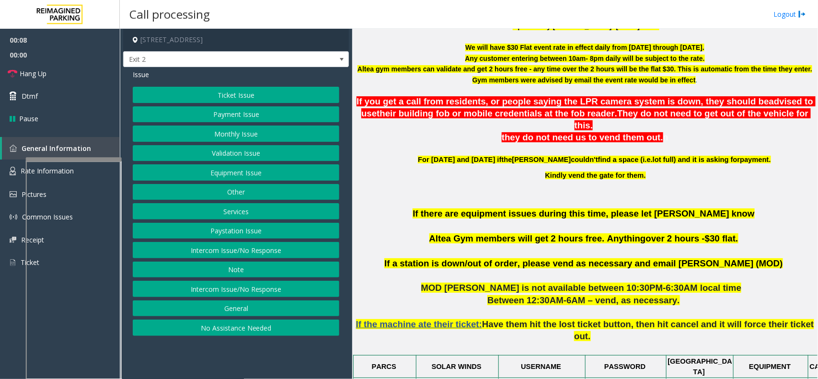
scroll to position [299, 0]
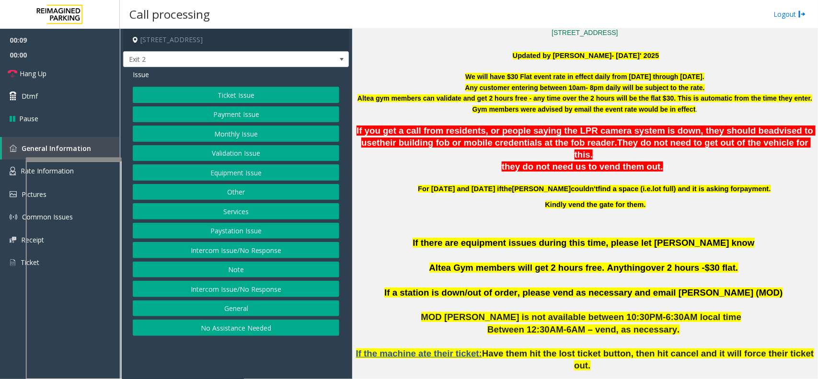
click at [246, 150] on button "Validation Issue" at bounding box center [236, 153] width 206 height 16
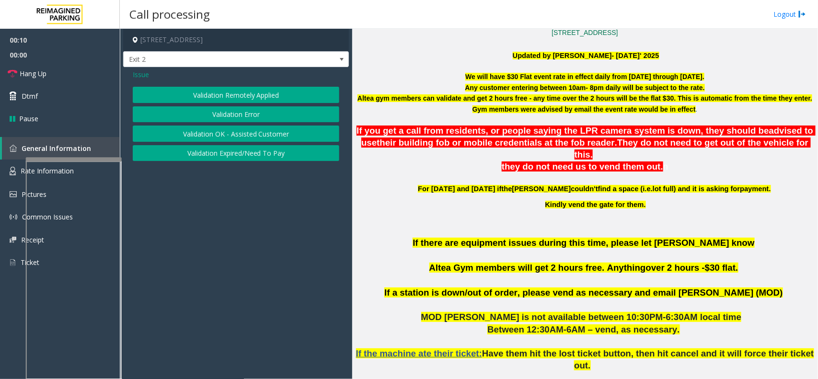
click at [229, 118] on button "Validation Error" at bounding box center [236, 114] width 206 height 16
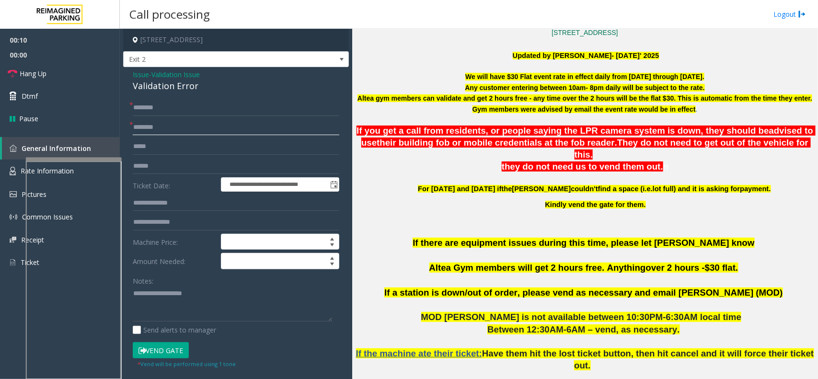
click at [158, 132] on input "text" at bounding box center [236, 127] width 206 height 16
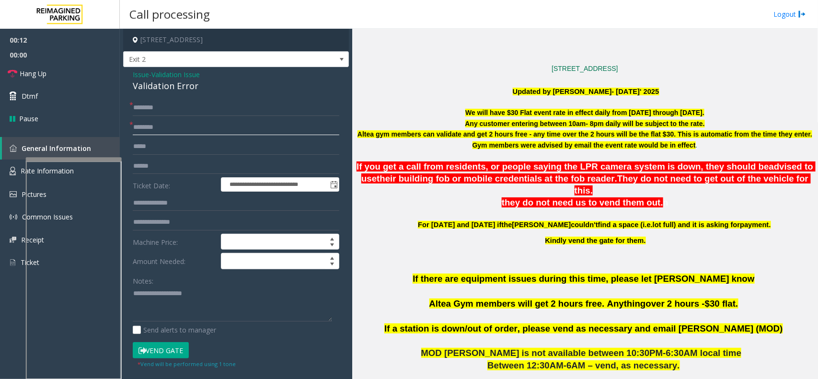
scroll to position [359, 0]
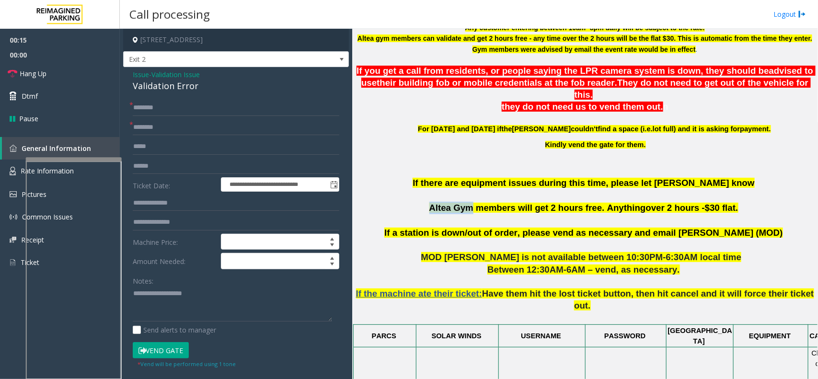
drag, startPoint x: 443, startPoint y: 196, endPoint x: 482, endPoint y: 195, distance: 38.8
click at [482, 203] on span "Altea Gym members will get 2 hours free. Anything" at bounding box center [537, 208] width 217 height 10
type input "*********"
click at [171, 150] on input "text" at bounding box center [236, 146] width 206 height 16
click at [165, 167] on input "text" at bounding box center [236, 166] width 206 height 16
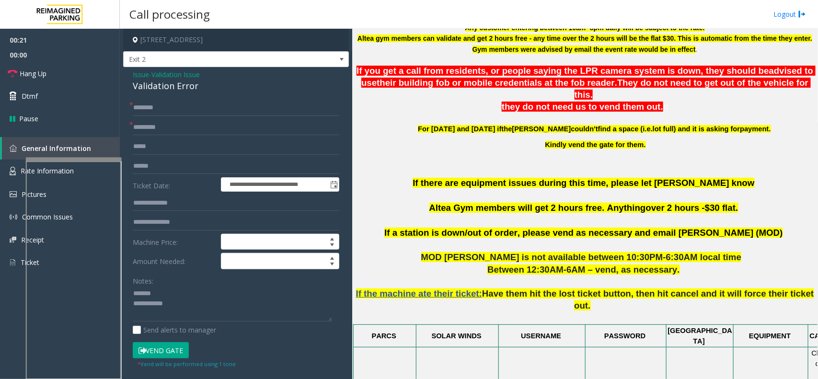
click at [164, 90] on div "Validation Error" at bounding box center [236, 86] width 206 height 13
drag, startPoint x: 164, startPoint y: 90, endPoint x: 172, endPoint y: 85, distance: 9.2
click at [167, 89] on div "Validation Error" at bounding box center [236, 86] width 206 height 13
click at [188, 305] on textarea at bounding box center [232, 304] width 199 height 36
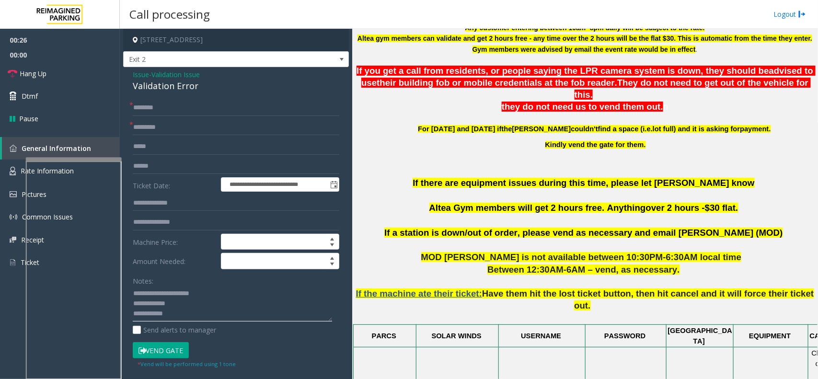
type textarea "**********"
click at [203, 172] on input "text" at bounding box center [236, 166] width 206 height 16
type input "*******"
click at [182, 309] on textarea at bounding box center [232, 304] width 199 height 36
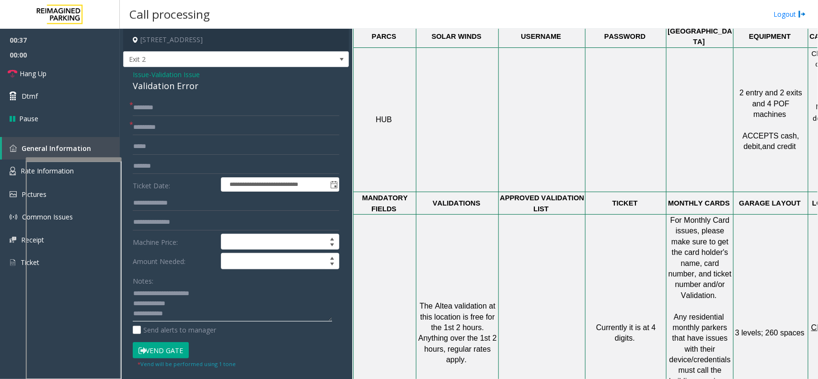
scroll to position [659, 68]
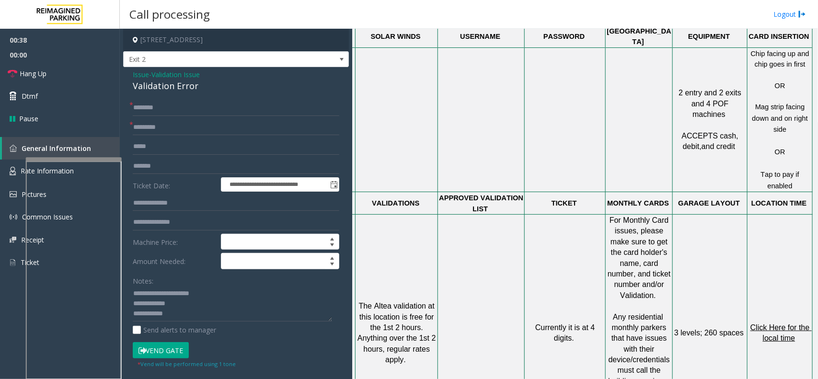
click at [769, 323] on span "Click Here for the local time" at bounding box center [780, 332] width 61 height 19
click at [183, 308] on textarea at bounding box center [232, 304] width 199 height 36
type textarea "**********"
click at [188, 112] on input "text" at bounding box center [236, 108] width 206 height 16
type input "*****"
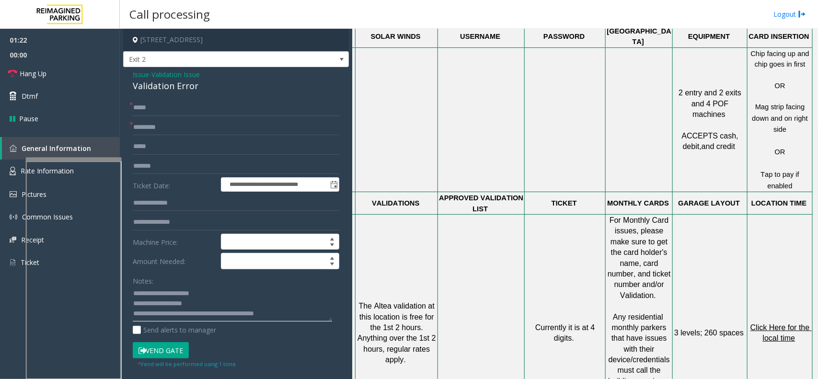
type textarea "**********"
click at [187, 348] on button "Vend Gate" at bounding box center [161, 350] width 56 height 16
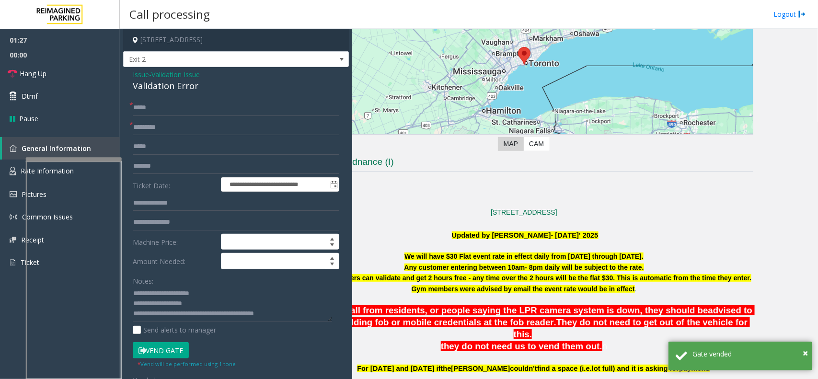
scroll to position [60, 68]
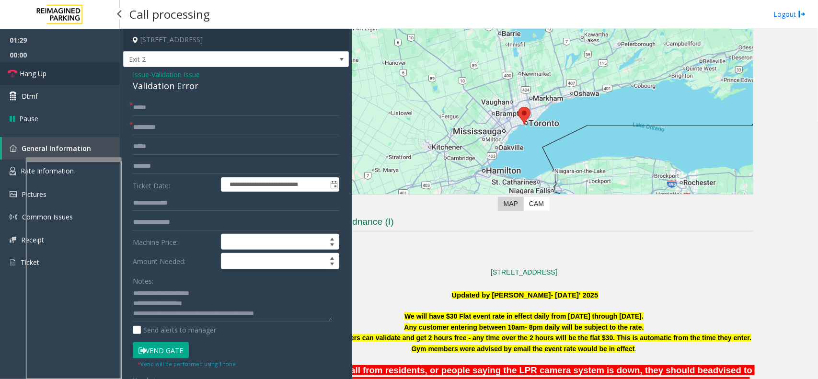
click at [87, 66] on link "Hang Up" at bounding box center [60, 73] width 120 height 23
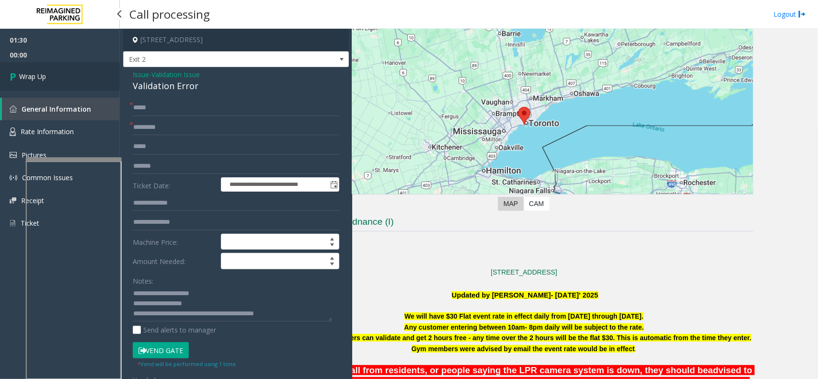
click at [49, 70] on link "Wrap Up" at bounding box center [60, 76] width 120 height 28
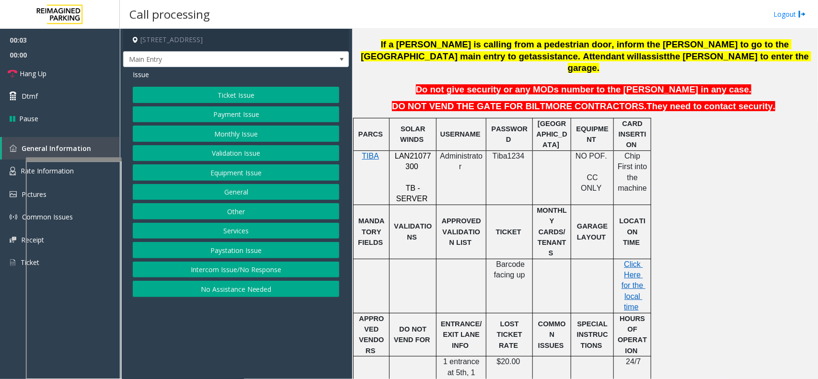
scroll to position [359, 0]
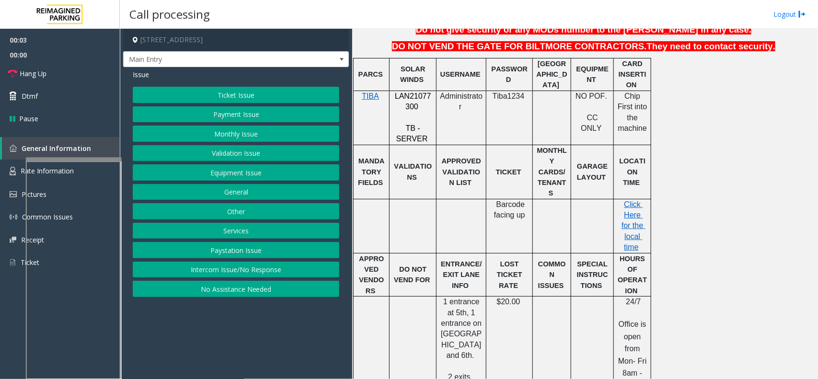
click at [422, 92] on span "LAN21077300" at bounding box center [413, 101] width 36 height 19
copy p "LAN21077300"
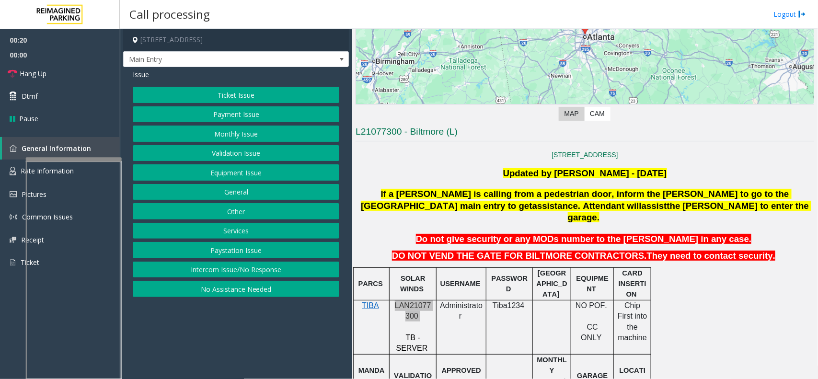
scroll to position [180, 0]
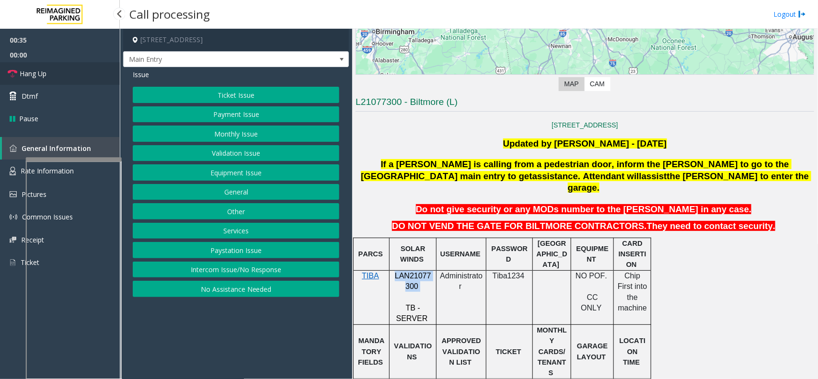
click at [86, 71] on link "Hang Up" at bounding box center [60, 73] width 120 height 23
click at [231, 171] on button "Equipment Issue" at bounding box center [236, 172] width 206 height 16
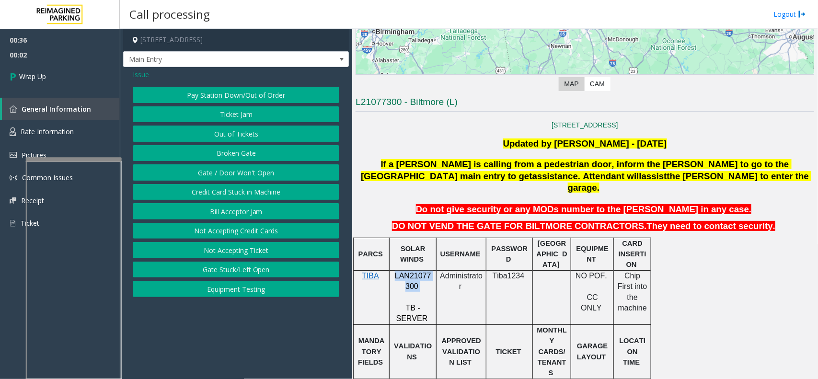
click at [232, 288] on button "Equipment Testing" at bounding box center [236, 289] width 206 height 16
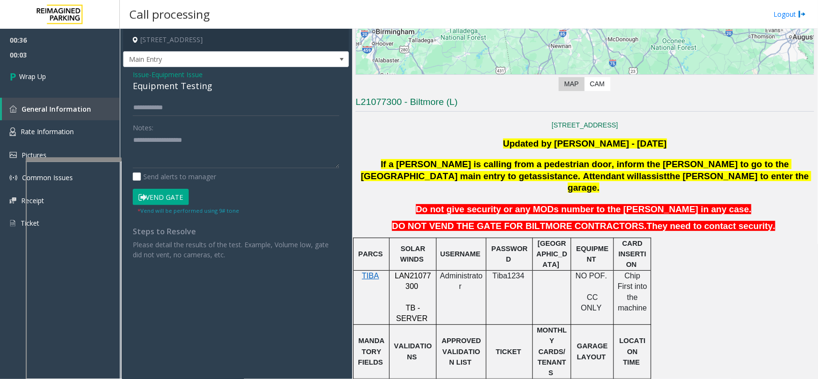
click at [171, 82] on div "Equipment Testing" at bounding box center [236, 86] width 206 height 13
type textarea "**********"
click at [66, 87] on link "Wrap Up" at bounding box center [60, 76] width 120 height 28
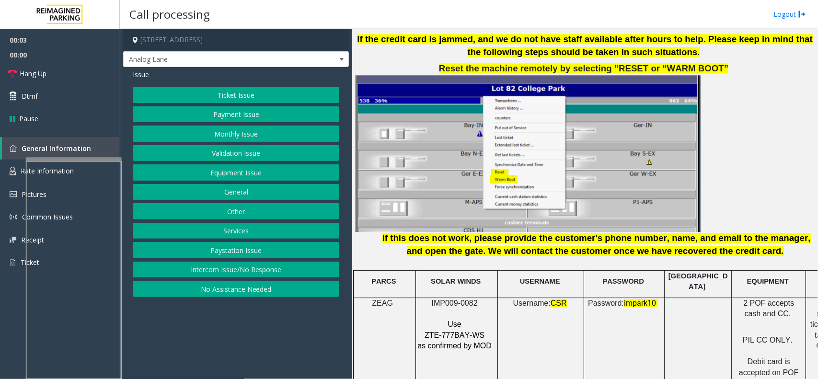
scroll to position [1138, 0]
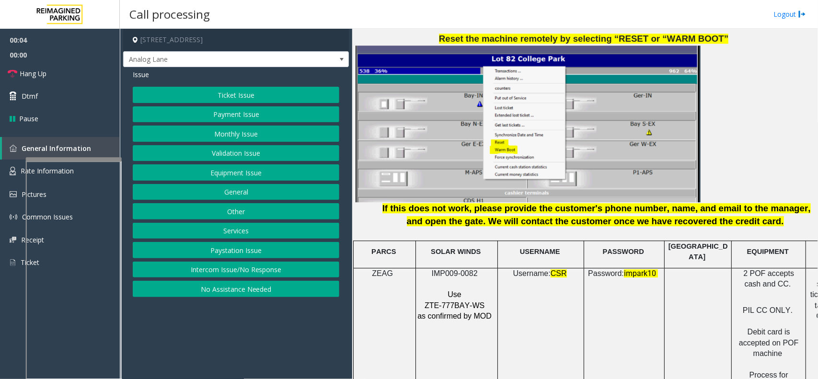
click at [462, 269] on span "IMP009-0082" at bounding box center [455, 273] width 46 height 8
copy p "IMP009-0082"
click at [284, 271] on button "Intercom Issue/No Response" at bounding box center [236, 270] width 206 height 16
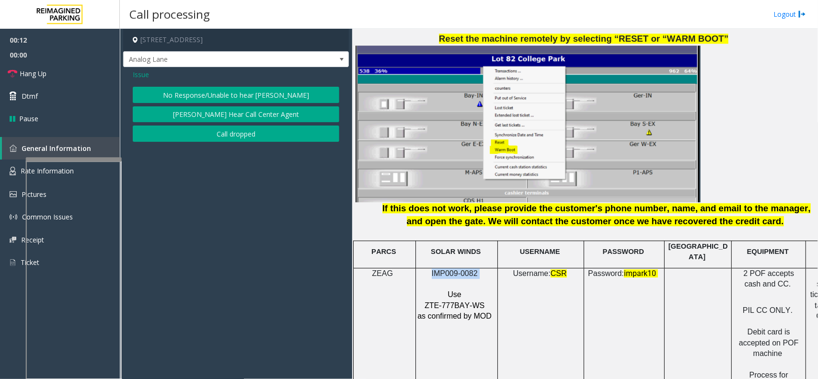
click at [246, 96] on button "No Response/Unable to hear [PERSON_NAME]" at bounding box center [236, 95] width 206 height 16
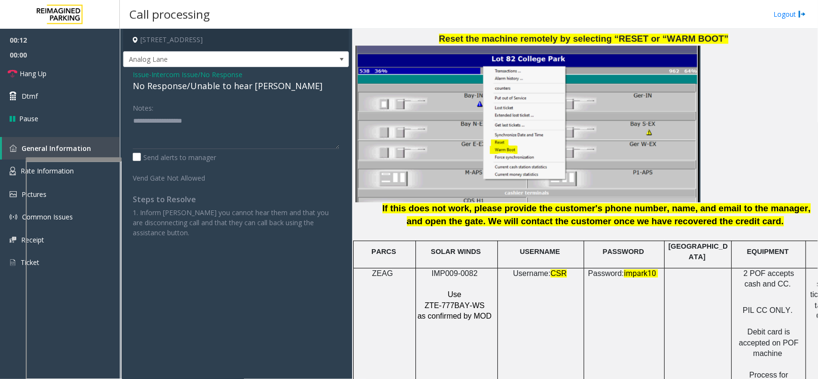
click at [228, 92] on div "No Response/Unable to hear [PERSON_NAME]" at bounding box center [236, 86] width 206 height 13
type textarea "**********"
click at [54, 65] on link "Hang Up" at bounding box center [60, 73] width 120 height 23
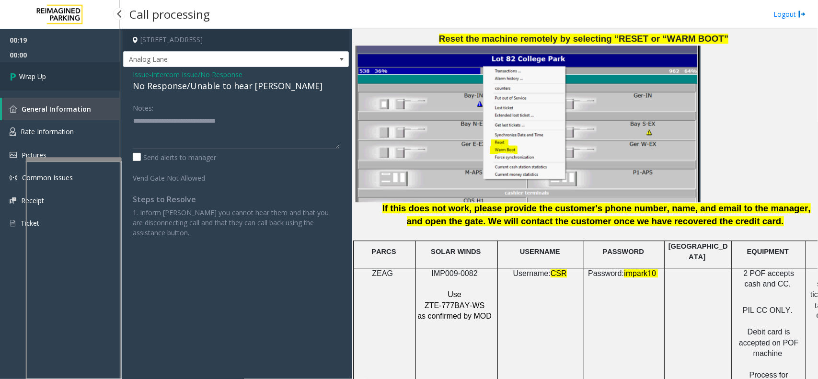
click at [17, 72] on icon at bounding box center [15, 76] width 10 height 16
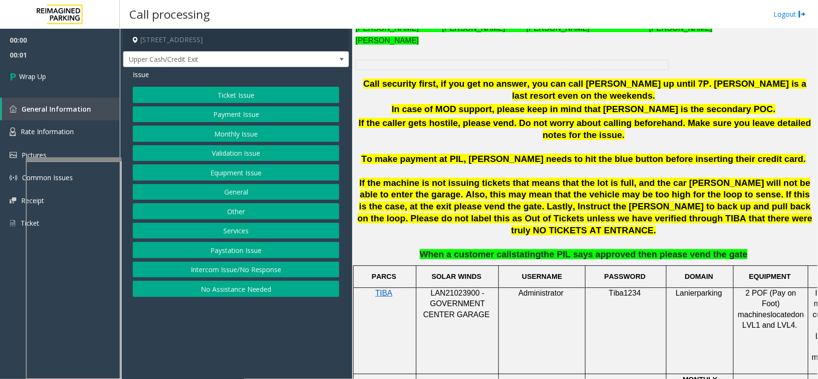
scroll to position [479, 0]
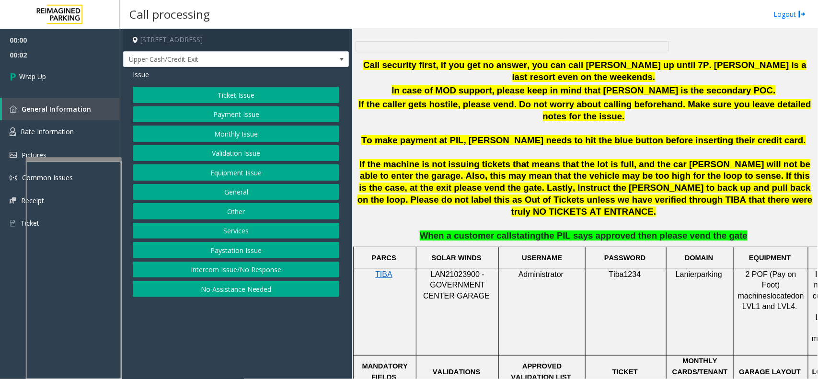
click at [222, 281] on div "Ticket Issue Payment Issue Monthly Issue Validation Issue Equipment Issue Gener…" at bounding box center [236, 192] width 206 height 210
click at [228, 273] on button "Intercom Issue/No Response" at bounding box center [236, 270] width 206 height 16
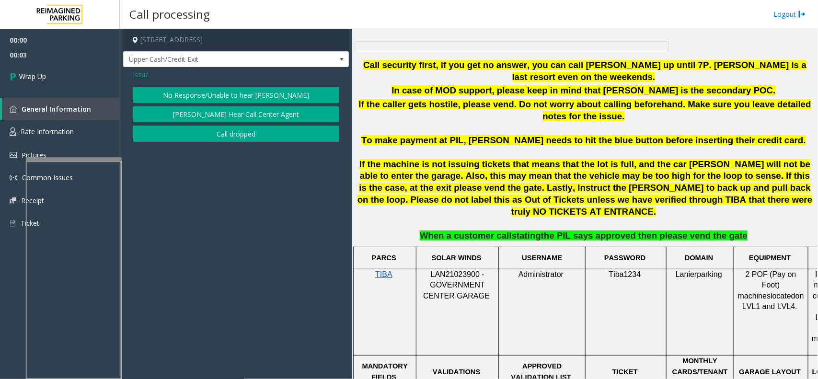
click at [230, 137] on button "Call dropped" at bounding box center [236, 133] width 206 height 16
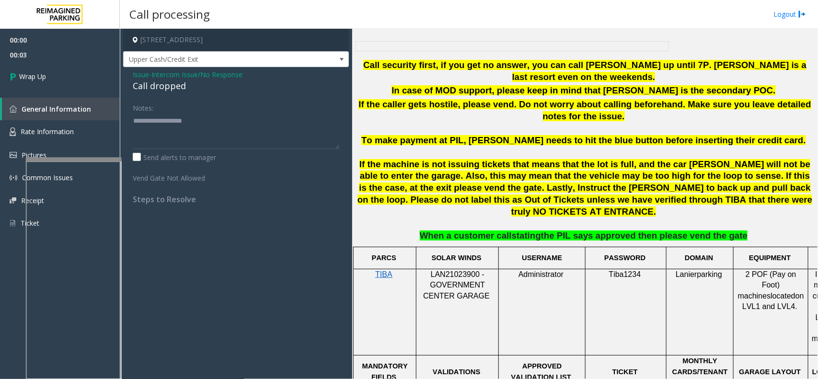
click at [150, 86] on div "Call dropped" at bounding box center [236, 86] width 206 height 13
type textarea "**********"
click at [85, 87] on link "Wrap Up" at bounding box center [60, 76] width 120 height 28
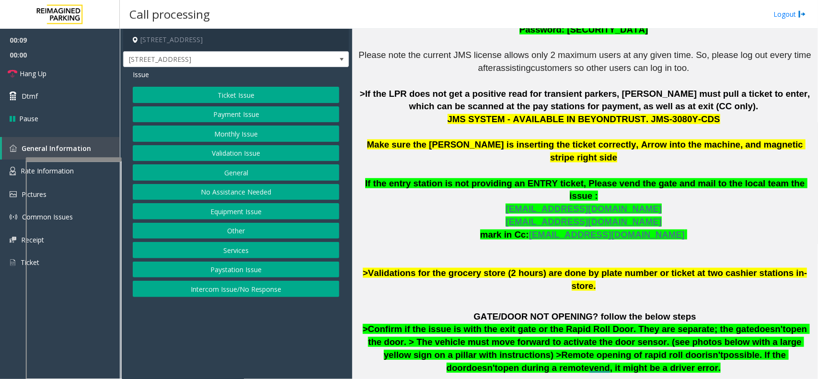
scroll to position [408, 0]
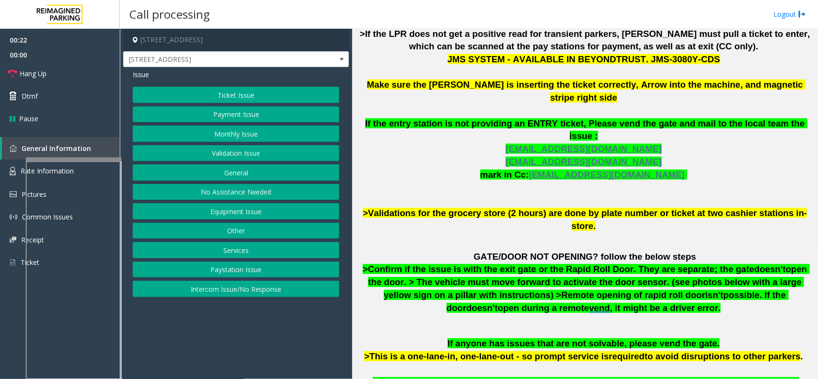
click at [287, 97] on button "Ticket Issue" at bounding box center [236, 95] width 206 height 16
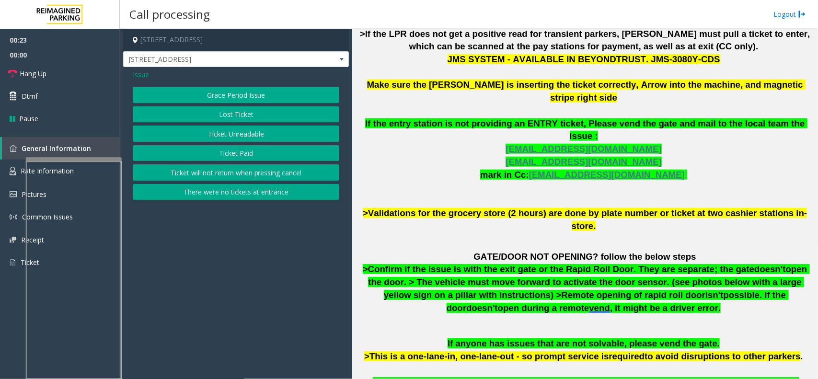
click at [277, 126] on button "Ticket Unreadable" at bounding box center [236, 133] width 206 height 16
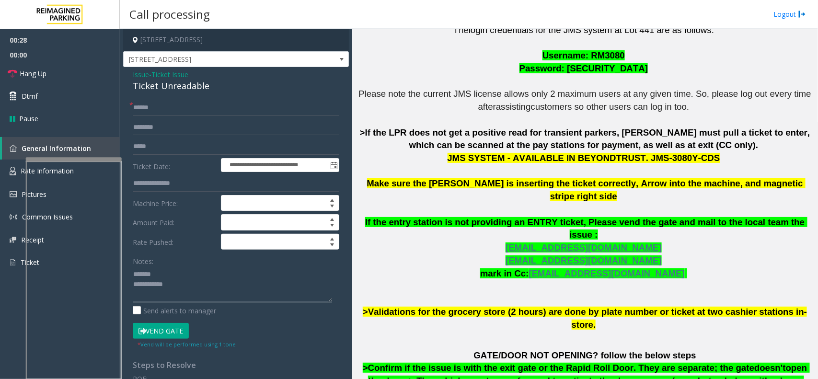
scroll to position [288, 0]
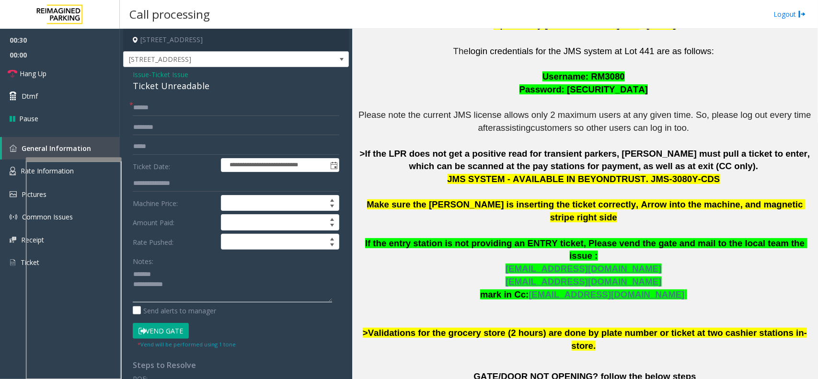
type textarea "**********"
drag, startPoint x: 633, startPoint y: 181, endPoint x: 691, endPoint y: 177, distance: 58.1
click at [691, 177] on span "JMS SYSTEM - AVAILABLE IN BEYONDTRUST. JMS-3080Y-CDS" at bounding box center [583, 179] width 273 height 10
copy span "JMS-3080Y-CDS"
click at [213, 97] on div "**********" at bounding box center [236, 305] width 226 height 477
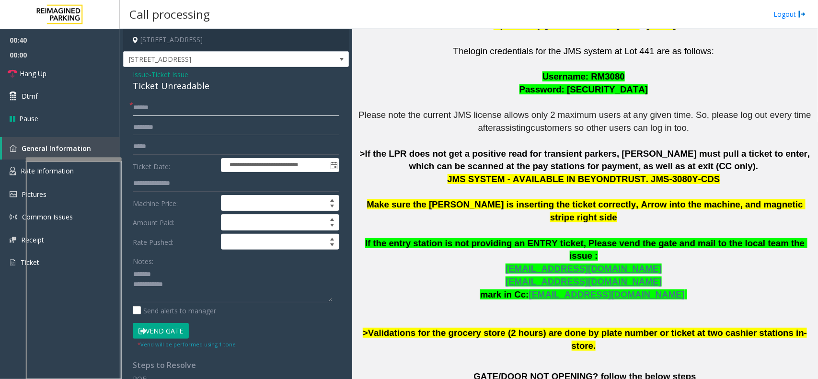
click at [207, 109] on input "text" at bounding box center [236, 108] width 206 height 16
click at [190, 106] on input "text" at bounding box center [236, 108] width 206 height 16
type input "********"
click at [187, 88] on div "Ticket Unreadable" at bounding box center [236, 86] width 206 height 13
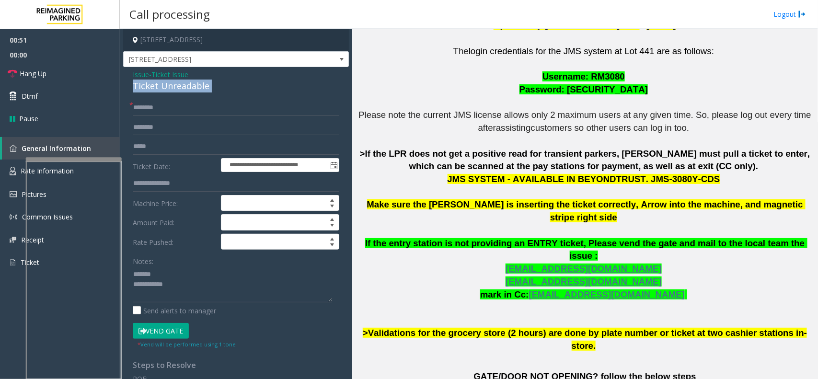
click at [187, 88] on div "Ticket Unreadable" at bounding box center [236, 86] width 206 height 13
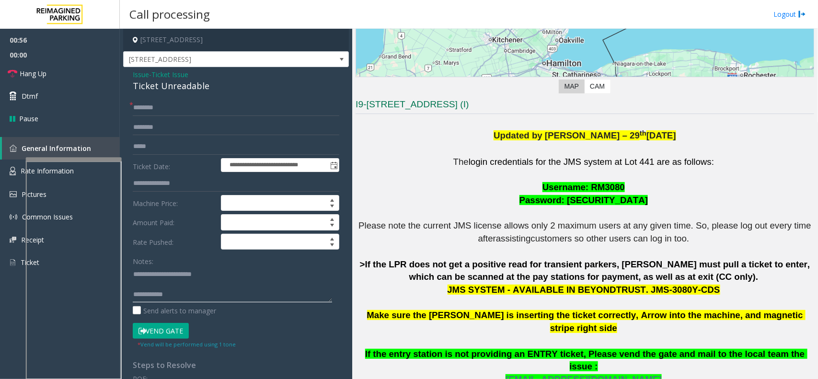
scroll to position [168, 0]
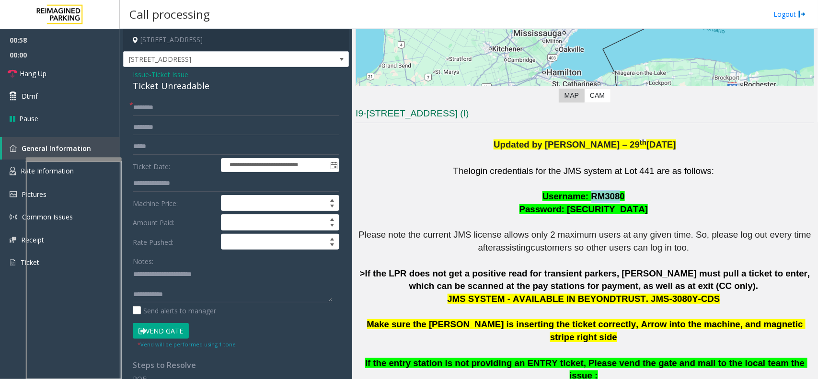
drag, startPoint x: 587, startPoint y: 197, endPoint x: 614, endPoint y: 195, distance: 26.9
click at [614, 195] on span "Username: RM3080" at bounding box center [583, 196] width 82 height 10
drag, startPoint x: 169, startPoint y: 320, endPoint x: 163, endPoint y: 328, distance: 10.0
click at [167, 322] on form "**********" at bounding box center [236, 224] width 206 height 249
click at [163, 328] on button "Vend Gate" at bounding box center [161, 331] width 56 height 16
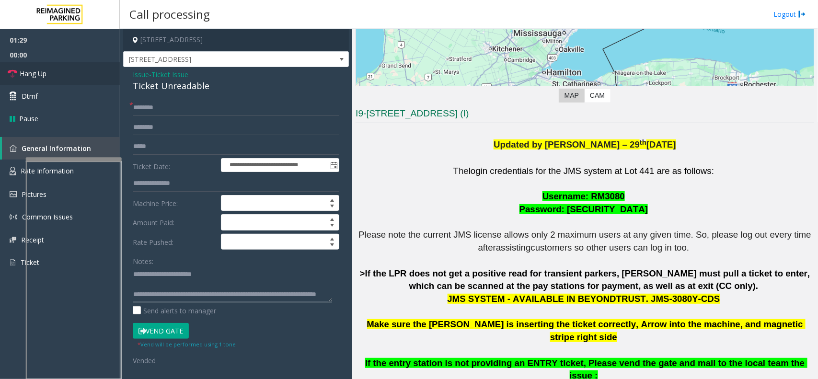
type textarea "**********"
click at [89, 72] on link "Hang Up" at bounding box center [60, 73] width 120 height 23
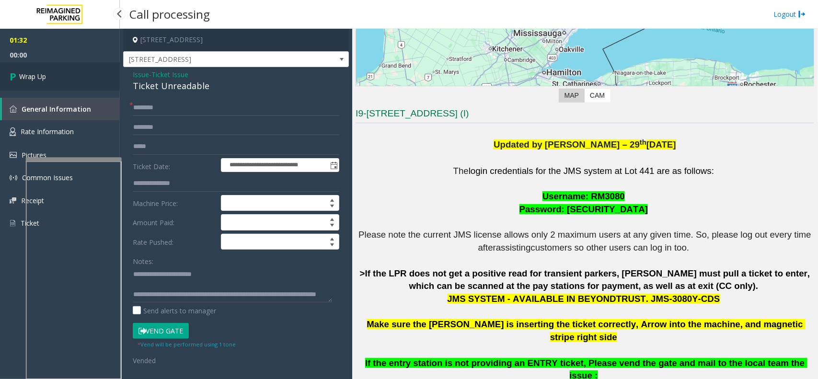
click at [48, 68] on link "Wrap Up" at bounding box center [60, 76] width 120 height 28
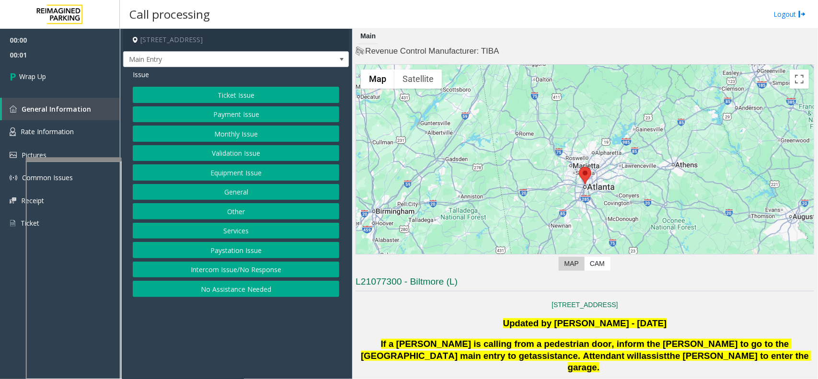
drag, startPoint x: 255, startPoint y: 265, endPoint x: 254, endPoint y: 251, distance: 14.4
click at [255, 265] on button "Intercom Issue/No Response" at bounding box center [236, 270] width 206 height 16
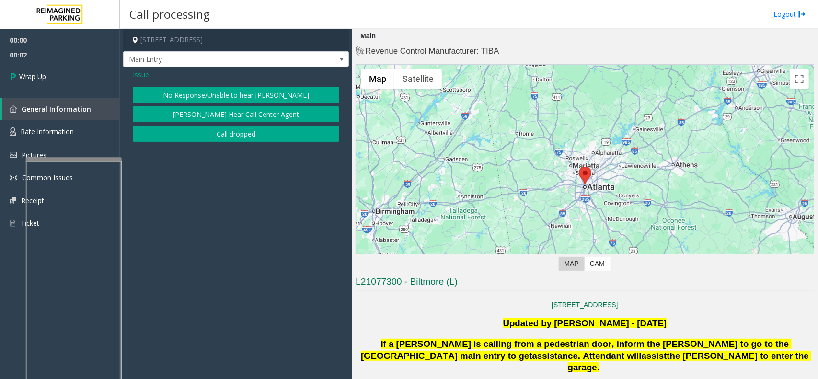
click at [260, 128] on button "Call dropped" at bounding box center [236, 133] width 206 height 16
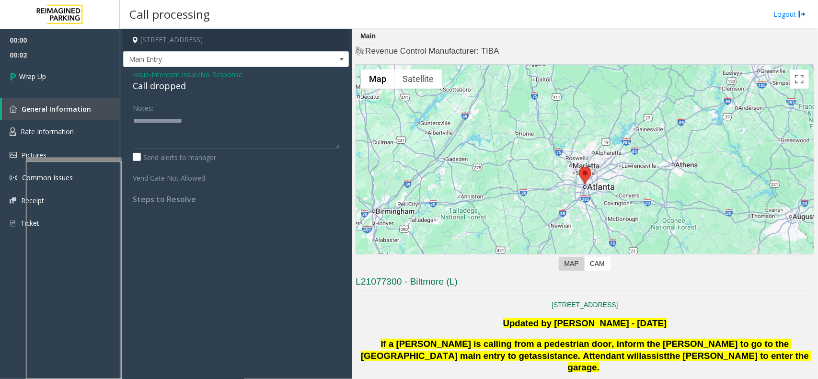
click at [154, 75] on span "- Intercom Issue/No Response" at bounding box center [195, 74] width 93 height 9
click at [154, 84] on div "Call dropped" at bounding box center [236, 86] width 206 height 13
type textarea "**********"
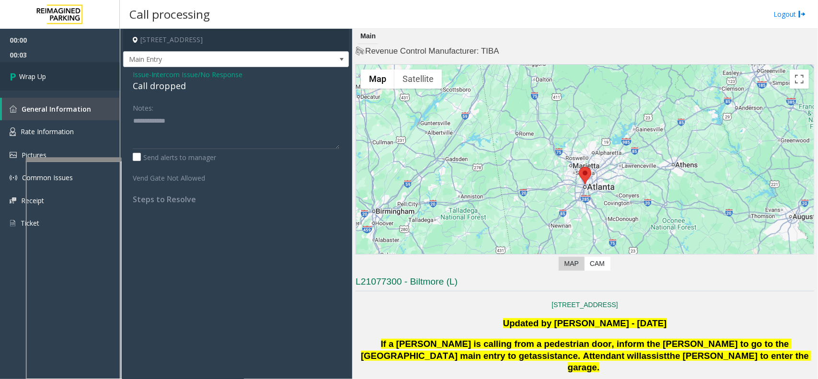
click at [106, 82] on link "Wrap Up" at bounding box center [60, 76] width 120 height 28
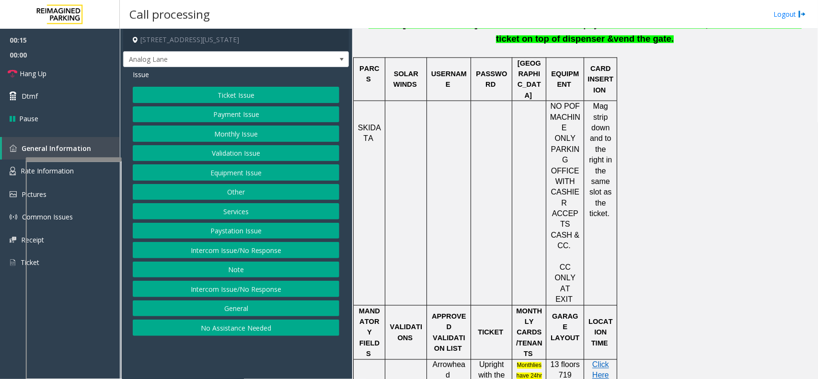
scroll to position [479, 0]
click at [259, 99] on button "Ticket Issue" at bounding box center [236, 95] width 206 height 16
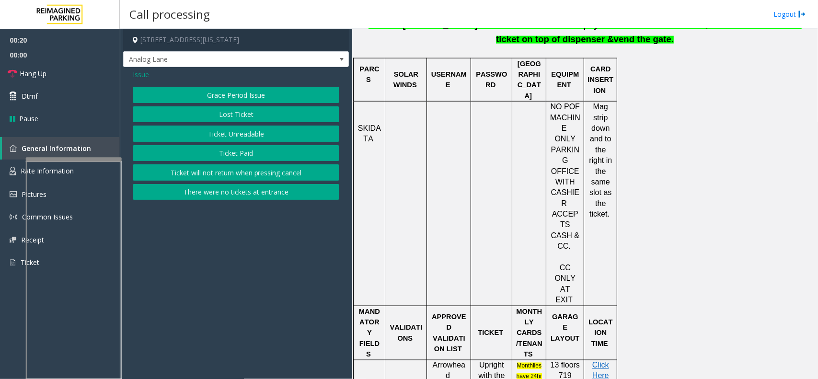
click at [243, 134] on button "Ticket Unreadable" at bounding box center [236, 133] width 206 height 16
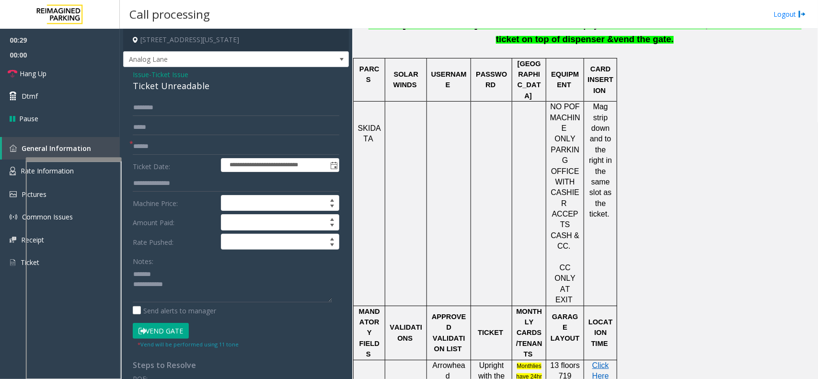
click at [175, 96] on div "**********" at bounding box center [236, 305] width 226 height 477
click at [176, 91] on div "Ticket Unreadable" at bounding box center [236, 86] width 206 height 13
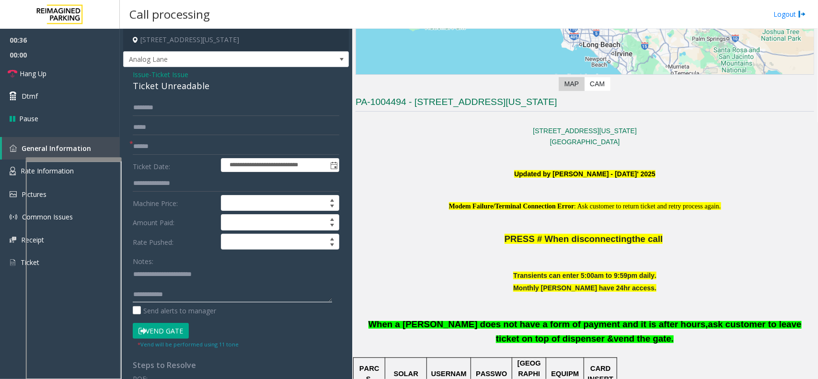
scroll to position [239, 0]
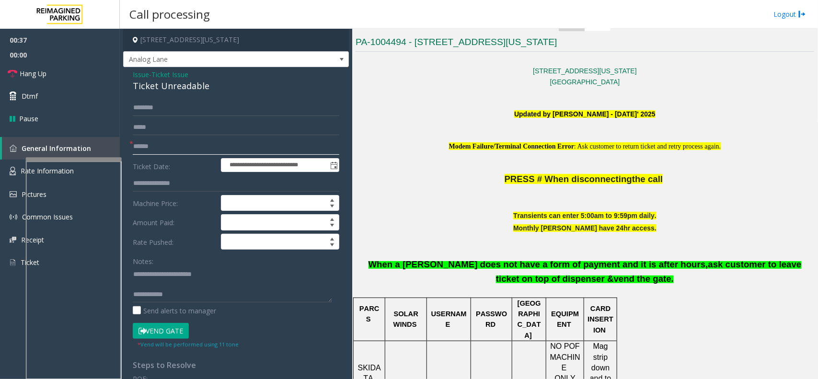
click at [196, 142] on input "text" at bounding box center [236, 146] width 206 height 16
type textarea "**********"
click at [169, 145] on input "text" at bounding box center [236, 146] width 206 height 16
type input "*"
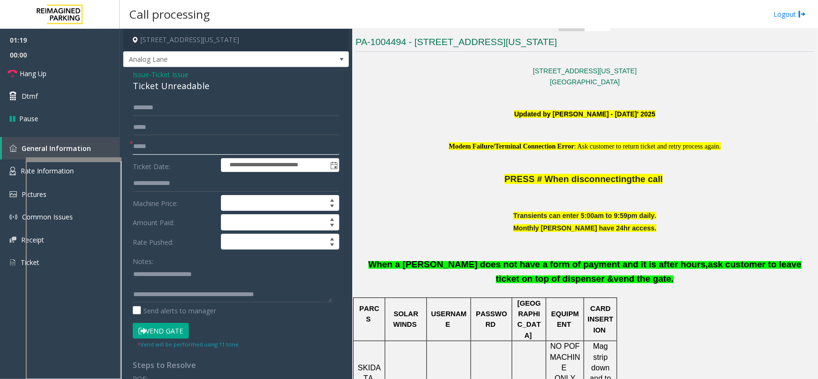
click at [136, 147] on input "*****" at bounding box center [236, 146] width 206 height 16
click at [142, 145] on input "*****" at bounding box center [236, 146] width 206 height 16
click at [194, 149] on input "*****" at bounding box center [236, 146] width 206 height 16
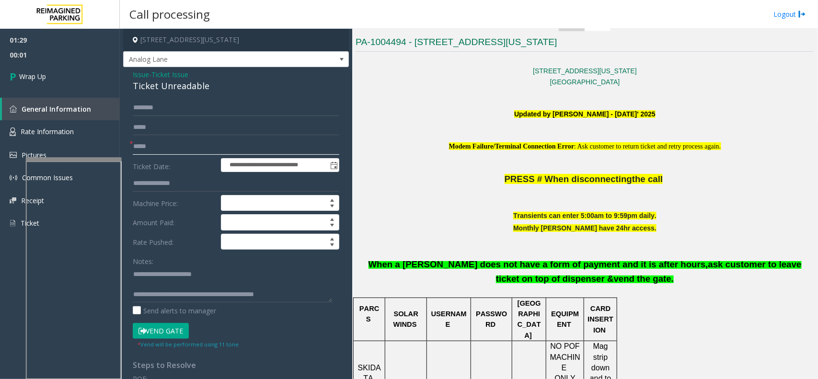
type input "*****"
click at [293, 293] on textarea at bounding box center [232, 284] width 199 height 36
type textarea "**********"
click at [63, 69] on link "Wrap Up" at bounding box center [60, 76] width 120 height 28
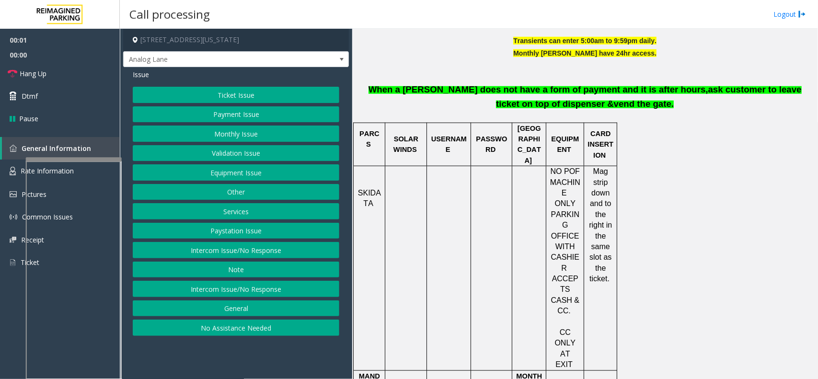
scroll to position [419, 0]
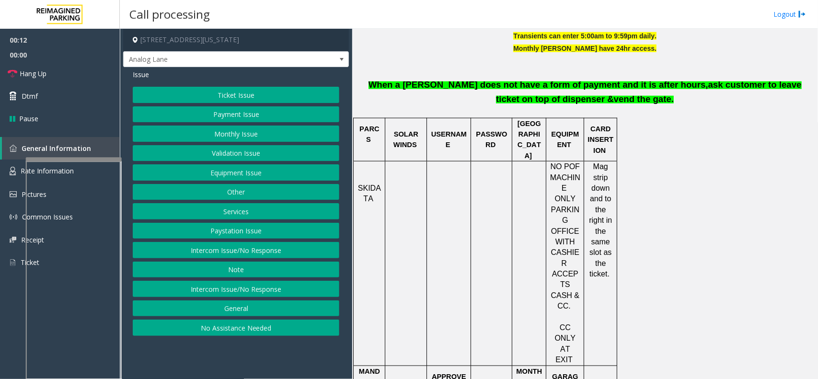
click at [254, 254] on button "Intercom Issue/No Response" at bounding box center [236, 250] width 206 height 16
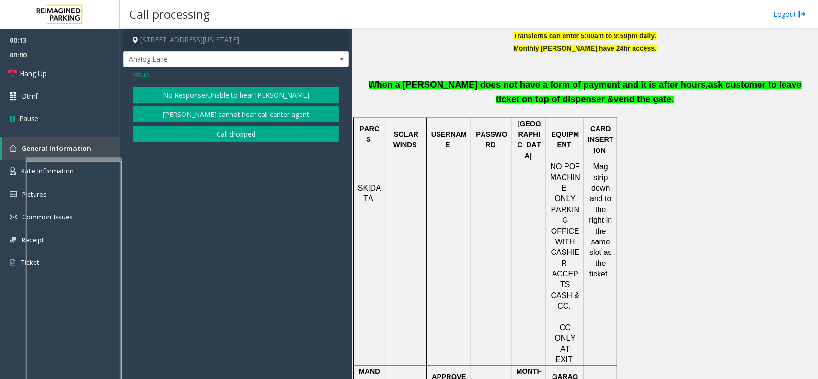
click at [211, 97] on button "No Response/Unable to hear [PERSON_NAME]" at bounding box center [236, 95] width 206 height 16
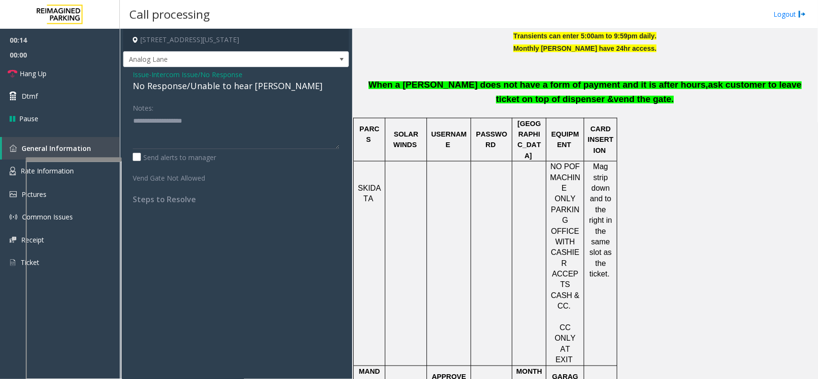
click at [193, 90] on div "No Response/Unable to hear [PERSON_NAME]" at bounding box center [236, 86] width 206 height 13
type textarea "**********"
click at [190, 70] on span "Intercom Issue/No Response" at bounding box center [196, 74] width 91 height 10
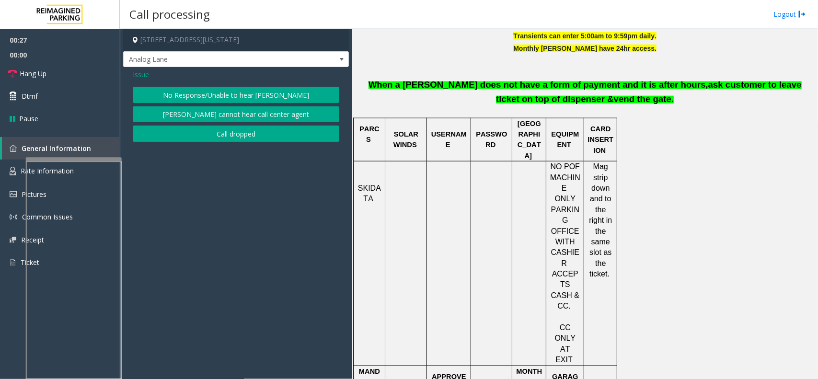
click at [171, 97] on button "No Response/Unable to hear [PERSON_NAME]" at bounding box center [236, 95] width 206 height 16
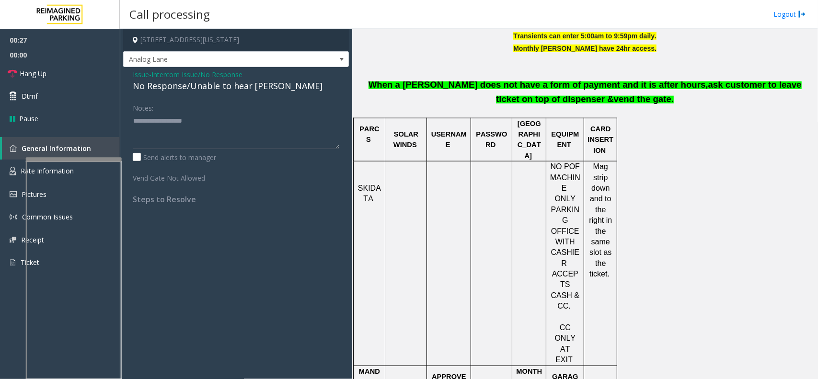
click at [173, 92] on div "No Response/Unable to hear [PERSON_NAME]" at bounding box center [236, 86] width 206 height 13
type textarea "**********"
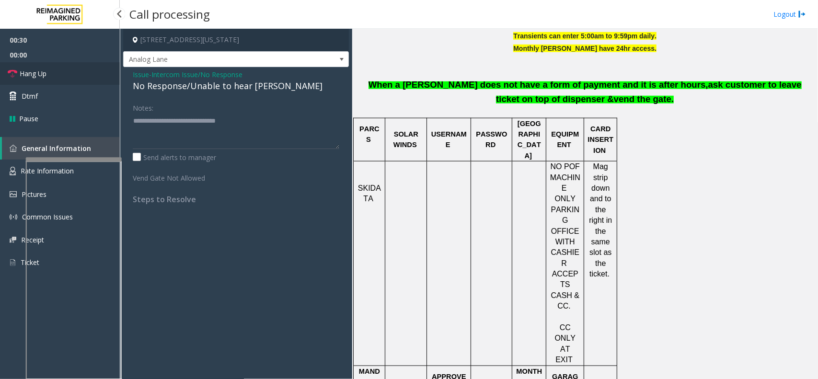
click at [79, 68] on link "Hang Up" at bounding box center [60, 73] width 120 height 23
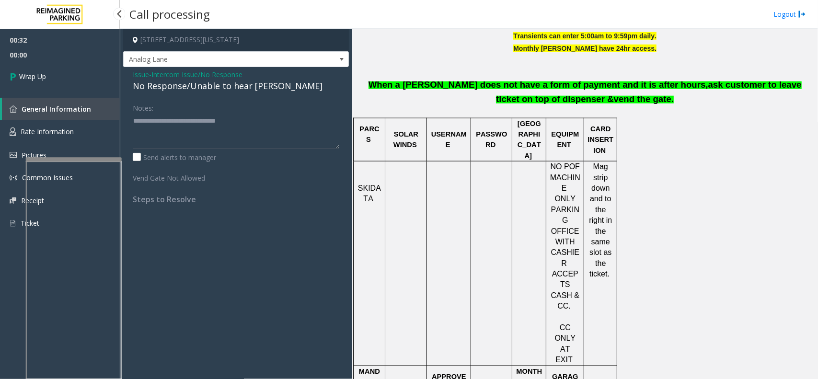
click at [63, 72] on link "Wrap Up" at bounding box center [60, 76] width 120 height 28
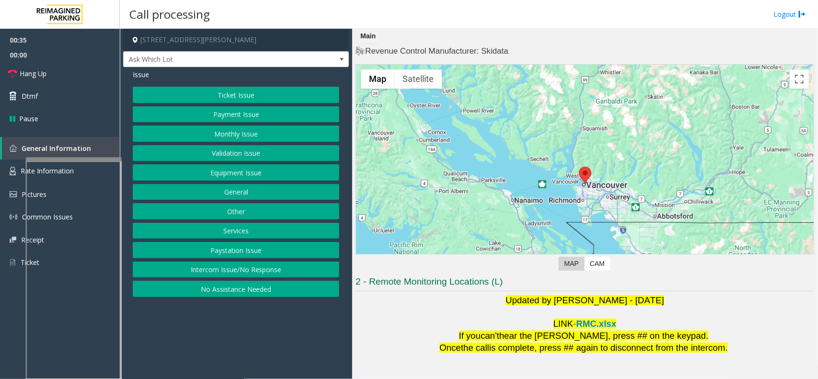
click at [238, 176] on button "Equipment Issue" at bounding box center [236, 172] width 206 height 16
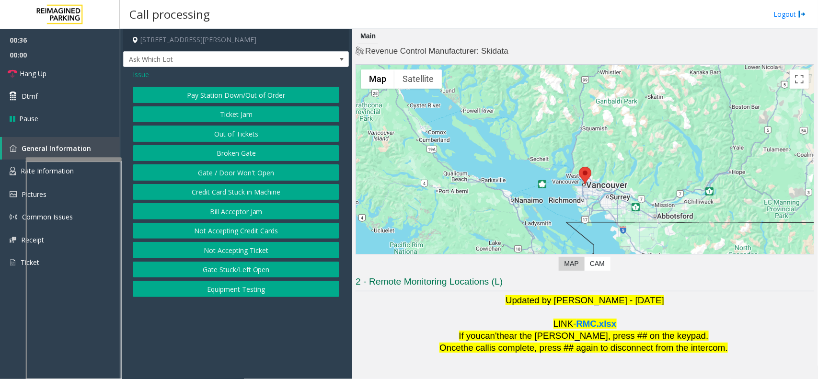
click at [237, 173] on button "Gate / Door Won't Open" at bounding box center [236, 172] width 206 height 16
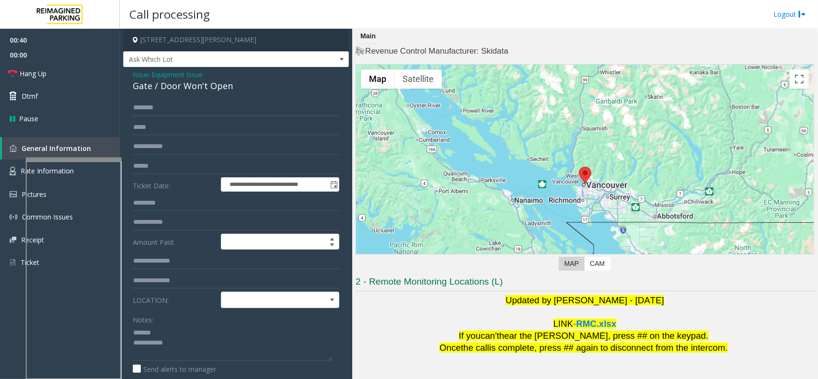
click at [180, 81] on div "Gate / Door Won't Open" at bounding box center [236, 86] width 206 height 13
click at [180, 85] on div "Gate / Door Won't Open" at bounding box center [236, 86] width 206 height 13
drag, startPoint x: 79, startPoint y: 53, endPoint x: 77, endPoint y: 68, distance: 15.0
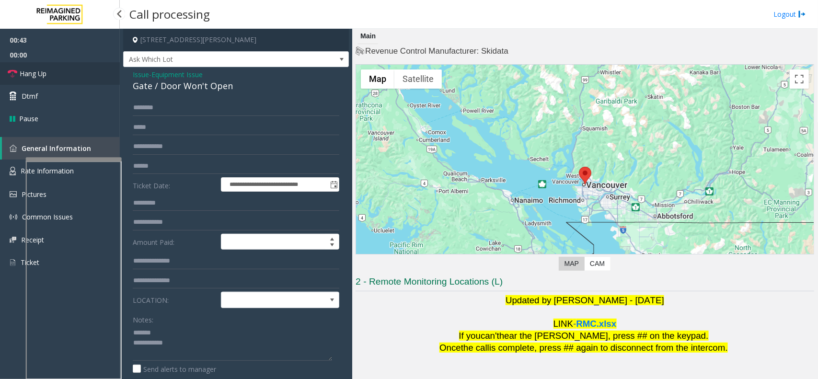
click at [78, 57] on span "00:00" at bounding box center [60, 54] width 120 height 15
click at [77, 68] on link "Hang Up" at bounding box center [60, 73] width 120 height 23
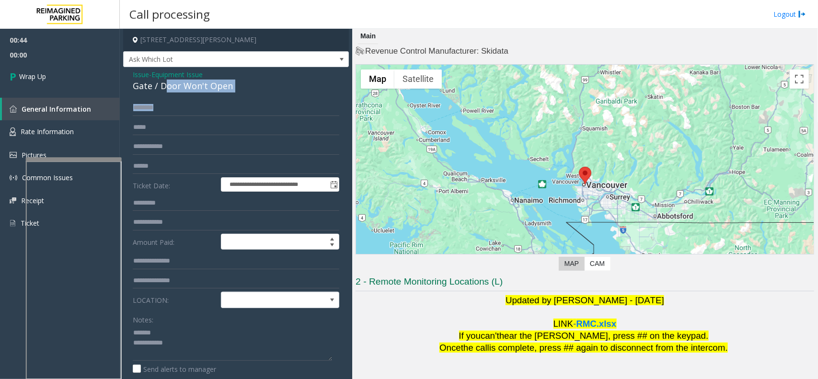
drag, startPoint x: 164, startPoint y: 86, endPoint x: 179, endPoint y: 128, distance: 44.7
click at [178, 130] on div "**********" at bounding box center [236, 299] width 226 height 465
click at [184, 89] on div "Gate / Door Won't Open" at bounding box center [236, 86] width 206 height 13
click at [185, 87] on div "Gate / Door Won't Open" at bounding box center [236, 86] width 206 height 13
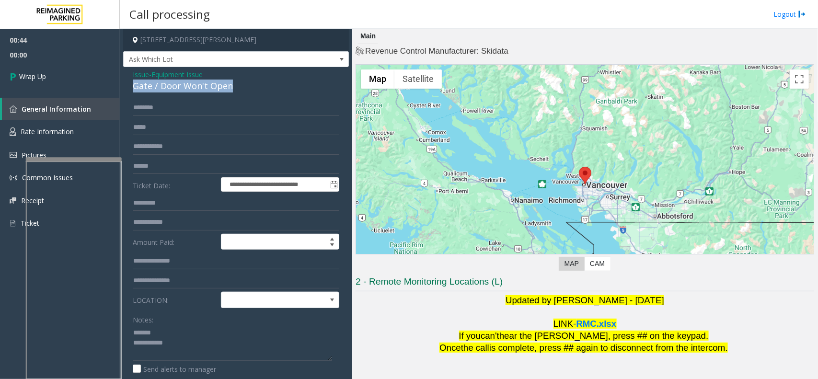
click at [185, 87] on div "Gate / Door Won't Open" at bounding box center [236, 86] width 206 height 13
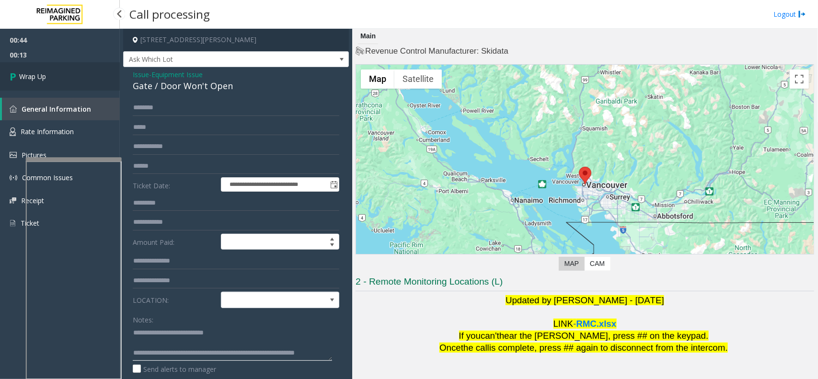
type textarea "**********"
click at [95, 80] on link "Wrap Up" at bounding box center [60, 76] width 120 height 28
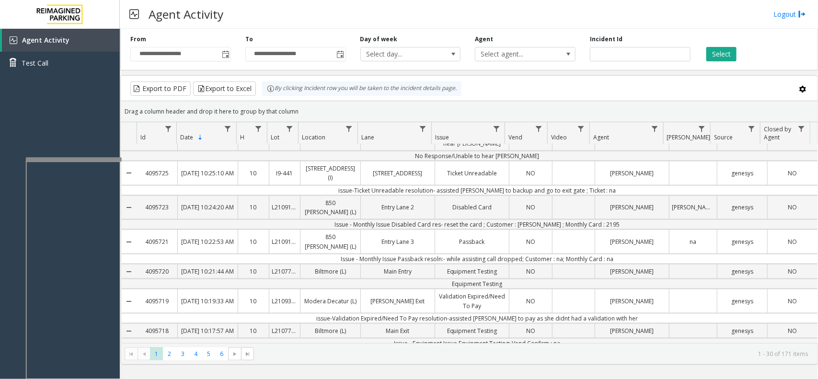
scroll to position [494, 0]
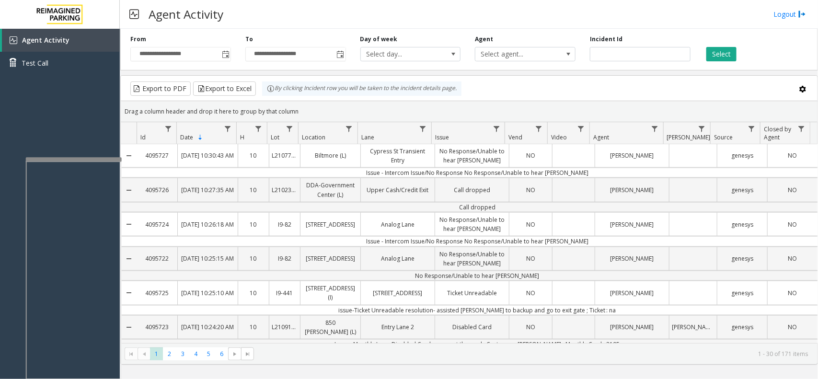
click at [382, 274] on tbody "4095743 Oct 8, 2025 10:54:21 AM 10 PA-1004494 177 E Colorado Blvd (I) Analog La…" at bounding box center [469, 122] width 696 height 945
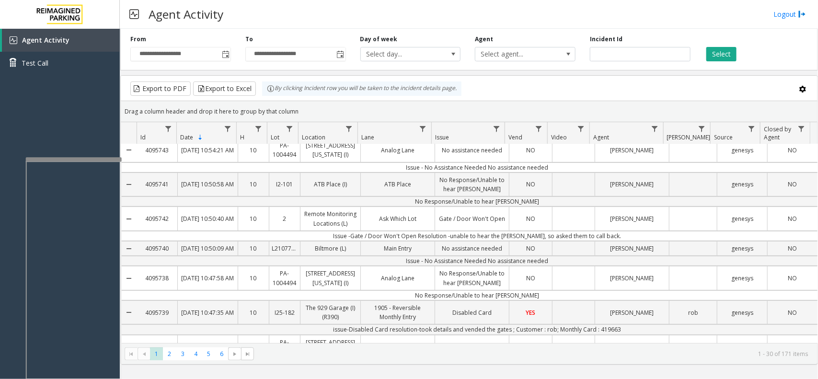
scroll to position [0, 0]
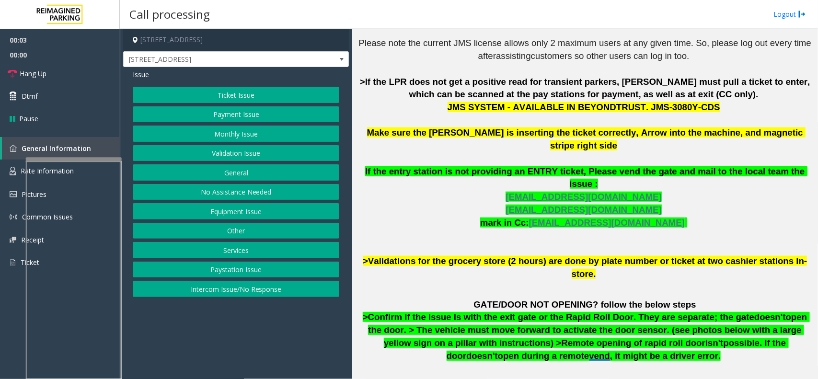
scroll to position [359, 0]
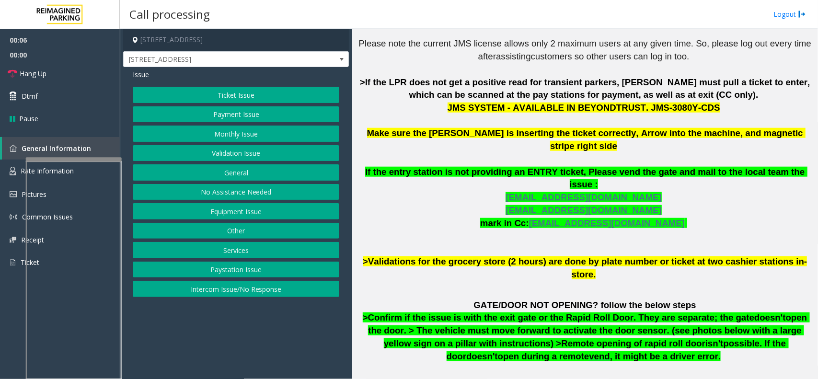
drag, startPoint x: 268, startPoint y: 104, endPoint x: 271, endPoint y: 99, distance: 5.6
click at [268, 104] on div "Ticket Issue Payment Issue Monthly Issue Validation Issue General No Assistance…" at bounding box center [236, 192] width 206 height 210
click at [267, 103] on div "Ticket Issue Payment Issue Monthly Issue Validation Issue General No Assistance…" at bounding box center [236, 192] width 206 height 210
click at [235, 95] on button "Ticket Issue" at bounding box center [236, 95] width 206 height 16
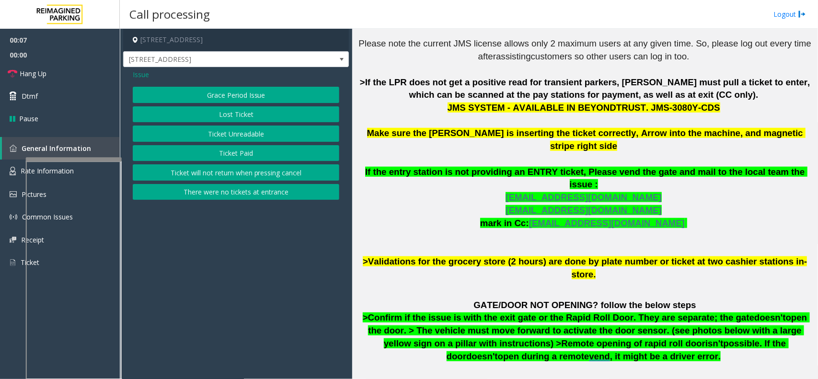
click at [226, 132] on button "Ticket Unreadable" at bounding box center [236, 133] width 206 height 16
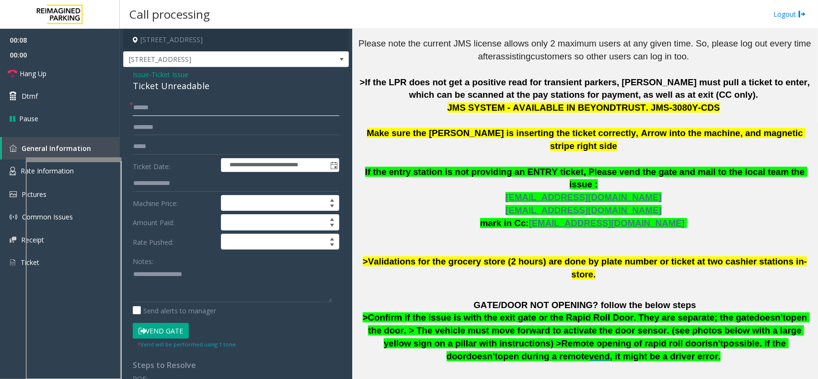
click at [163, 113] on input "text" at bounding box center [236, 108] width 206 height 16
click at [166, 84] on div "Ticket Unreadable" at bounding box center [236, 86] width 206 height 13
type textarea "**********"
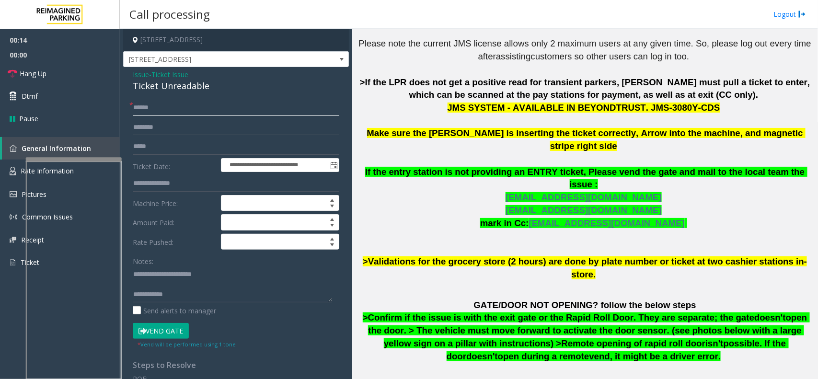
click at [166, 101] on input "text" at bounding box center [236, 108] width 206 height 16
type input "********"
drag, startPoint x: 635, startPoint y: 108, endPoint x: 697, endPoint y: 108, distance: 62.3
click at [697, 108] on p "The login credentials for the JMS system at Lot 441 are as follows: Username: R…" at bounding box center [584, 128] width 458 height 308
click at [672, 125] on p "The login credentials for the JMS system at Lot 441 are as follows: Username: R…" at bounding box center [584, 128] width 458 height 308
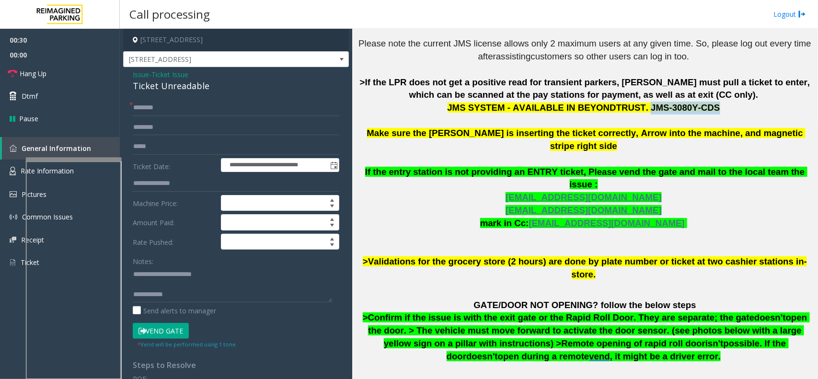
drag, startPoint x: 633, startPoint y: 111, endPoint x: 690, endPoint y: 104, distance: 57.4
click at [690, 104] on span "JMS SYSTEM - AVAILABLE IN BEYONDTRUST. JMS-3080Y-CDS" at bounding box center [583, 108] width 273 height 10
copy span "JMS-3080Y-CDS"
click at [107, 78] on link "Hang Up" at bounding box center [60, 73] width 120 height 23
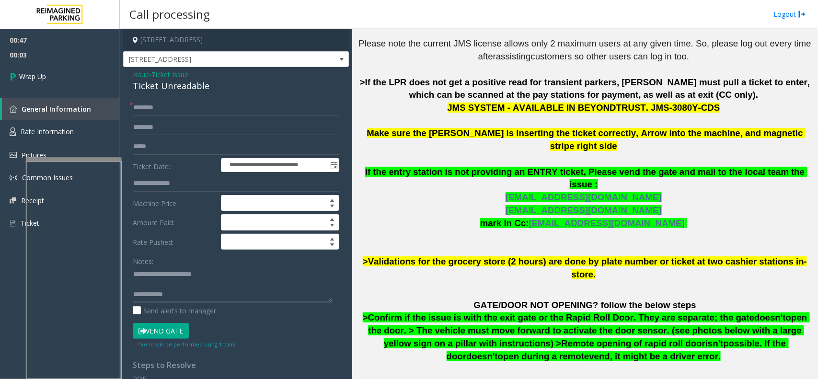
click at [215, 298] on textarea at bounding box center [232, 284] width 199 height 36
click at [240, 293] on textarea at bounding box center [232, 284] width 199 height 36
type textarea "**********"
click at [24, 82] on link "Wrap Up" at bounding box center [60, 76] width 120 height 28
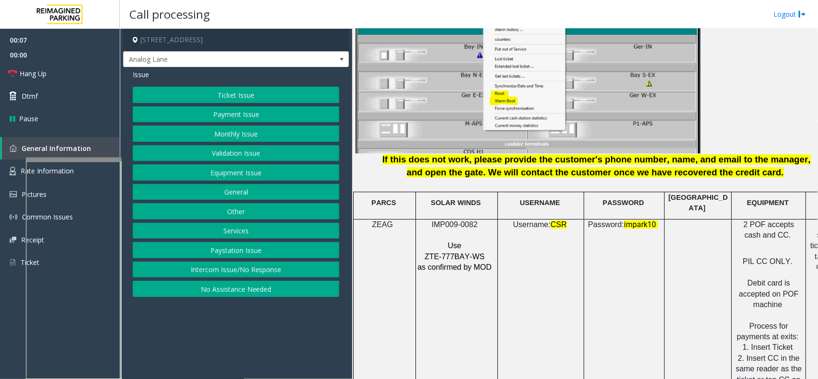
scroll to position [1197, 0]
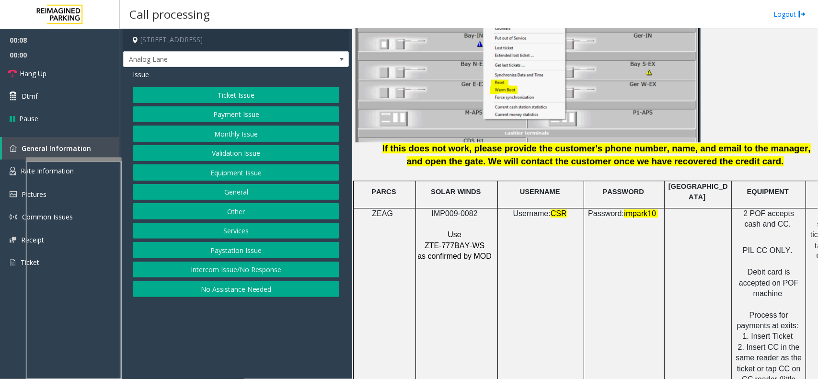
drag, startPoint x: 516, startPoint y: 217, endPoint x: 521, endPoint y: 218, distance: 5.5
click at [456, 209] on span "IMP009-0082" at bounding box center [455, 213] width 46 height 8
copy p "IMP009-0082"
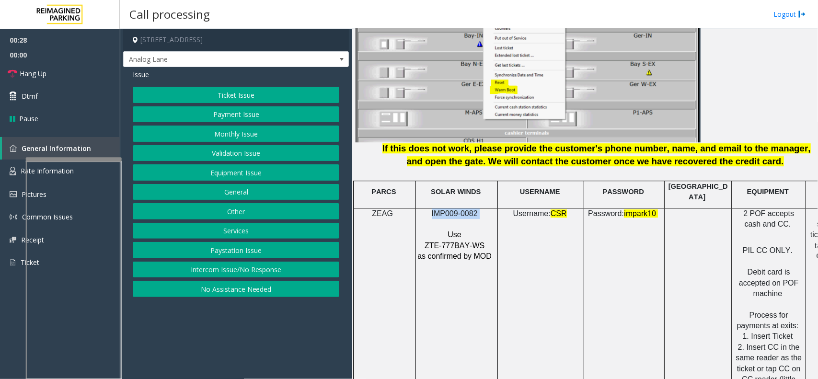
click at [235, 97] on button "Ticket Issue" at bounding box center [236, 95] width 206 height 16
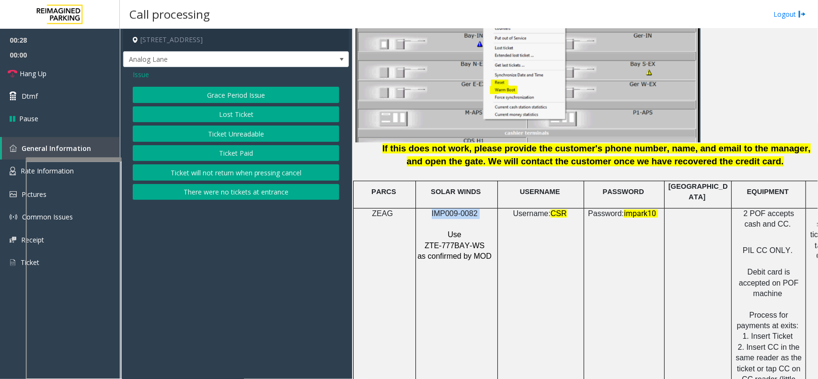
click at [233, 132] on button "Ticket Unreadable" at bounding box center [236, 133] width 206 height 16
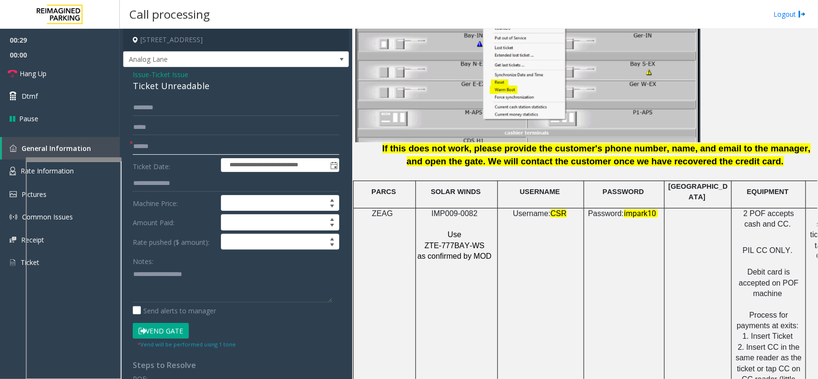
click at [198, 146] on input "text" at bounding box center [236, 146] width 206 height 16
type textarea "**********"
click at [173, 89] on div "Ticket Unreadable" at bounding box center [236, 86] width 206 height 13
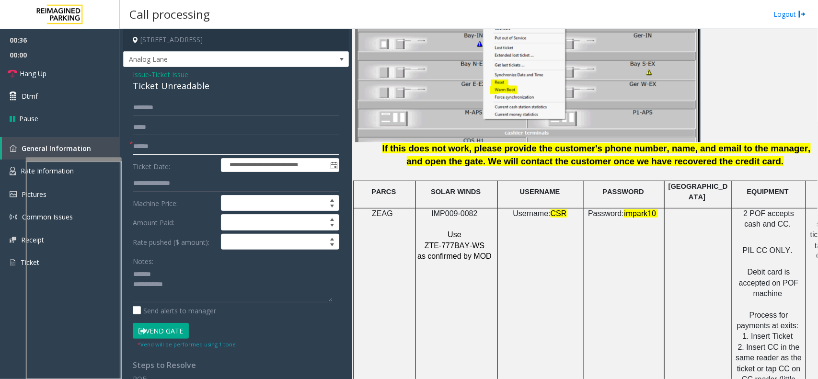
click at [180, 140] on input "text" at bounding box center [236, 146] width 206 height 16
type input "********"
click at [184, 90] on div "Ticket Unreadable" at bounding box center [236, 86] width 206 height 13
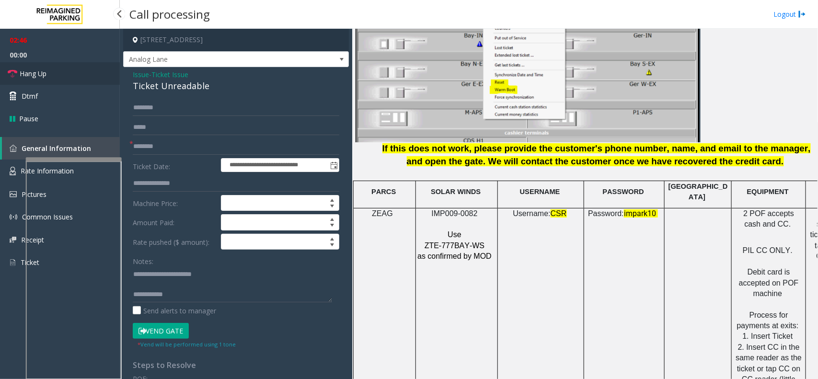
click at [37, 68] on span "Hang Up" at bounding box center [33, 73] width 27 height 10
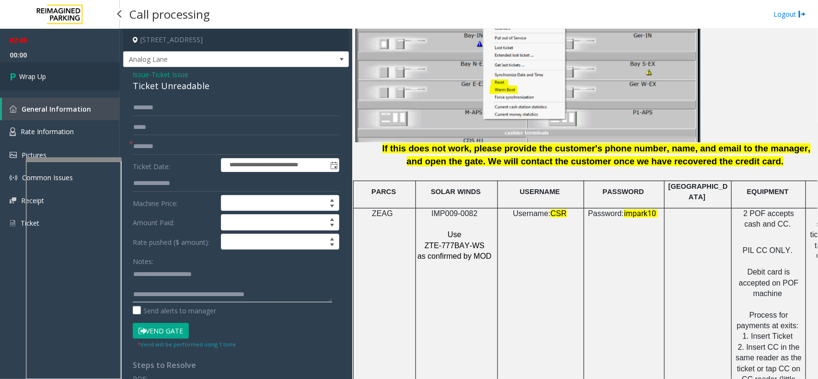
type textarea "**********"
click at [35, 68] on link "Wrap Up" at bounding box center [60, 76] width 120 height 28
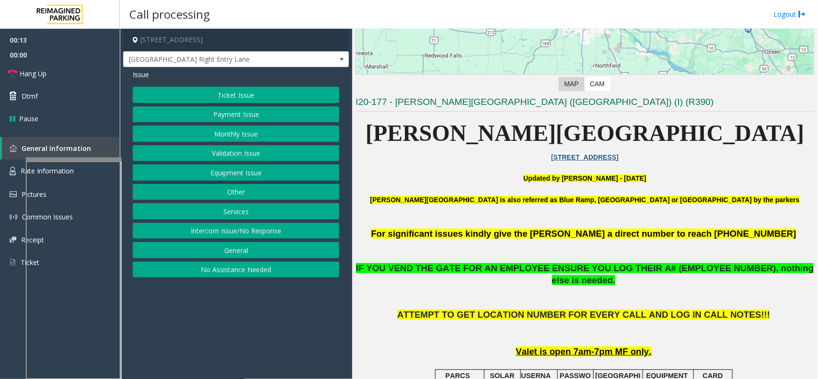
scroll to position [120, 0]
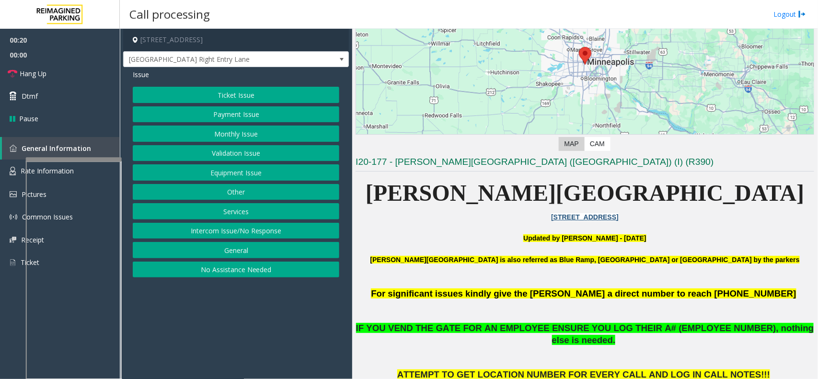
click at [279, 175] on button "Equipment Issue" at bounding box center [236, 172] width 206 height 16
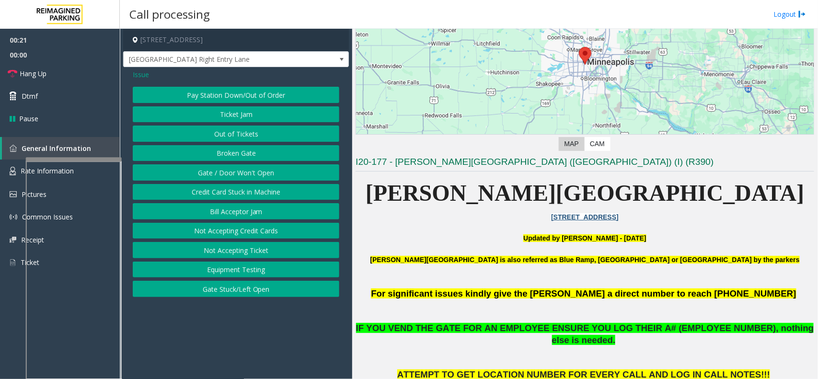
drag, startPoint x: 279, startPoint y: 175, endPoint x: 274, endPoint y: 181, distance: 7.5
click at [274, 181] on button "Gate / Door Won't Open" at bounding box center [236, 172] width 206 height 16
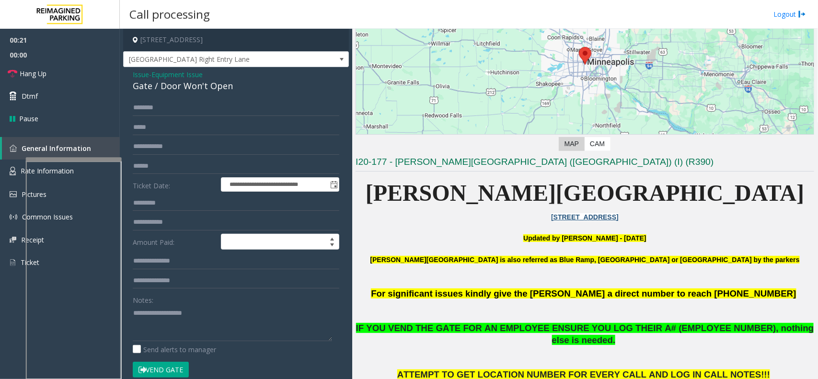
click at [180, 370] on button "Vend Gate" at bounding box center [161, 370] width 56 height 16
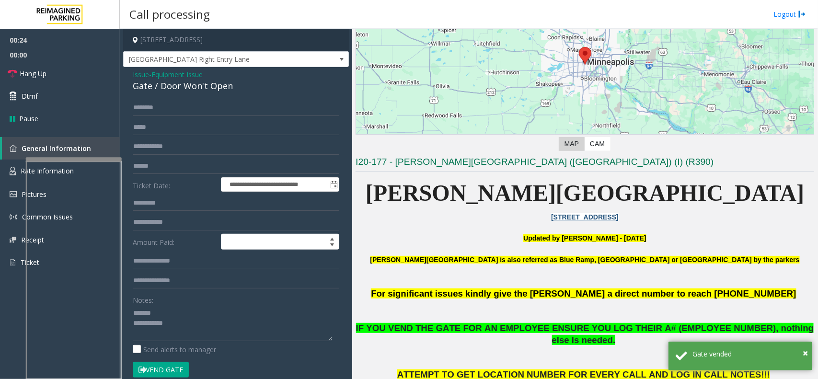
click at [181, 90] on div "Gate / Door Won't Open" at bounding box center [236, 86] width 206 height 13
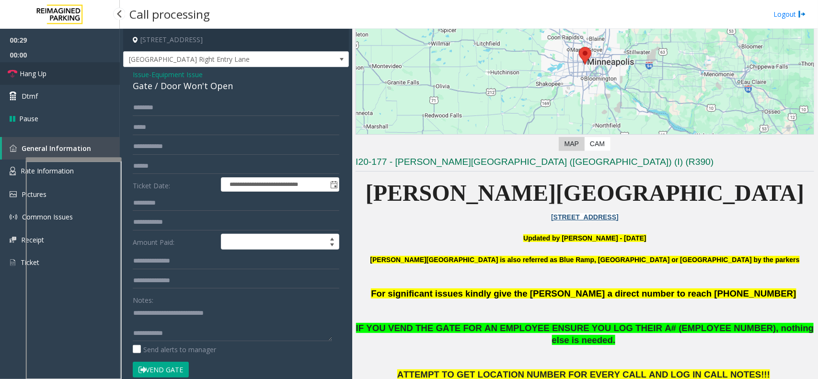
click at [36, 66] on link "Hang Up" at bounding box center [60, 73] width 120 height 23
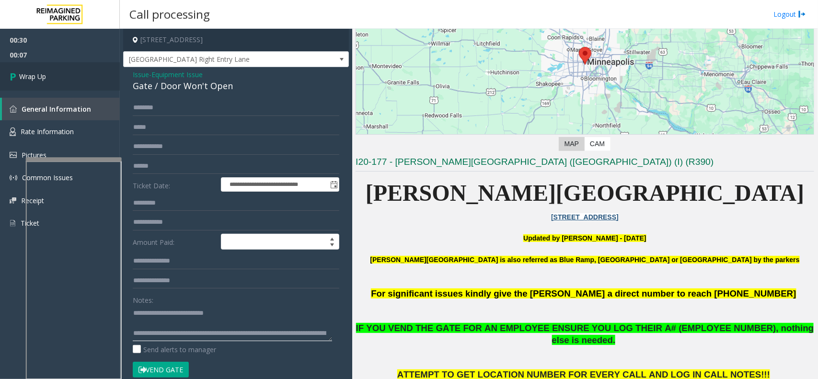
type textarea "**********"
click at [84, 75] on link "Wrap Up" at bounding box center [60, 76] width 120 height 28
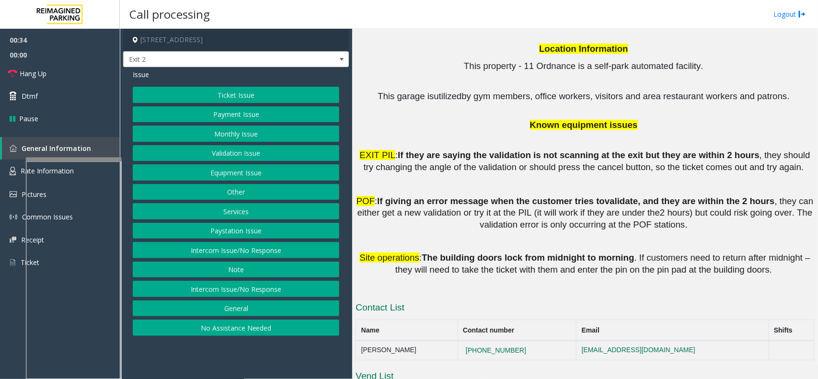
scroll to position [1365, 0]
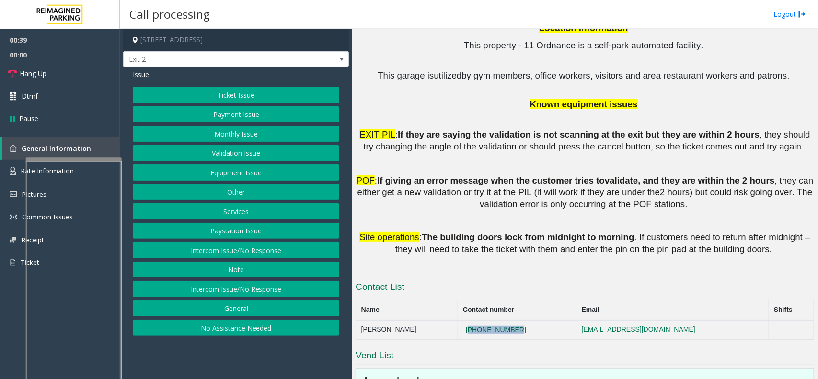
drag, startPoint x: 497, startPoint y: 228, endPoint x: 443, endPoint y: 233, distance: 54.3
click at [457, 320] on td "437-488-4833" at bounding box center [516, 329] width 119 height 19
copy button "437-488-4833"
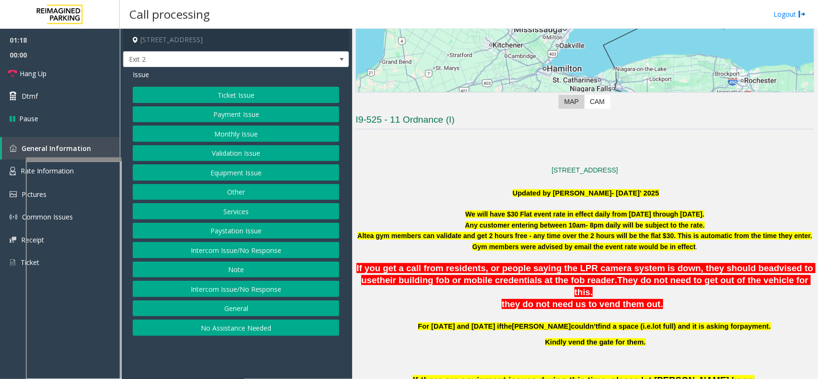
scroll to position [180, 0]
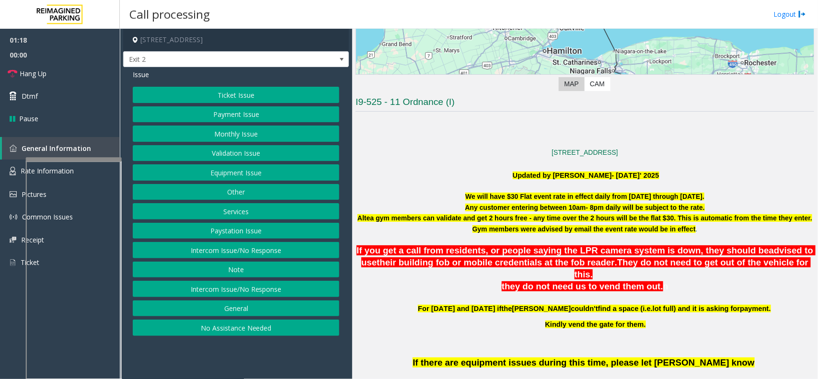
click at [290, 94] on button "Ticket Issue" at bounding box center [236, 95] width 206 height 16
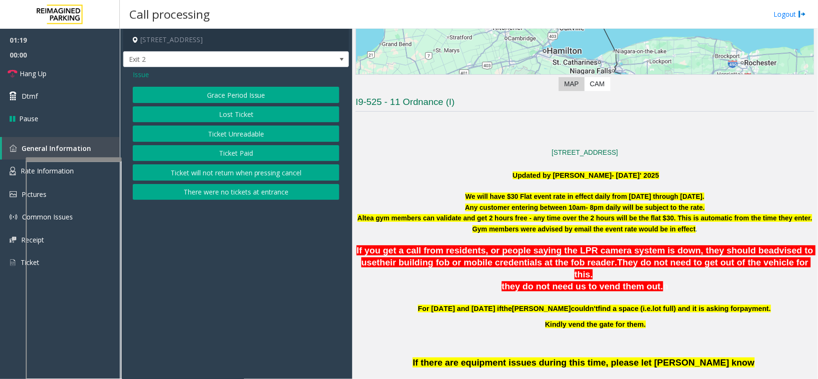
click at [257, 136] on button "Ticket Unreadable" at bounding box center [236, 133] width 206 height 16
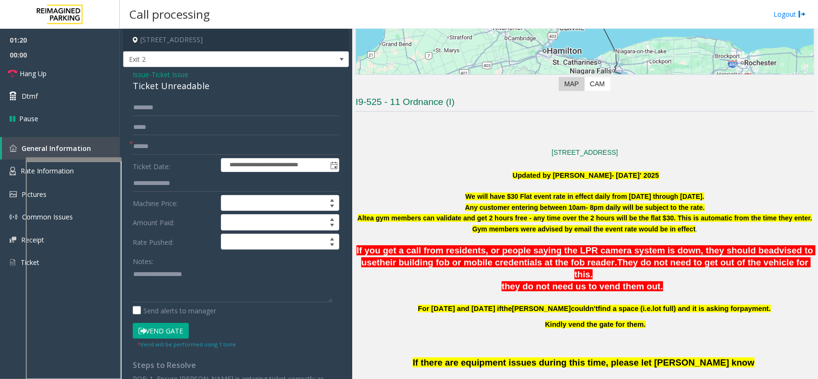
click at [177, 73] on span "Ticket Issue" at bounding box center [169, 74] width 37 height 10
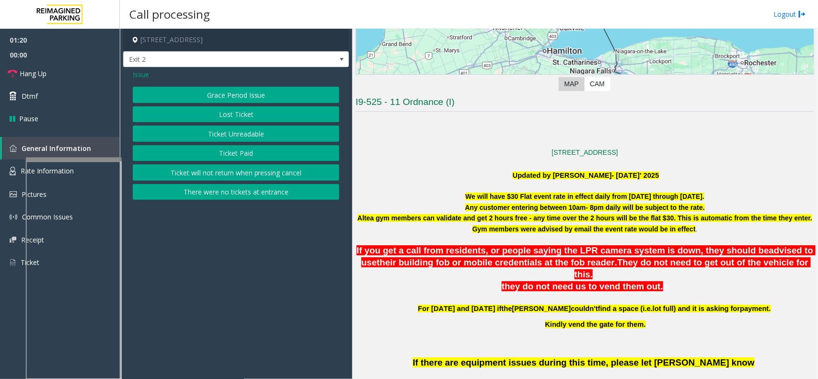
click at [147, 75] on span "Issue" at bounding box center [141, 74] width 16 height 10
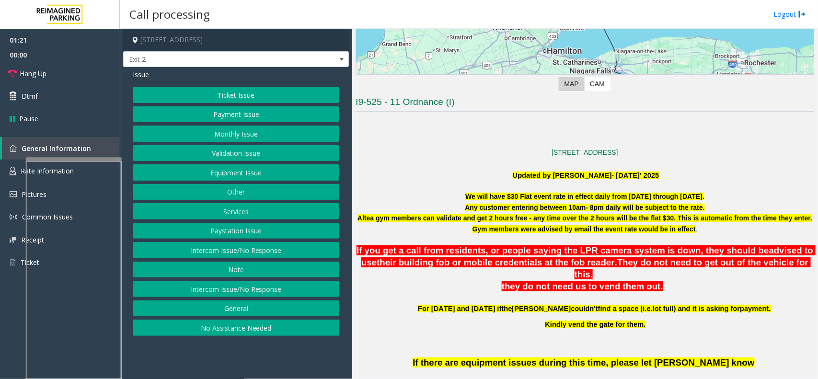
click at [228, 172] on button "Equipment Issue" at bounding box center [236, 172] width 206 height 16
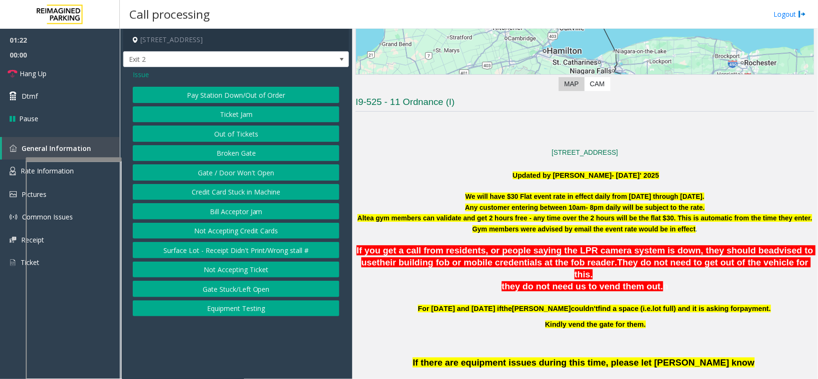
click at [244, 96] on button "Pay Station Down/Out of Order" at bounding box center [236, 95] width 206 height 16
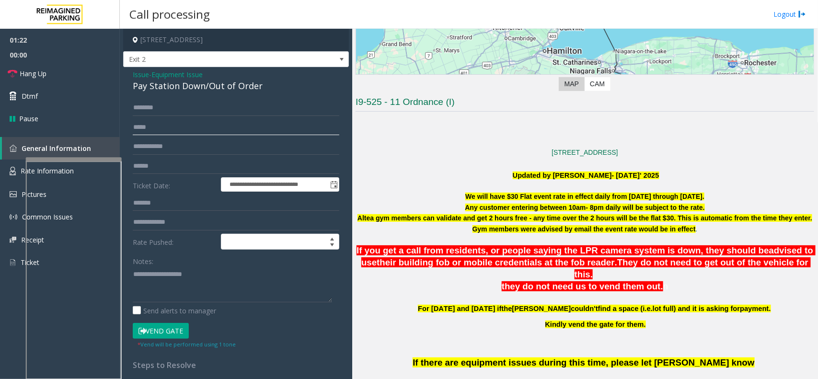
click at [164, 121] on input "text" at bounding box center [236, 127] width 206 height 16
click at [217, 87] on div "Pay Station Down/Out of Order" at bounding box center [236, 86] width 206 height 13
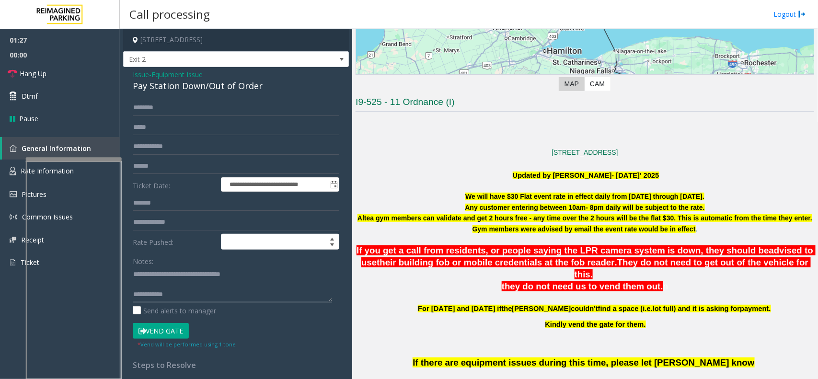
click at [231, 295] on textarea at bounding box center [232, 284] width 199 height 36
click at [58, 80] on link "Hang Up" at bounding box center [60, 73] width 120 height 23
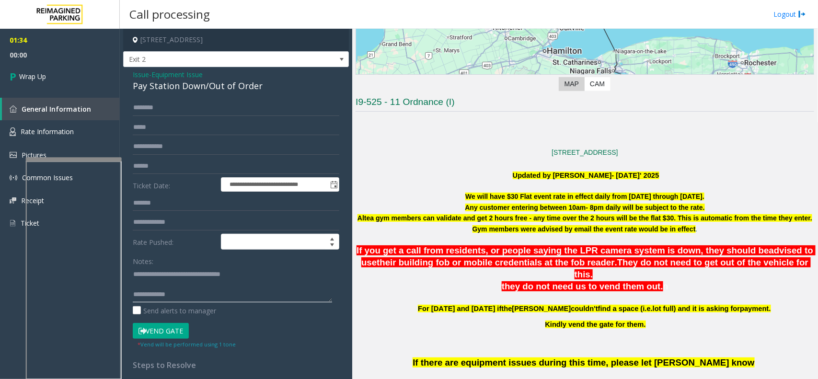
click at [200, 291] on textarea at bounding box center [232, 284] width 199 height 36
type textarea "**********"
click at [90, 88] on link "Wrap Up" at bounding box center [60, 76] width 120 height 28
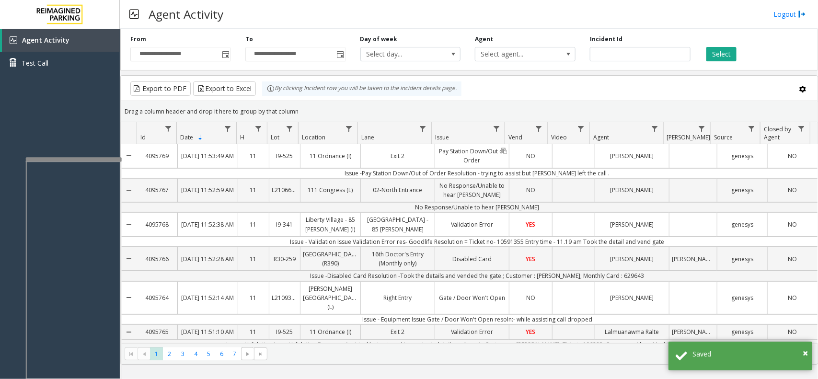
click at [435, 158] on link "Pay Station Down/Out of Order" at bounding box center [472, 155] width 74 height 23
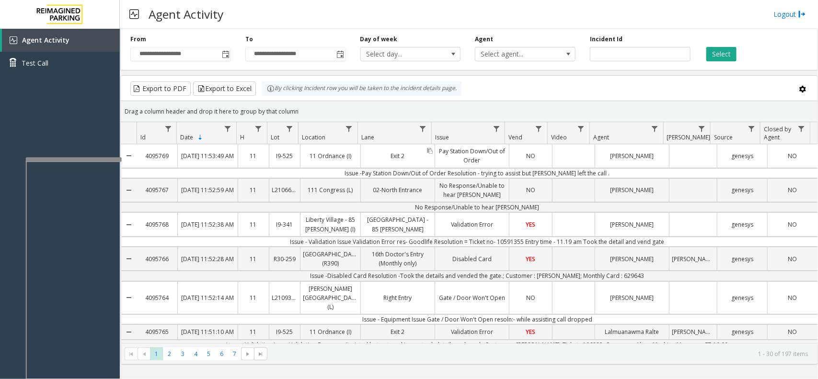
click at [361, 158] on link "Exit 2" at bounding box center [398, 156] width 74 height 14
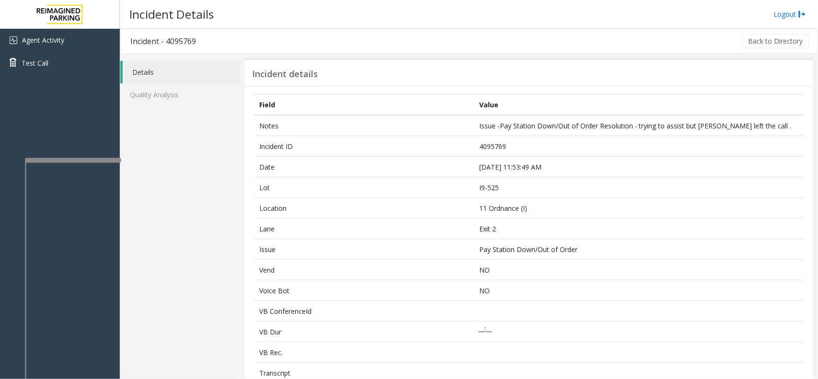
click at [90, 159] on div at bounding box center [73, 160] width 96 height 4
click at [105, 41] on link "Agent Activity" at bounding box center [60, 40] width 120 height 23
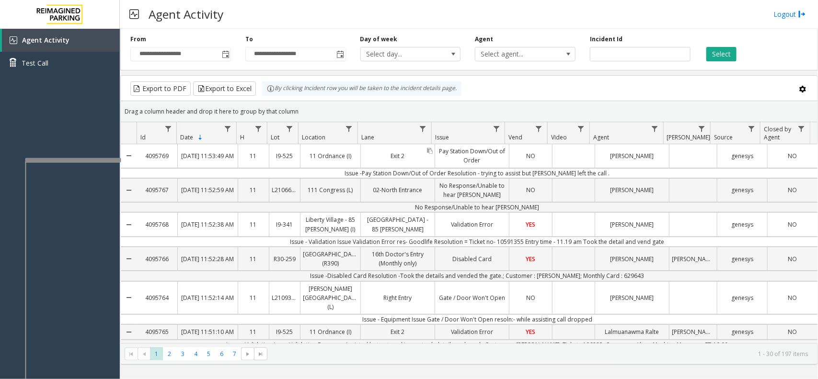
click at [361, 158] on link "Exit 2" at bounding box center [398, 156] width 74 height 14
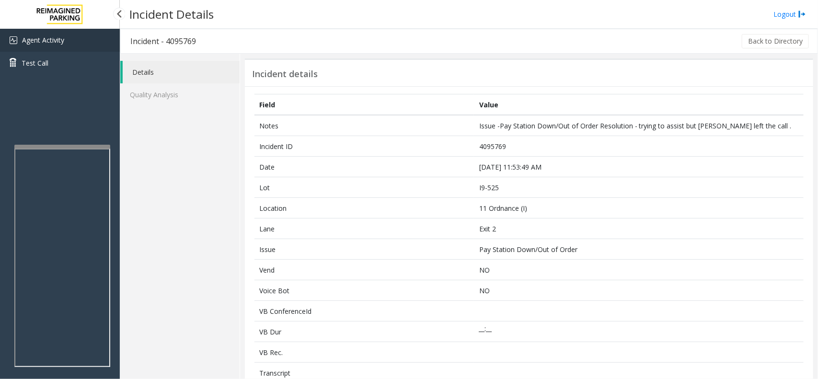
click at [75, 42] on link "Agent Activity" at bounding box center [60, 40] width 120 height 23
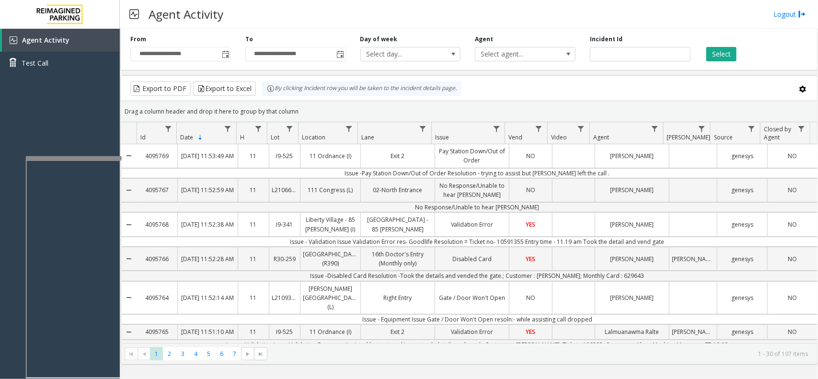
click at [94, 160] on div at bounding box center [74, 158] width 96 height 4
click at [499, 160] on link "Pay Station Down/Out of Order" at bounding box center [472, 155] width 74 height 23
click at [504, 154] on link "Pay Station Down/Out of Order" at bounding box center [472, 155] width 74 height 23
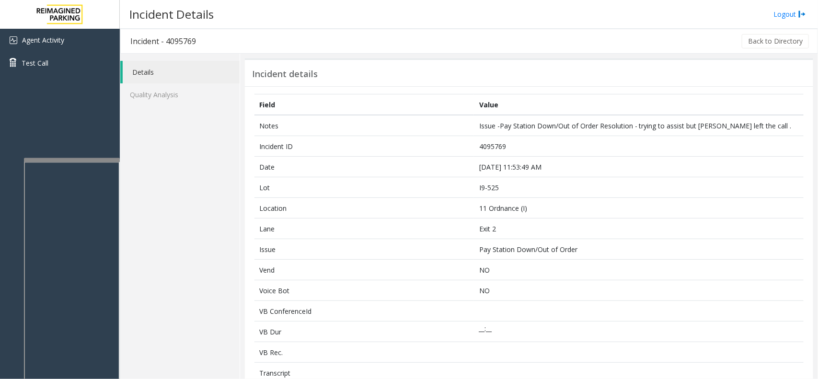
click at [100, 162] on div at bounding box center [72, 160] width 96 height 4
click at [113, 53] on link "Test Call" at bounding box center [60, 63] width 120 height 23
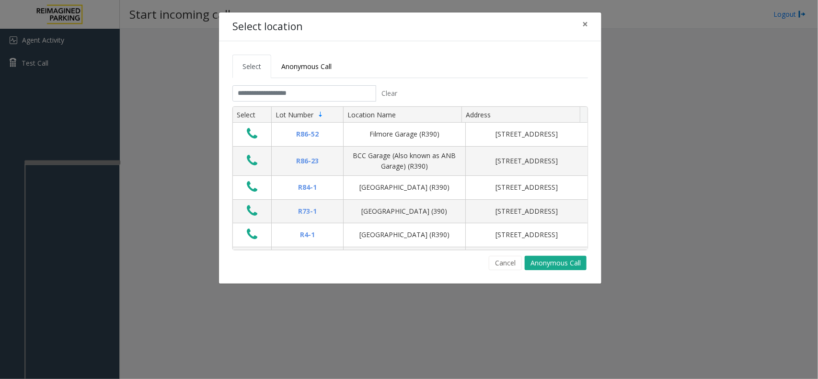
click at [109, 50] on div "Select location × Select Anonymous Call Clear Select Lot Number Location Name A…" at bounding box center [409, 189] width 818 height 379
click at [590, 27] on button "×" at bounding box center [584, 23] width 19 height 23
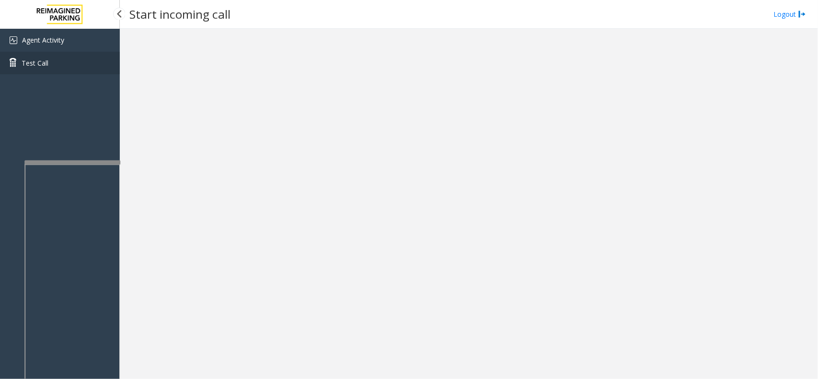
click at [85, 53] on link "Test Call" at bounding box center [60, 63] width 120 height 23
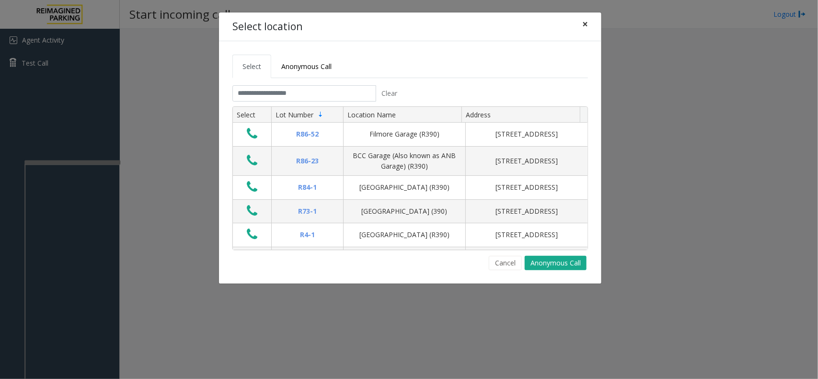
click at [581, 24] on button "×" at bounding box center [584, 23] width 19 height 23
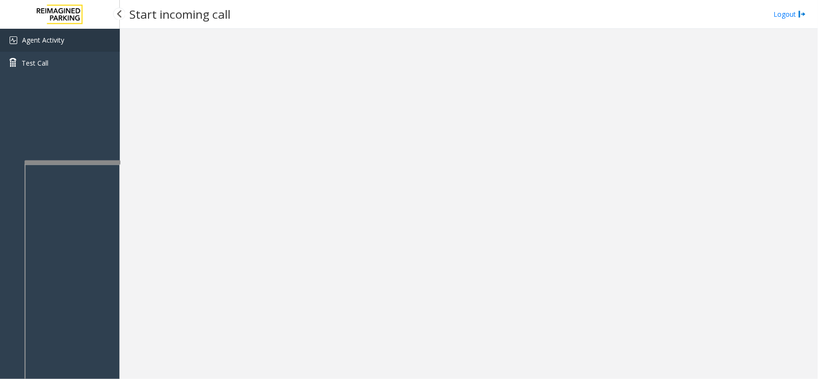
click at [107, 43] on link "Agent Activity" at bounding box center [60, 40] width 120 height 23
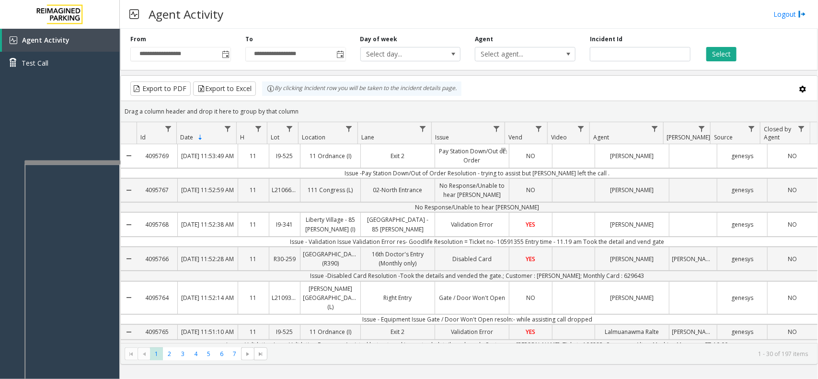
click at [435, 146] on link "Pay Station Down/Out of Order" at bounding box center [472, 155] width 74 height 23
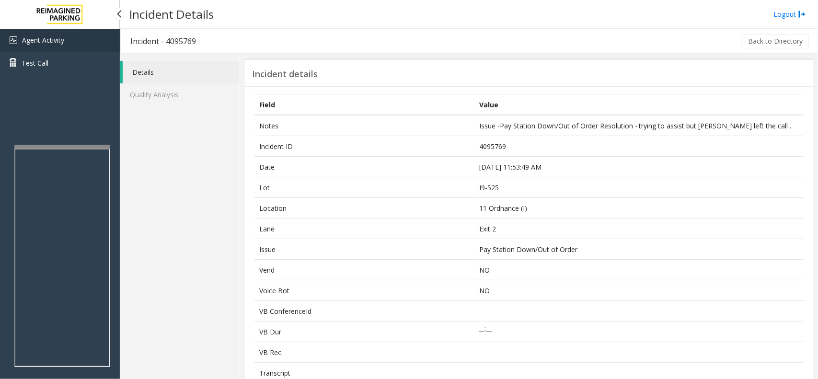
click at [80, 44] on link "Agent Activity" at bounding box center [60, 40] width 120 height 23
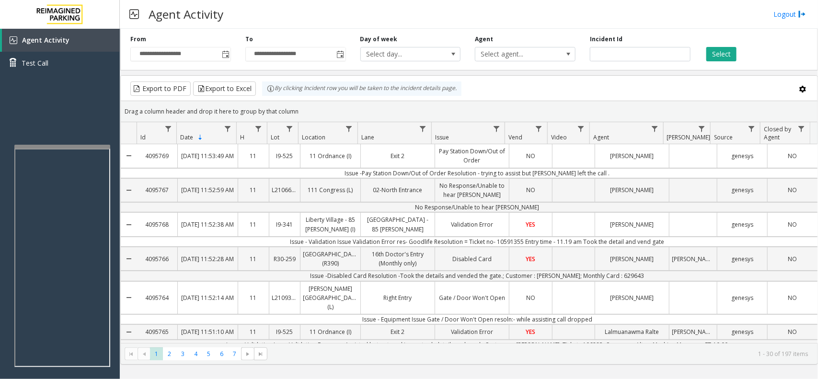
click at [479, 175] on td "Issue -Pay Station Down/Out of Order Resolution - trying to assist but [PERSON_…" at bounding box center [477, 173] width 680 height 10
click at [509, 173] on td "Issue -Pay Station Down/Out of Order Resolution - trying to assist but [PERSON_…" at bounding box center [477, 173] width 680 height 10
click at [595, 161] on link "[PERSON_NAME]" at bounding box center [632, 156] width 74 height 14
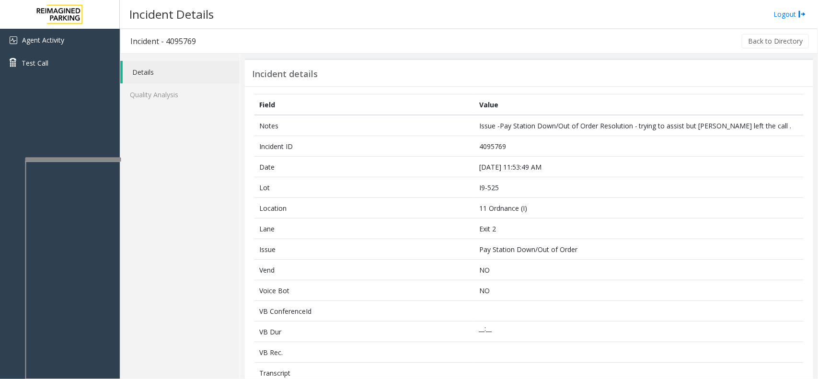
click at [102, 161] on div at bounding box center [73, 159] width 96 height 4
click at [90, 42] on link "Agent Activity" at bounding box center [60, 40] width 120 height 23
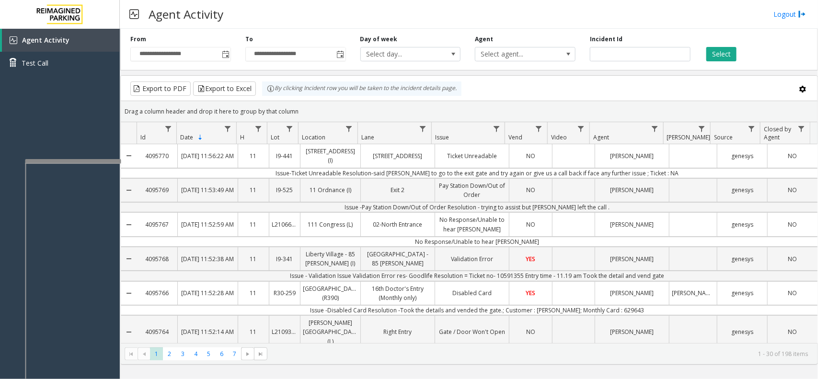
click at [451, 132] on th "Issue" at bounding box center [468, 133] width 74 height 22
click at [431, 137] on th "Issue" at bounding box center [468, 133] width 74 height 22
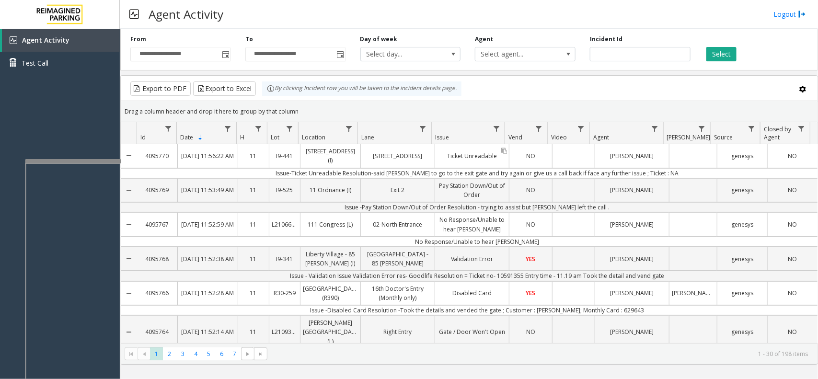
click at [435, 149] on link "Ticket Unreadable" at bounding box center [472, 156] width 74 height 14
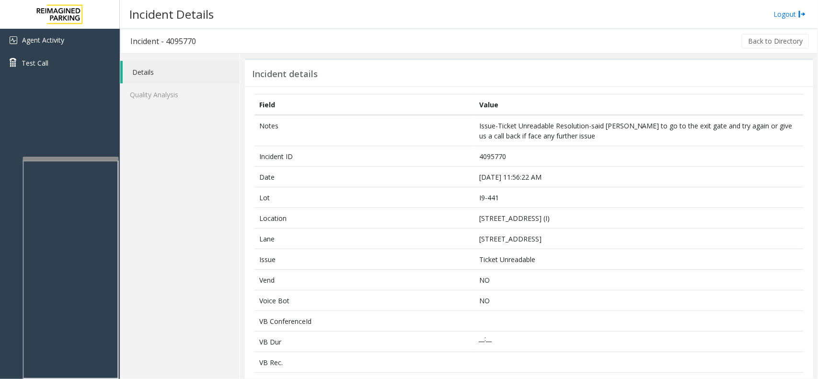
click at [90, 159] on div at bounding box center [71, 159] width 96 height 4
click at [91, 159] on div at bounding box center [72, 160] width 96 height 4
click at [92, 44] on link "Agent Activity" at bounding box center [60, 40] width 120 height 23
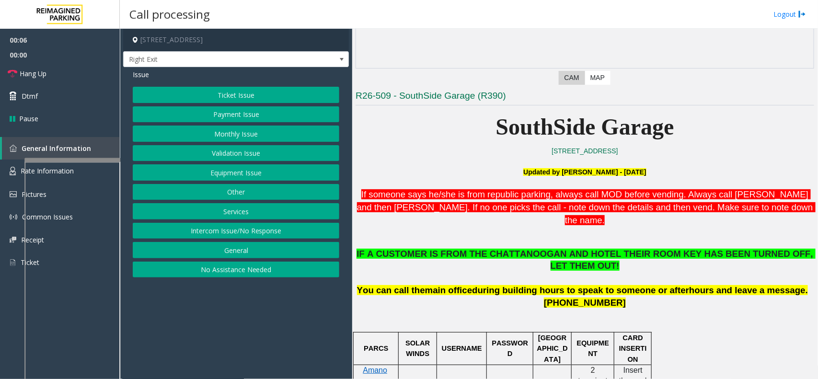
scroll to position [180, 0]
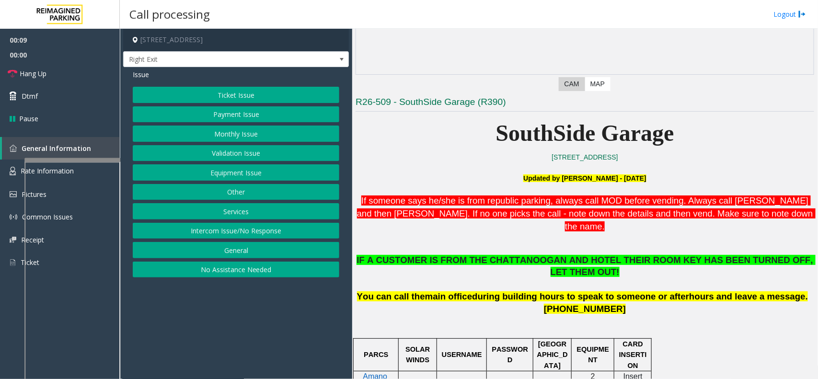
click at [261, 216] on button "Services" at bounding box center [236, 211] width 206 height 16
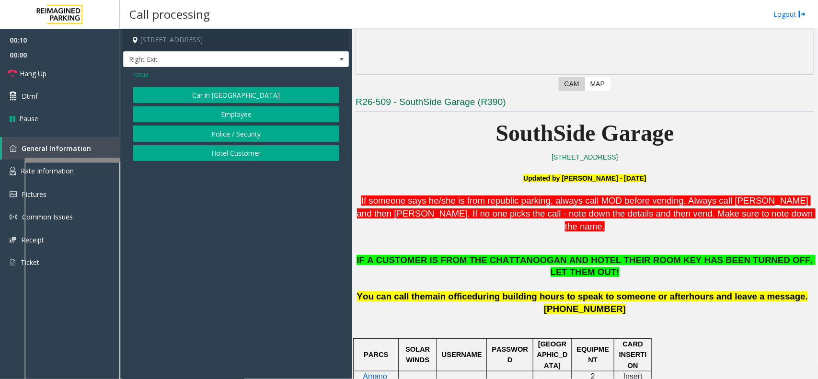
click at [249, 152] on button "Hotel Customer" at bounding box center [236, 153] width 206 height 16
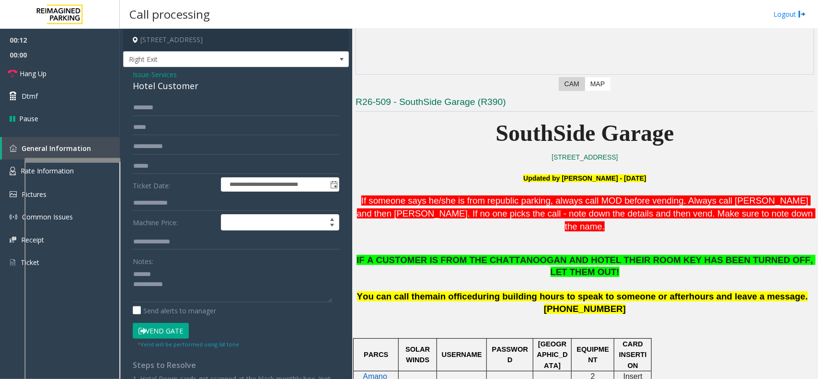
click at [169, 94] on div "**********" at bounding box center [236, 275] width 226 height 417
click at [171, 89] on div "Hotel Customer" at bounding box center [236, 86] width 206 height 13
type textarea "**********"
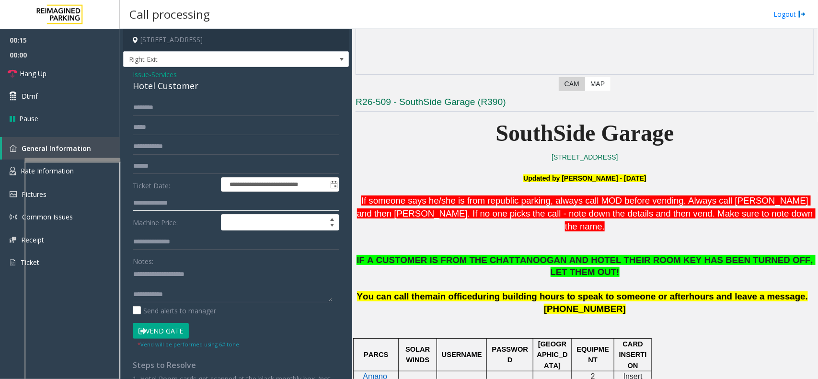
click at [190, 199] on input "text" at bounding box center [236, 203] width 206 height 16
type input "***"
click at [171, 92] on div "Hotel Customer" at bounding box center [236, 86] width 206 height 13
click at [172, 103] on input "text" at bounding box center [236, 108] width 206 height 16
click at [173, 98] on div "**********" at bounding box center [236, 275] width 226 height 417
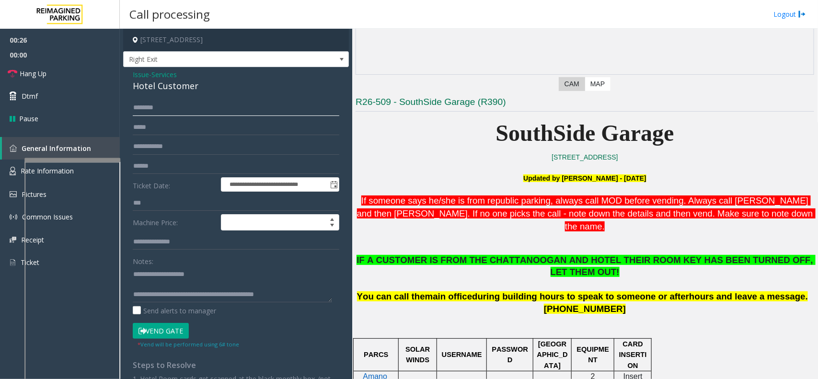
click at [175, 108] on input "text" at bounding box center [236, 108] width 206 height 16
drag, startPoint x: 171, startPoint y: 296, endPoint x: 269, endPoint y: 298, distance: 98.2
click at [269, 298] on textarea at bounding box center [232, 284] width 199 height 36
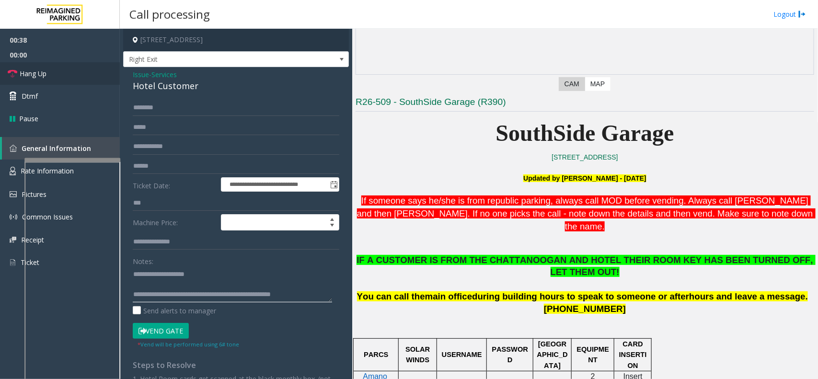
type textarea "**********"
click at [76, 68] on link "Hang Up" at bounding box center [60, 73] width 120 height 23
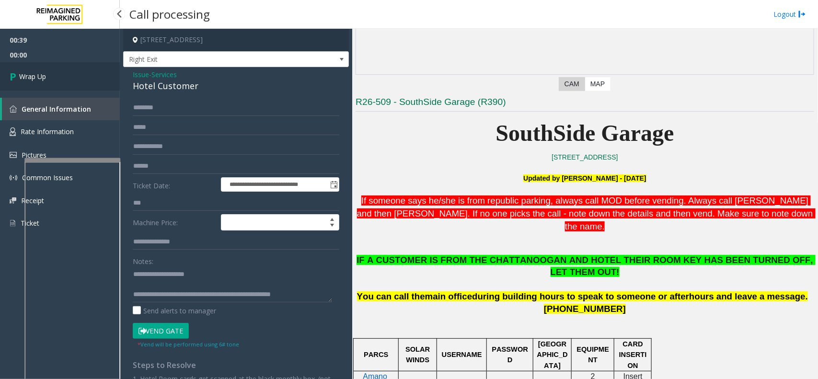
click at [73, 70] on link "Wrap Up" at bounding box center [60, 76] width 120 height 28
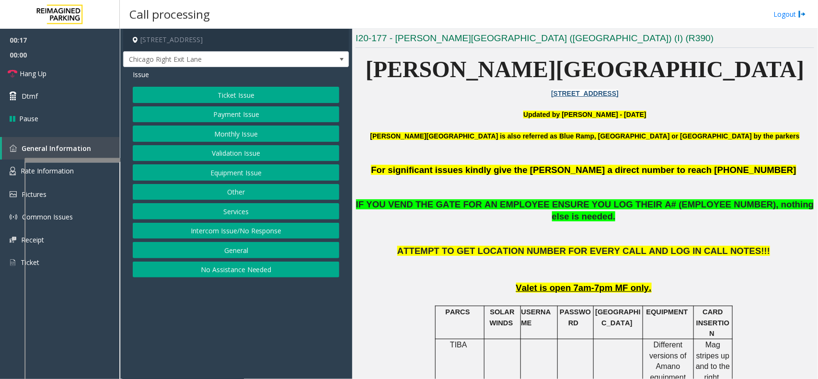
scroll to position [239, 0]
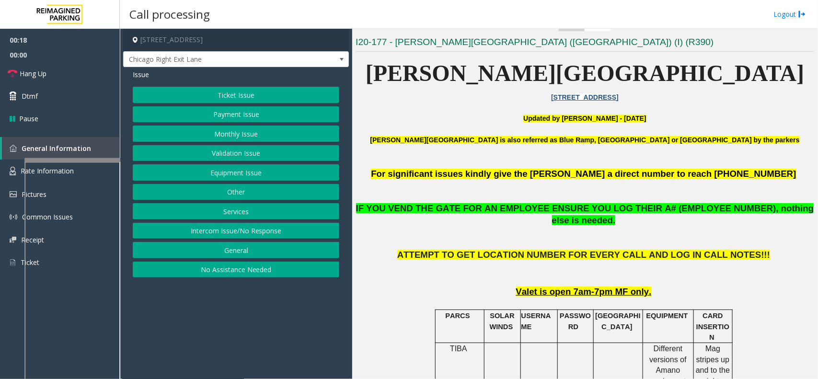
click at [256, 116] on button "Payment Issue" at bounding box center [236, 114] width 206 height 16
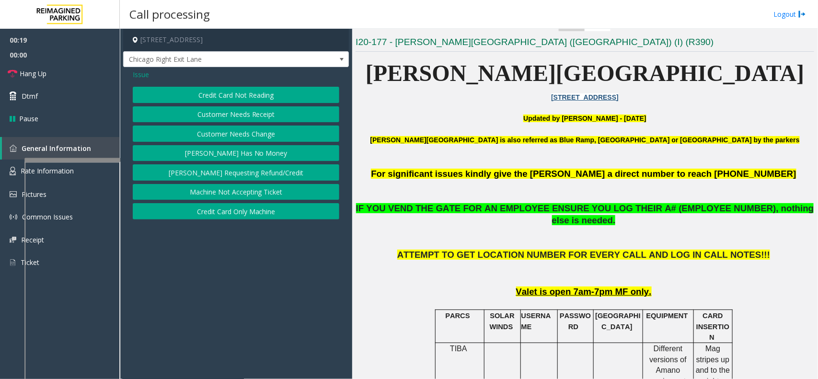
click at [236, 153] on button "[PERSON_NAME] Has No Money" at bounding box center [236, 153] width 206 height 16
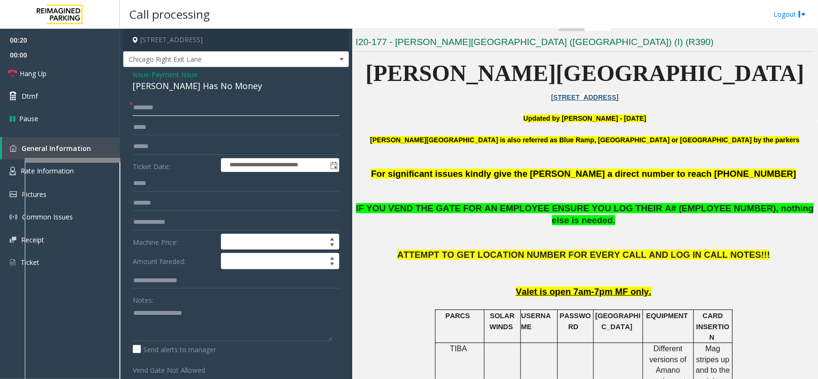
click at [155, 106] on input "text" at bounding box center [236, 108] width 206 height 16
type textarea "**********"
click at [175, 89] on div "[PERSON_NAME] Has No Money" at bounding box center [236, 86] width 206 height 13
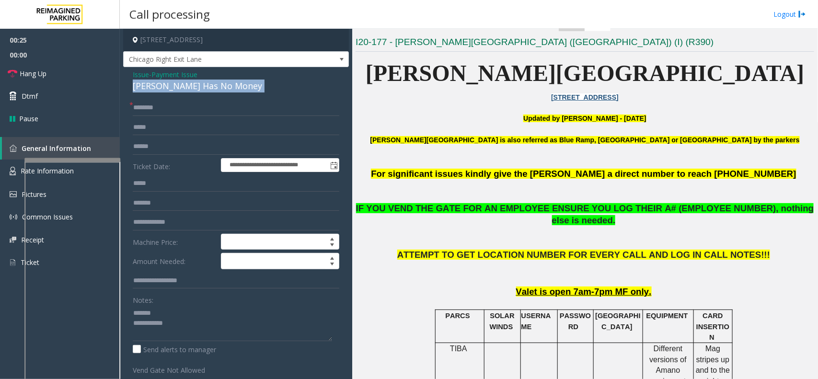
click at [175, 89] on div "[PERSON_NAME] Has No Money" at bounding box center [236, 86] width 206 height 13
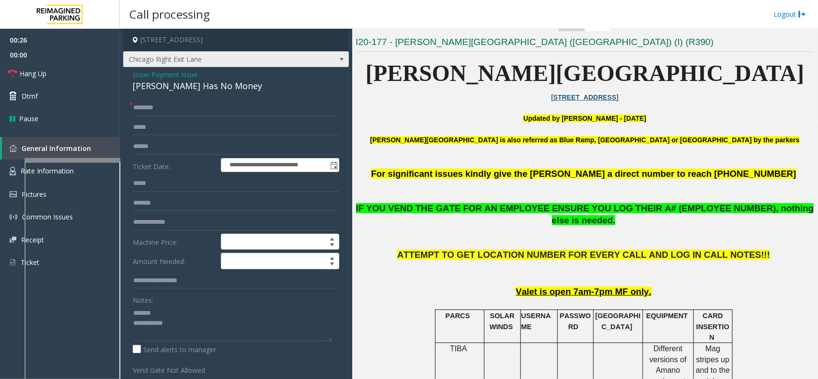
click at [180, 67] on span "Chicago Right Exit Lane" at bounding box center [236, 59] width 226 height 16
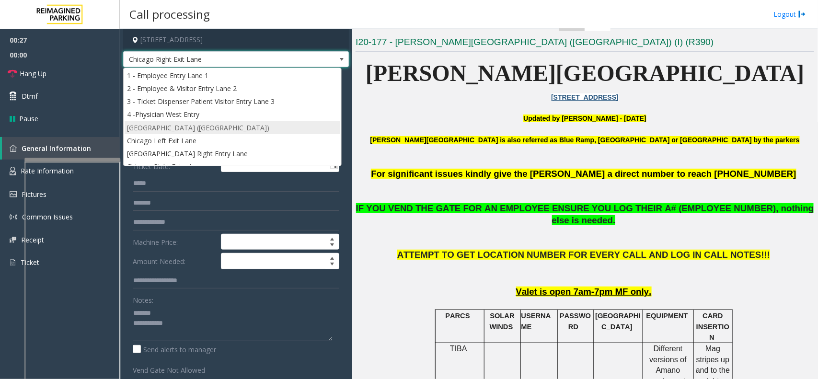
scroll to position [50, 0]
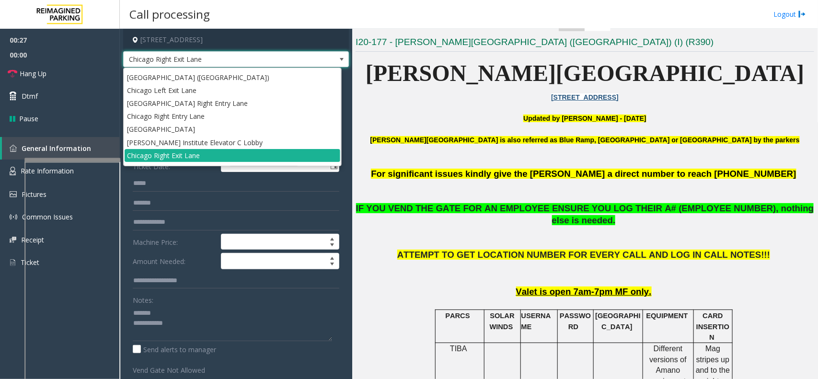
click at [197, 51] on span "Chicago Right Exit Lane" at bounding box center [236, 59] width 226 height 16
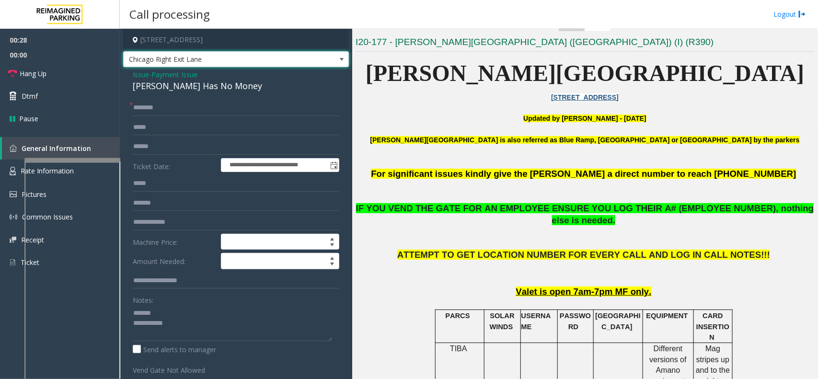
click at [178, 73] on span "Payment Issue" at bounding box center [174, 74] width 46 height 10
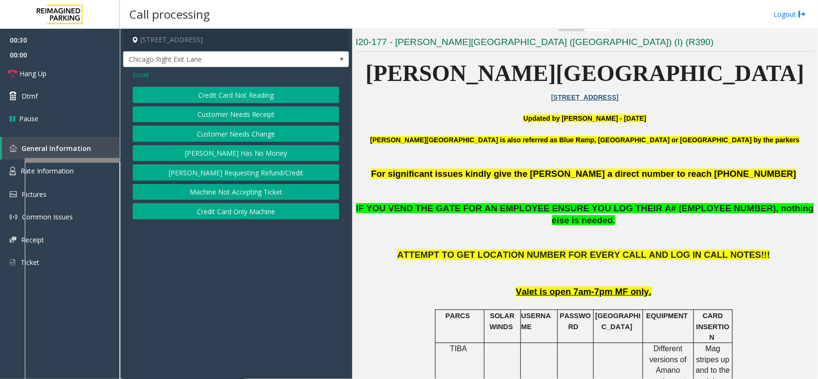
click at [247, 211] on button "Credit Card Only Machine" at bounding box center [236, 211] width 206 height 16
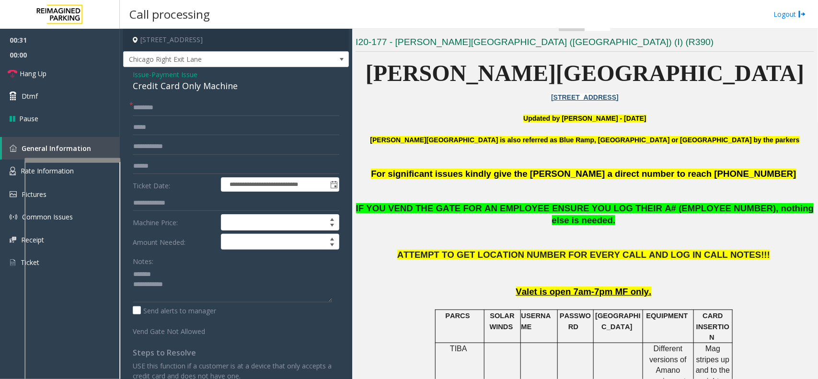
click at [186, 86] on div "Credit Card Only Machine" at bounding box center [236, 86] width 206 height 13
type textarea "**********"
click at [180, 73] on span "Payment Issue" at bounding box center [174, 74] width 46 height 10
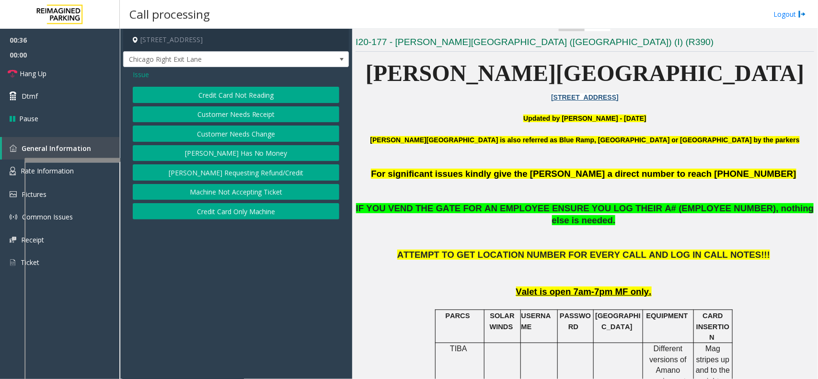
click at [236, 92] on button "Credit Card Not Reading" at bounding box center [236, 95] width 206 height 16
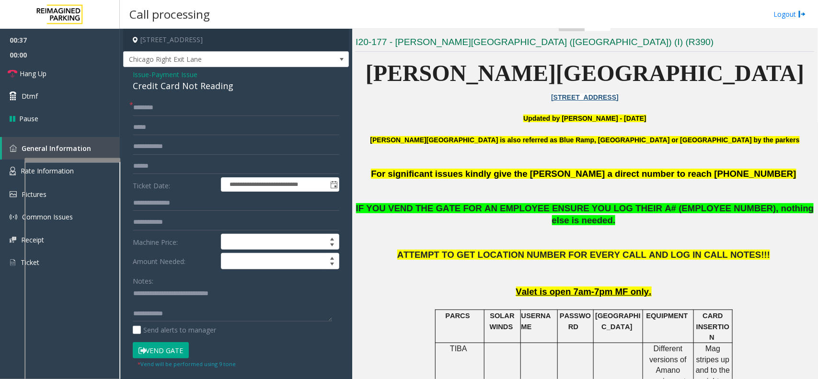
click at [159, 354] on button "Vend Gate" at bounding box center [161, 350] width 56 height 16
click at [177, 80] on div "Credit Card Not Reading" at bounding box center [236, 86] width 206 height 13
click at [182, 77] on span "Payment Issue" at bounding box center [174, 74] width 46 height 10
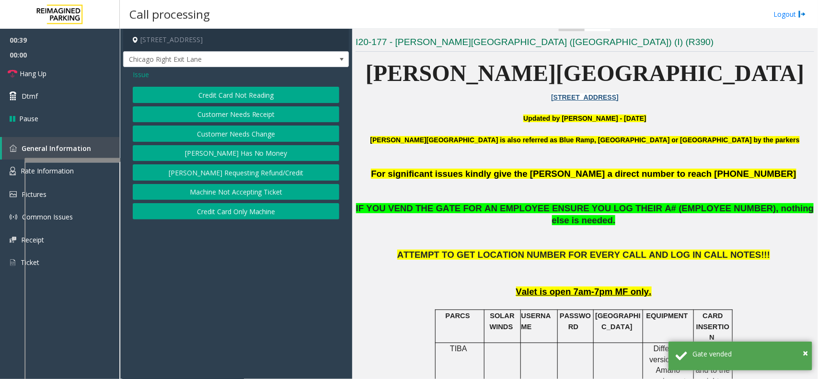
click at [245, 217] on button "Credit Card Only Machine" at bounding box center [236, 211] width 206 height 16
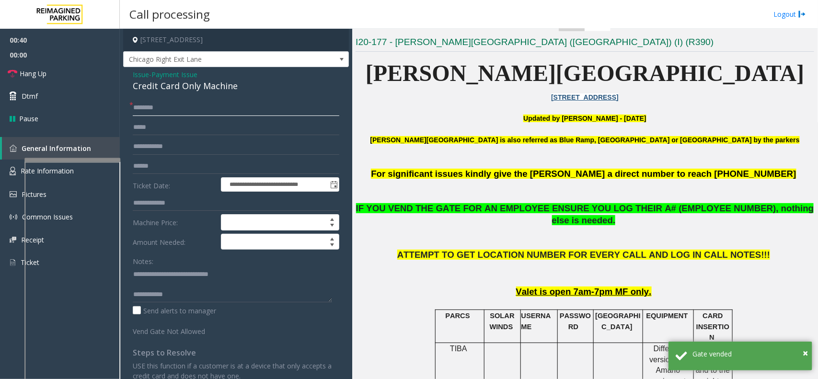
click at [163, 103] on input "text" at bounding box center [236, 108] width 206 height 16
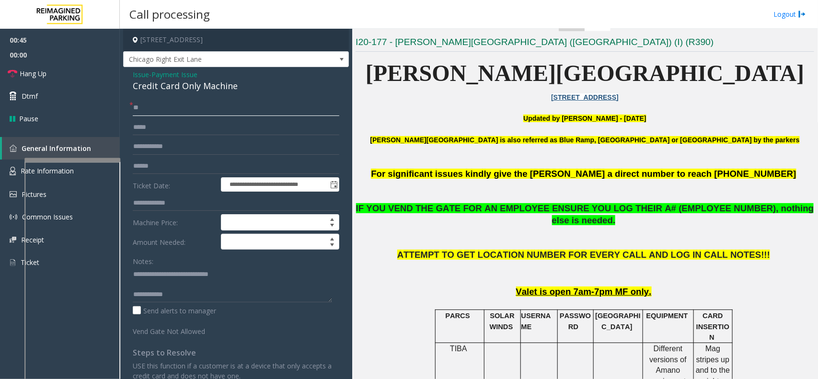
type input "**"
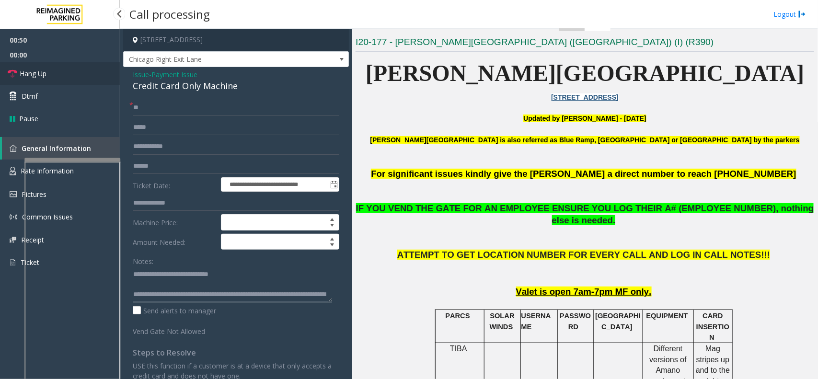
type textarea "**********"
click at [97, 78] on link "Hang Up" at bounding box center [60, 73] width 120 height 23
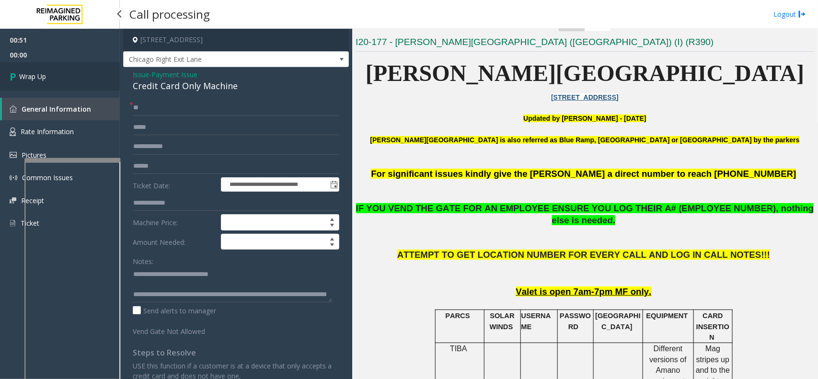
click at [97, 78] on link "Wrap Up" at bounding box center [60, 76] width 120 height 28
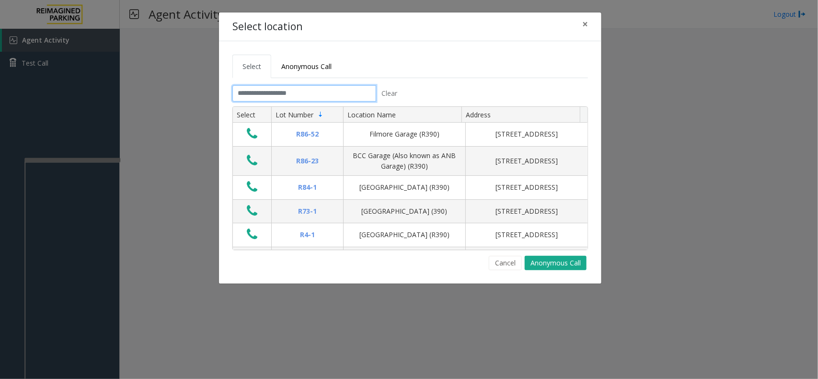
click at [290, 94] on input "text" at bounding box center [304, 93] width 144 height 16
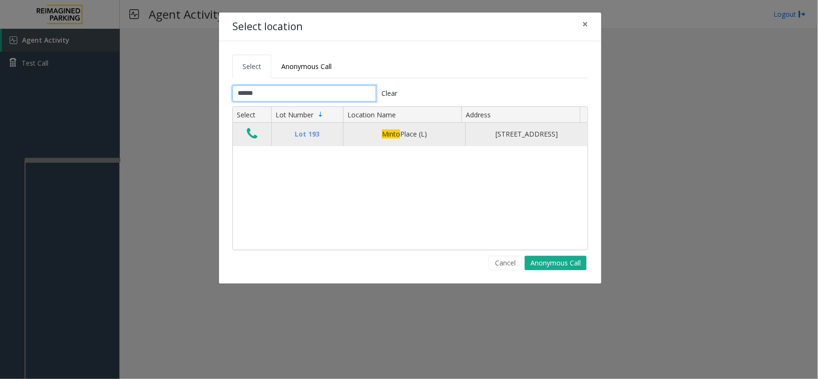
type input "*****"
click at [248, 137] on icon "Data table" at bounding box center [252, 133] width 11 height 13
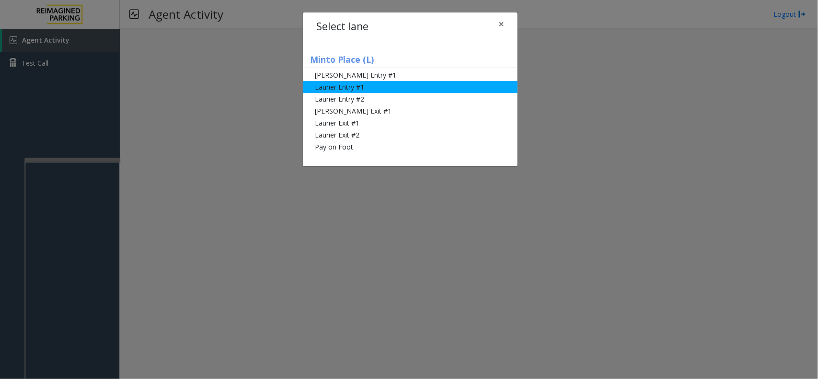
click at [342, 81] on li "Laurier Entry #1" at bounding box center [410, 87] width 215 height 12
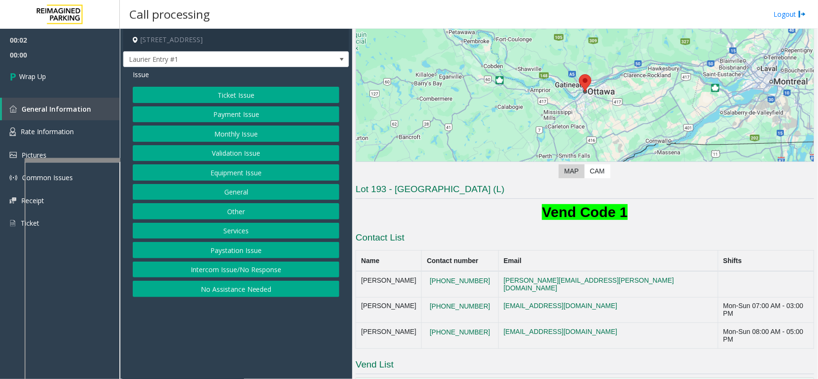
scroll to position [200, 0]
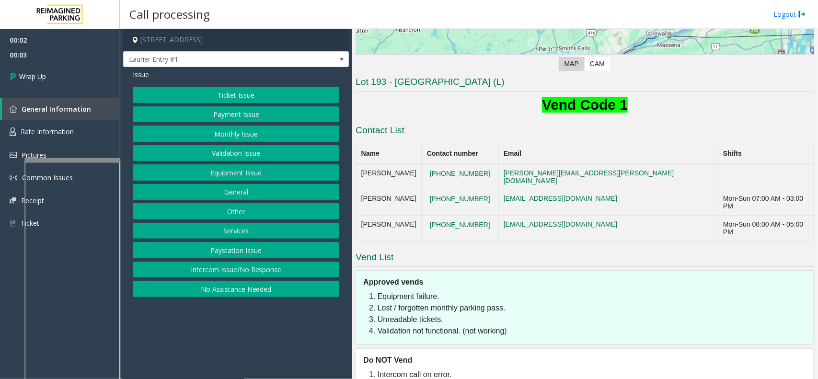
click at [239, 105] on div "Ticket Issue Payment Issue Monthly Issue Validation Issue Equipment Issue Gener…" at bounding box center [236, 192] width 206 height 210
click at [233, 175] on button "Equipment Issue" at bounding box center [236, 172] width 206 height 16
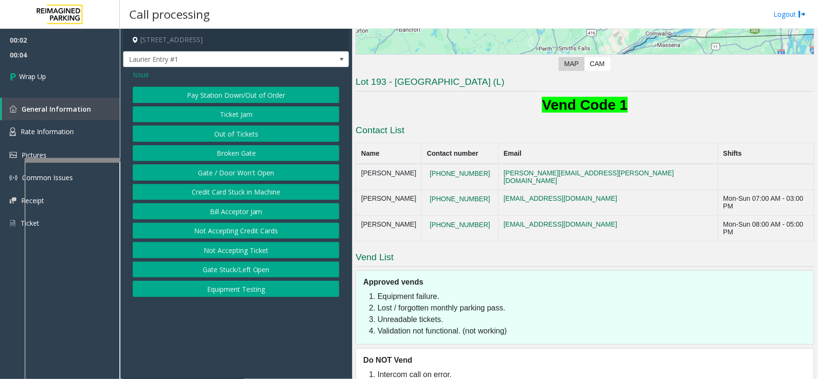
click at [233, 168] on button "Gate / Door Won't Open" at bounding box center [236, 172] width 206 height 16
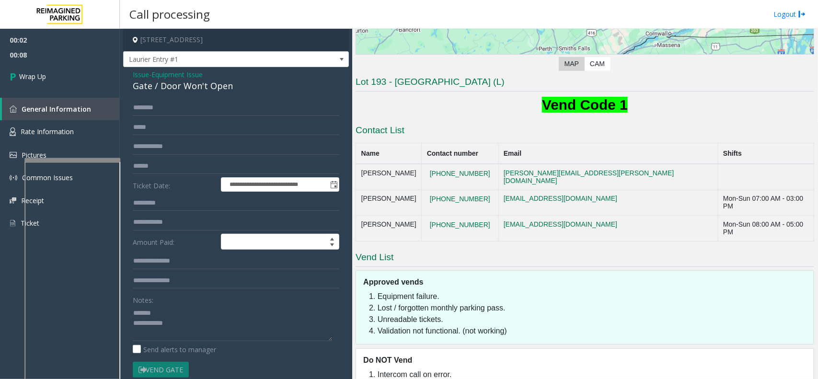
click at [182, 92] on div "Gate / Door Won't Open" at bounding box center [236, 86] width 206 height 13
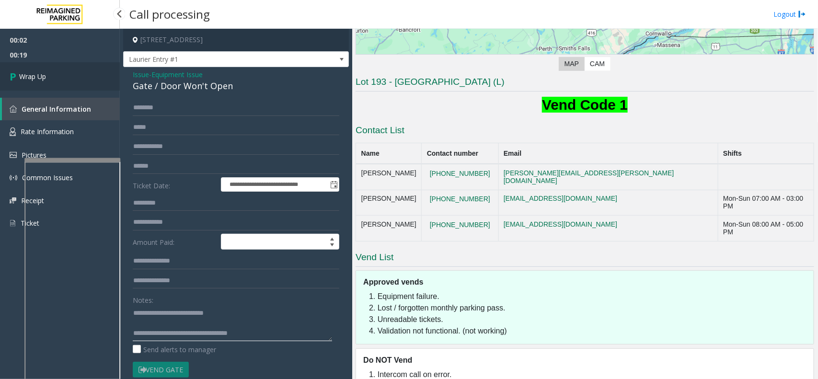
type textarea "**********"
click at [36, 80] on span "Wrap Up" at bounding box center [32, 76] width 27 height 10
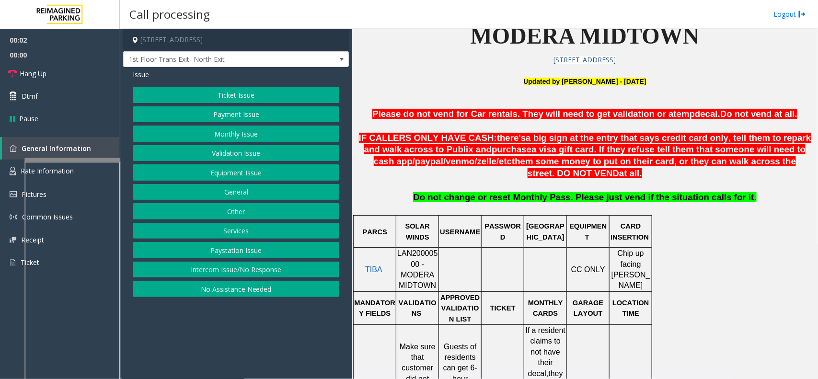
scroll to position [299, 0]
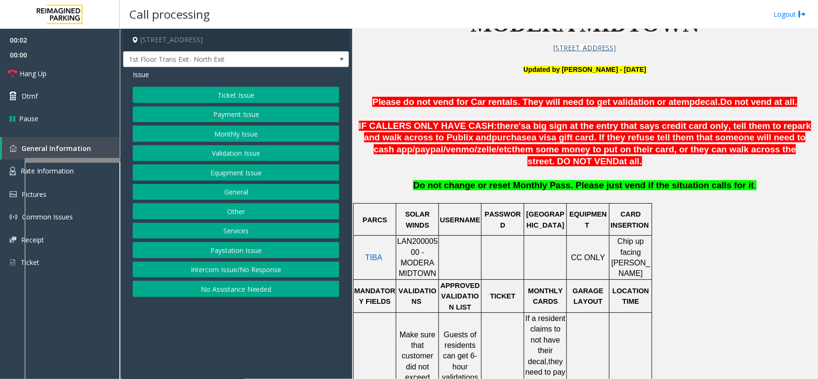
click at [429, 245] on span "LAN20000500 - MODERA MIDTOWN" at bounding box center [417, 257] width 41 height 40
copy span "LAN20000500"
click at [252, 130] on button "Monthly Issue" at bounding box center [236, 133] width 206 height 16
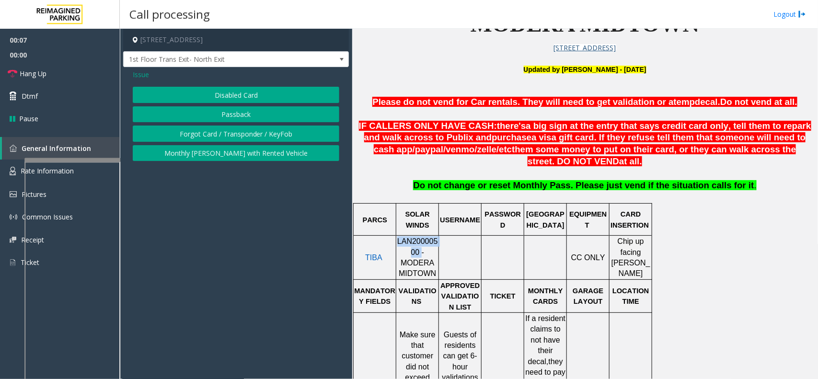
click at [252, 102] on button "Disabled Card" at bounding box center [236, 95] width 206 height 16
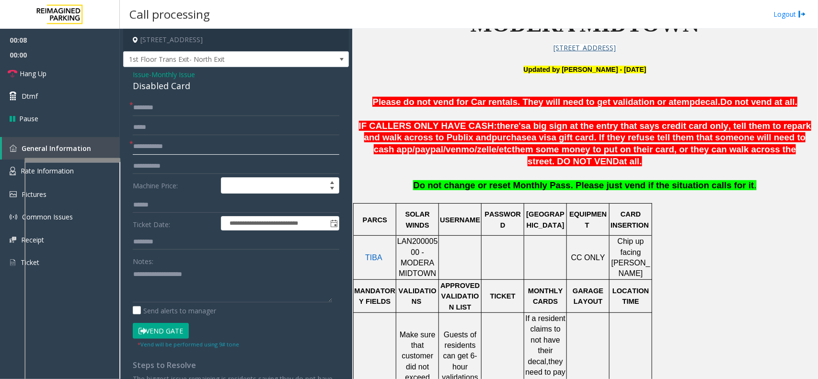
click at [214, 145] on input "text" at bounding box center [236, 146] width 206 height 16
type input "*****"
click at [143, 89] on div "Disabled Card" at bounding box center [236, 86] width 206 height 13
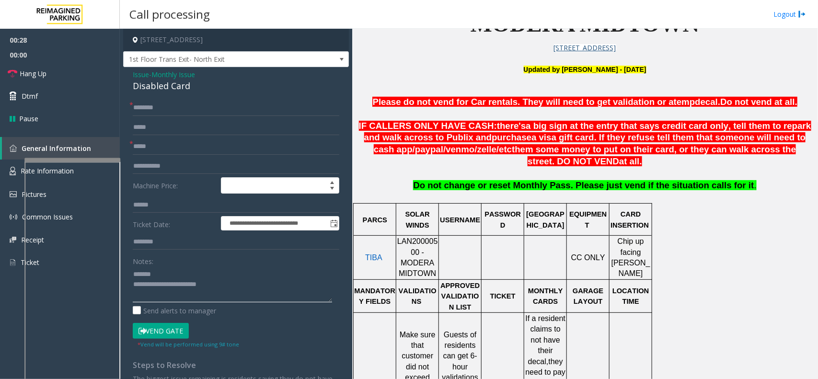
type textarea "**********"
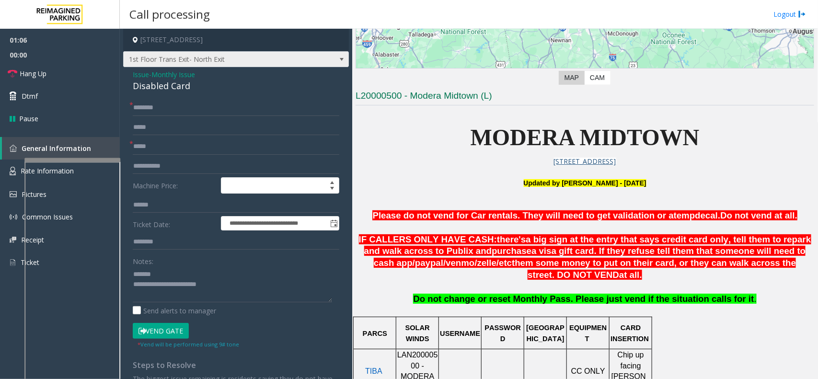
scroll to position [180, 0]
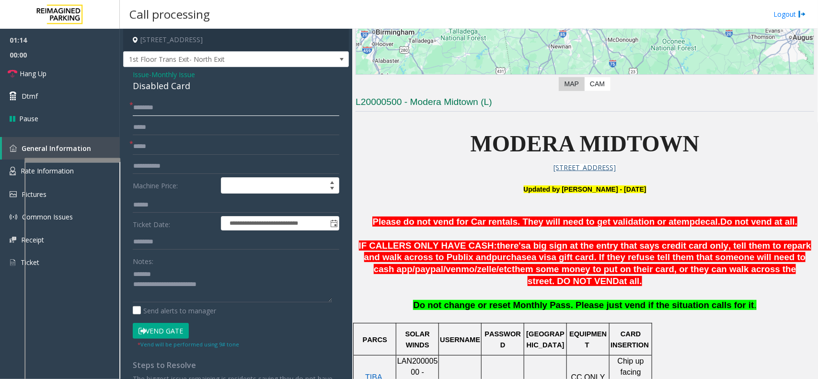
click at [173, 109] on input "text" at bounding box center [236, 108] width 206 height 16
click at [199, 106] on input "**********" at bounding box center [236, 108] width 206 height 16
click at [169, 105] on input "**********" at bounding box center [236, 108] width 206 height 16
type input "**********"
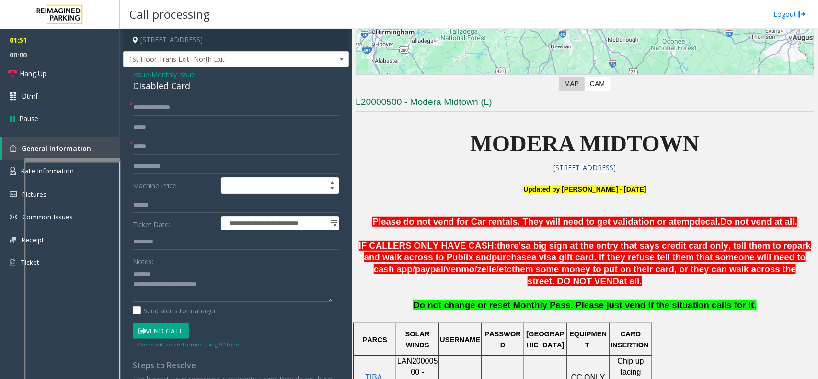
click at [166, 267] on textarea at bounding box center [232, 284] width 199 height 36
click at [167, 283] on textarea at bounding box center [232, 284] width 199 height 36
drag, startPoint x: 171, startPoint y: 283, endPoint x: 219, endPoint y: 283, distance: 48.9
click at [219, 283] on textarea at bounding box center [232, 284] width 199 height 36
type textarea "**********"
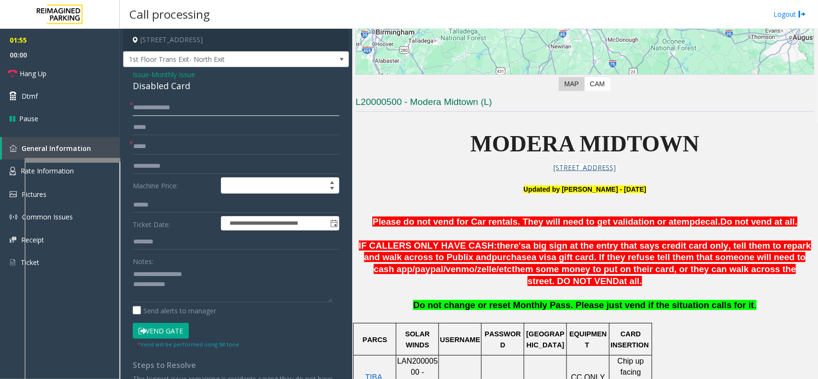
click at [152, 105] on input "**********" at bounding box center [236, 108] width 206 height 16
type input "**********"
click at [170, 331] on button "Vend Gate" at bounding box center [161, 331] width 56 height 16
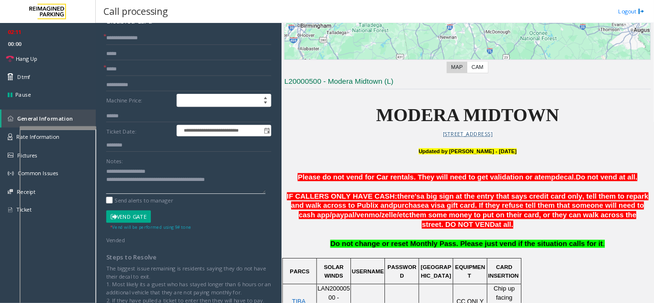
scroll to position [0, 0]
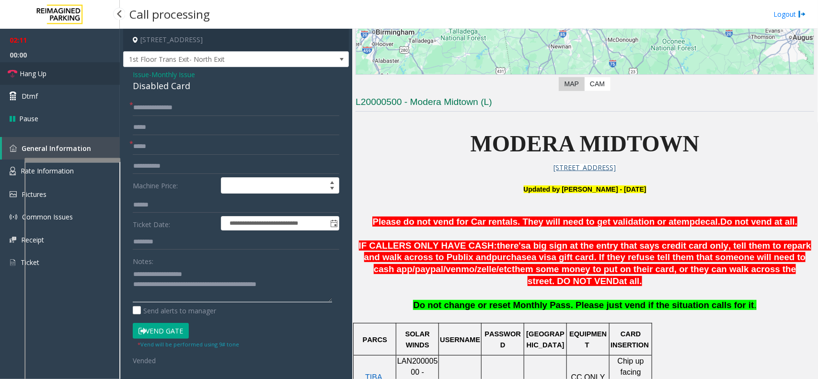
type textarea "**********"
click at [78, 66] on link "Hang Up" at bounding box center [60, 73] width 120 height 23
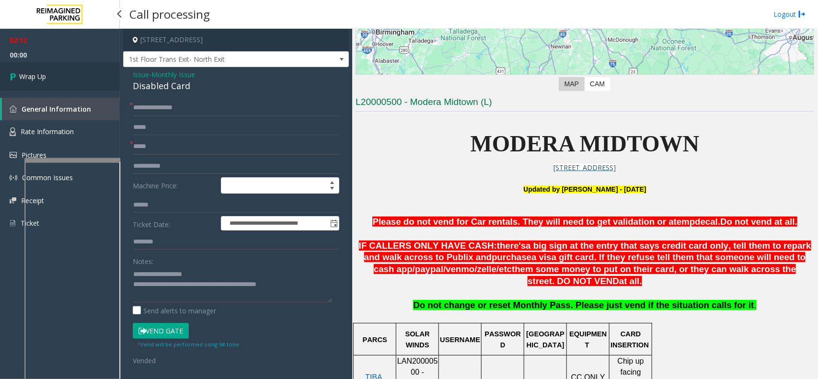
click at [78, 66] on link "Wrap Up" at bounding box center [60, 76] width 120 height 28
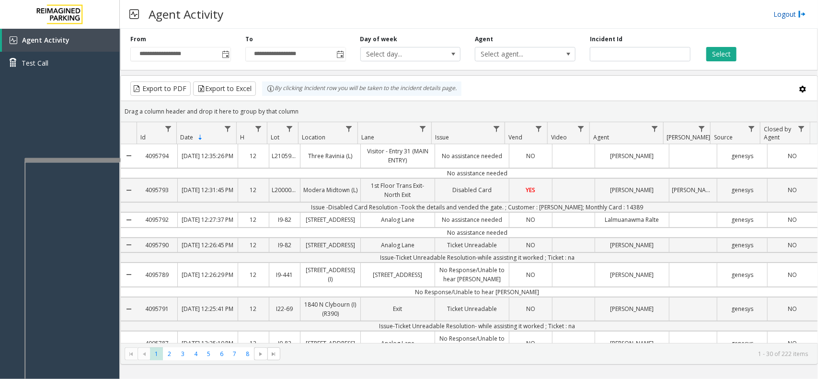
click at [777, 11] on link "Logout" at bounding box center [789, 14] width 33 height 10
